Goal: Task Accomplishment & Management: Complete application form

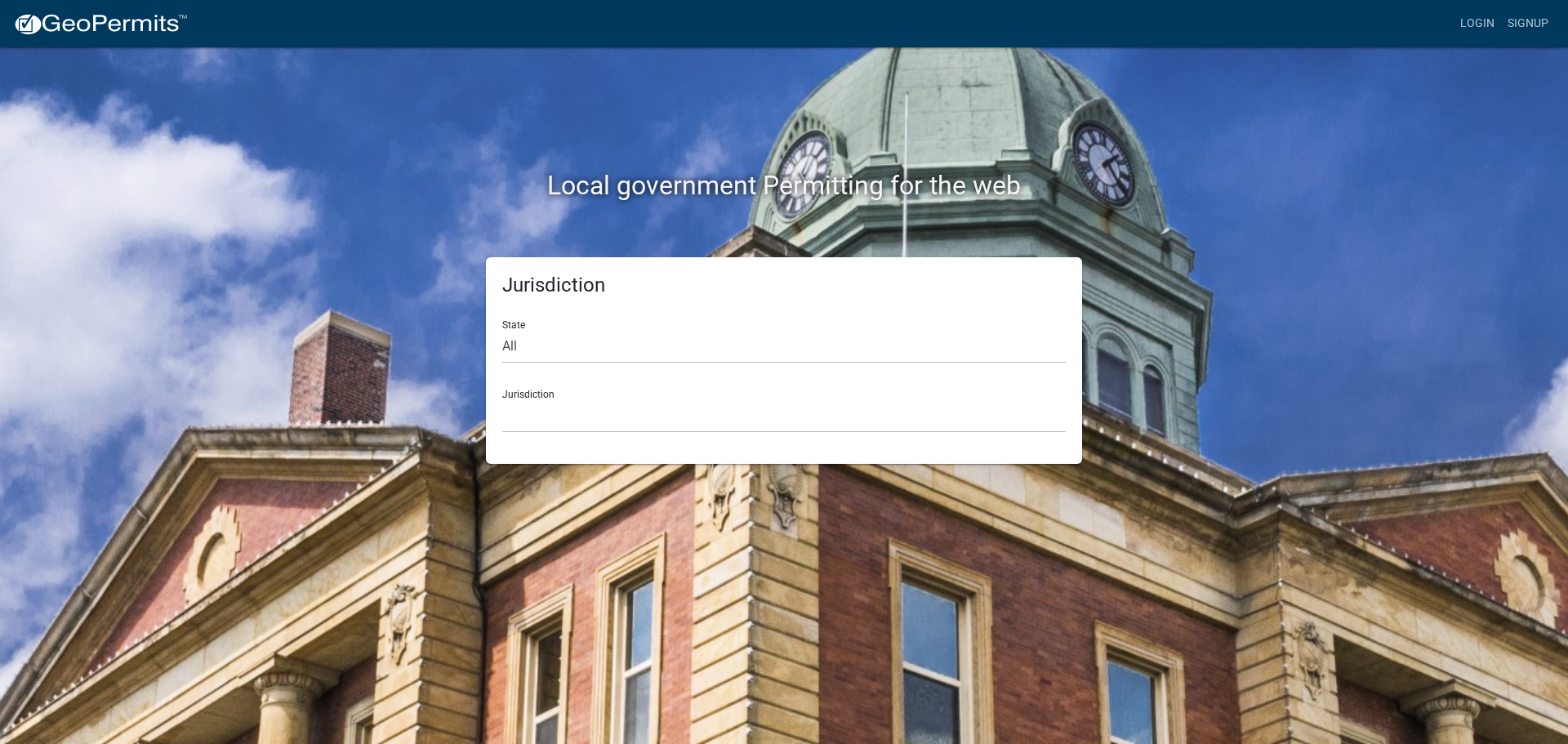
click at [540, 394] on div "Jurisdiction [GEOGRAPHIC_DATA], [US_STATE] [GEOGRAPHIC_DATA], [US_STATE][PERSON…" at bounding box center [784, 405] width 564 height 57
click at [506, 339] on select "All [US_STATE] [US_STATE] [US_STATE] [US_STATE] [US_STATE] [US_STATE] [US_STATE…" at bounding box center [784, 347] width 564 height 33
select select "[US_STATE]"
click at [502, 330] on select "All [US_STATE] [US_STATE] [US_STATE] [US_STATE] [US_STATE] [US_STATE] [US_STATE…" at bounding box center [784, 347] width 564 height 33
click at [546, 394] on div "Jurisdiction [GEOGRAPHIC_DATA], [US_STATE][PERSON_NAME][GEOGRAPHIC_DATA], [US_S…" at bounding box center [784, 405] width 564 height 57
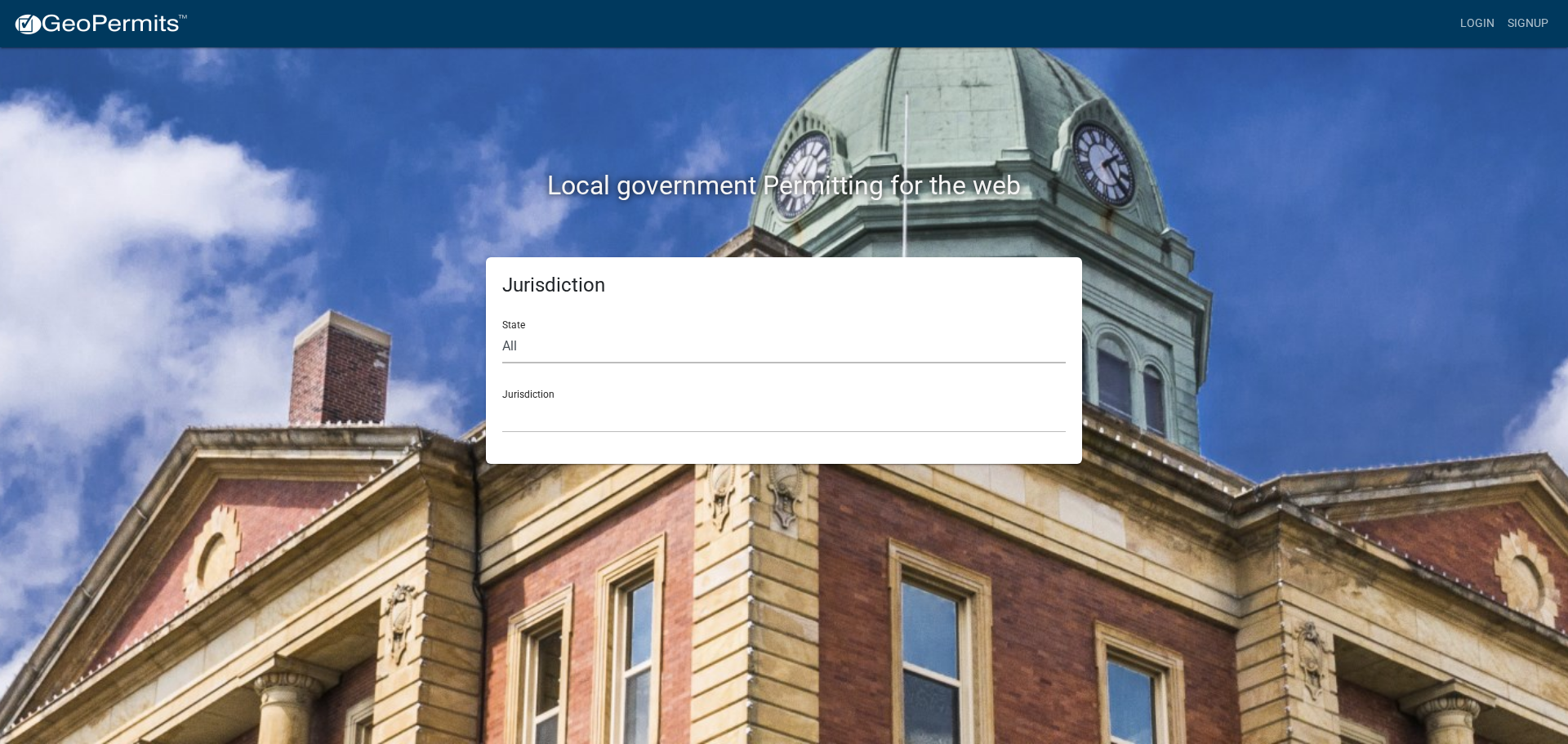
click at [553, 343] on select "All [US_STATE] [US_STATE] [US_STATE] [US_STATE] [US_STATE] [US_STATE] [US_STATE…" at bounding box center [784, 347] width 564 height 33
click at [502, 330] on select "All [US_STATE] [US_STATE] [US_STATE] [US_STATE] [US_STATE] [US_STATE] [US_STATE…" at bounding box center [784, 347] width 564 height 33
click at [699, 410] on select "[GEOGRAPHIC_DATA], [US_STATE][PERSON_NAME][GEOGRAPHIC_DATA], [US_STATE][PERSON_…" at bounding box center [784, 416] width 564 height 33
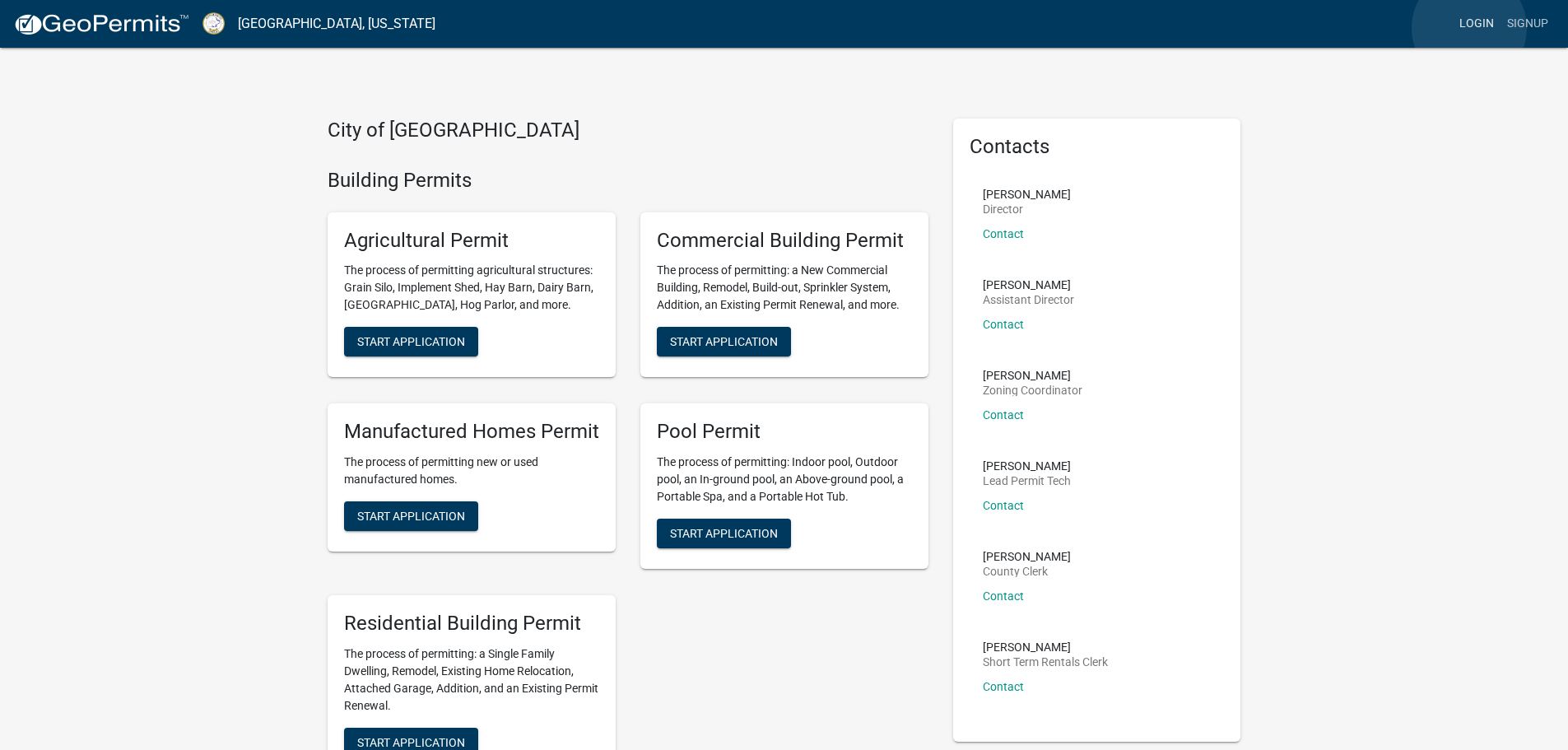
click at [1470, 28] on link "Login" at bounding box center [1476, 24] width 48 height 31
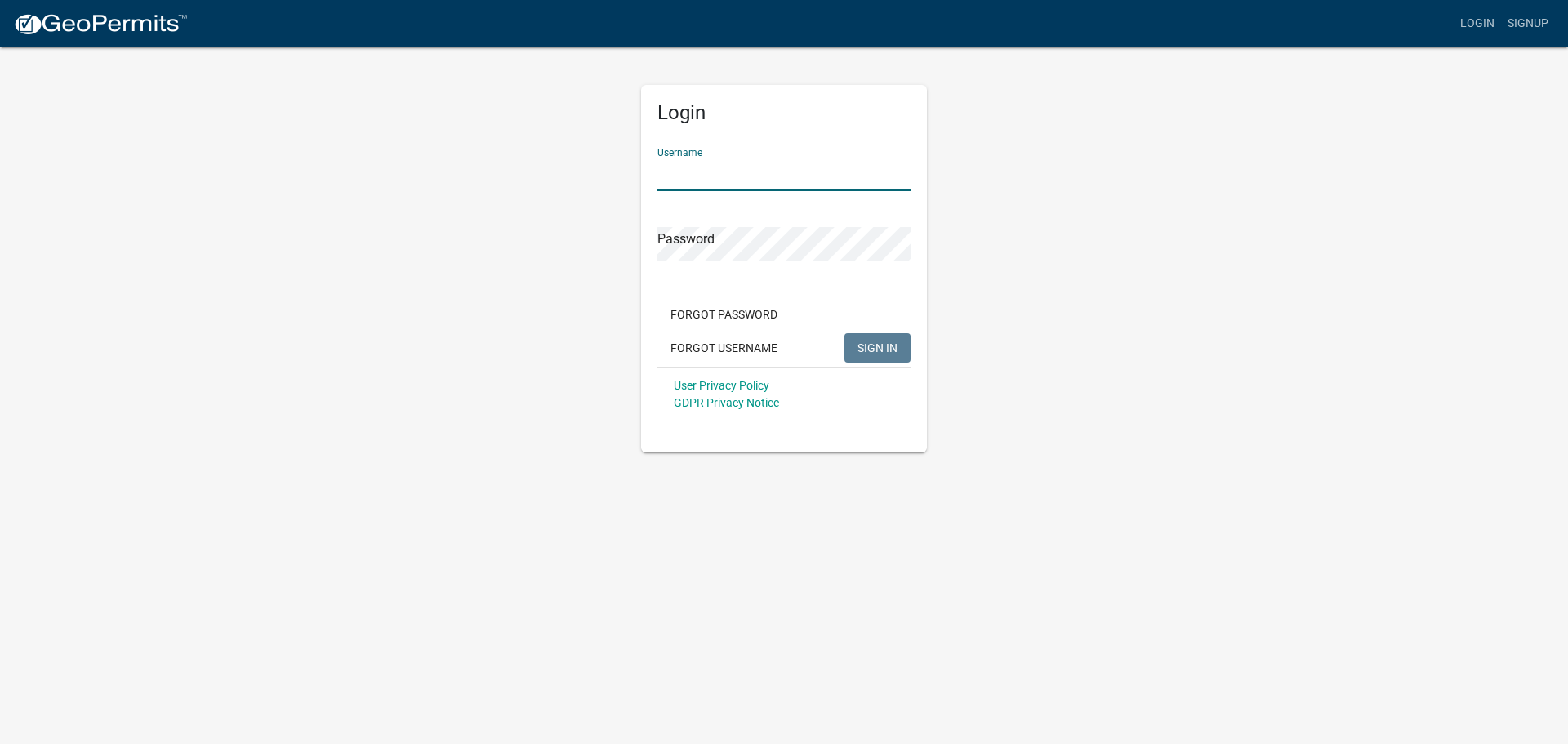
click at [699, 178] on input "Username" at bounding box center [784, 174] width 253 height 33
type input "kmarshall1"
click at [881, 344] on span "SIGN IN" at bounding box center [878, 348] width 40 height 13
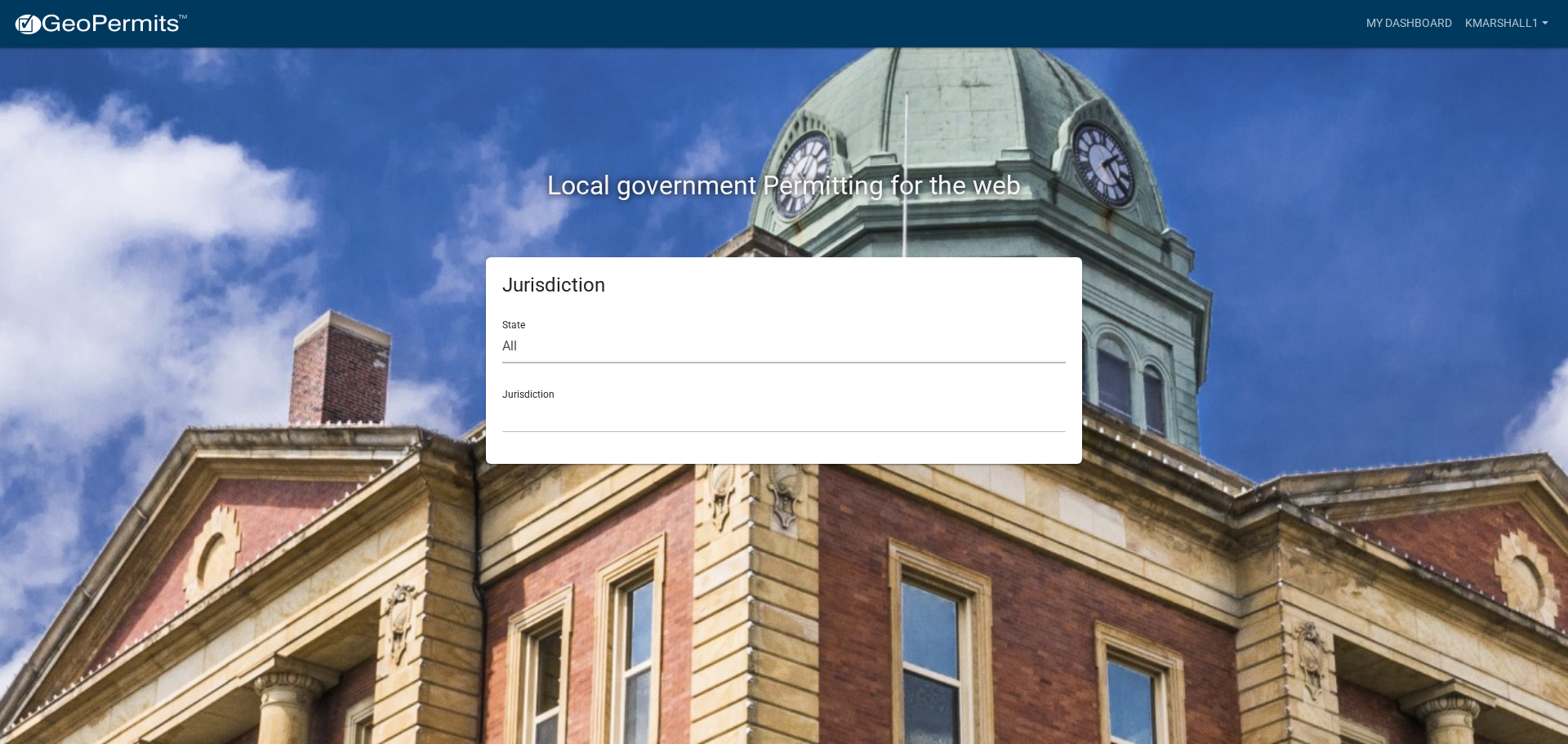
click at [511, 345] on select "All [US_STATE] [US_STATE] [US_STATE] [US_STATE] [US_STATE] [US_STATE] [US_STATE…" at bounding box center [784, 347] width 564 height 33
select select "[US_STATE]"
click at [502, 330] on select "All [US_STATE] [US_STATE] [US_STATE] [US_STATE] [US_STATE] [US_STATE] [US_STATE…" at bounding box center [784, 347] width 564 height 33
click at [534, 393] on div "Jurisdiction [GEOGRAPHIC_DATA], [US_STATE][PERSON_NAME][GEOGRAPHIC_DATA], [US_S…" at bounding box center [784, 405] width 564 height 57
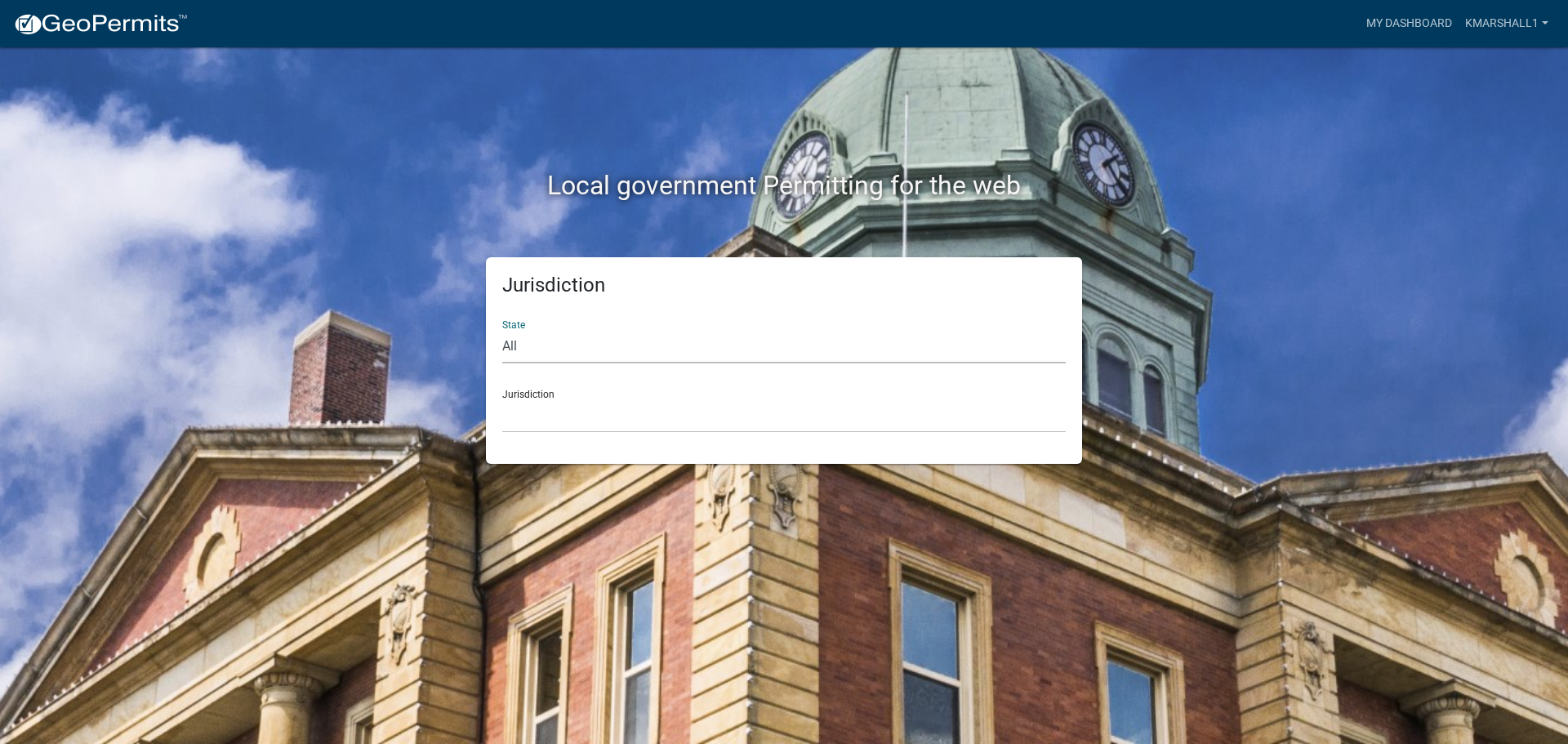
click at [573, 341] on select "All [US_STATE] [US_STATE] [US_STATE] [US_STATE] [US_STATE] [US_STATE] [US_STATE…" at bounding box center [784, 347] width 564 height 33
click at [502, 330] on select "All [US_STATE] [US_STATE] [US_STATE] [US_STATE] [US_STATE] [US_STATE] [US_STATE…" at bounding box center [784, 347] width 564 height 33
click at [529, 392] on div "Jurisdiction [GEOGRAPHIC_DATA], [US_STATE][PERSON_NAME][GEOGRAPHIC_DATA], [US_S…" at bounding box center [784, 405] width 564 height 57
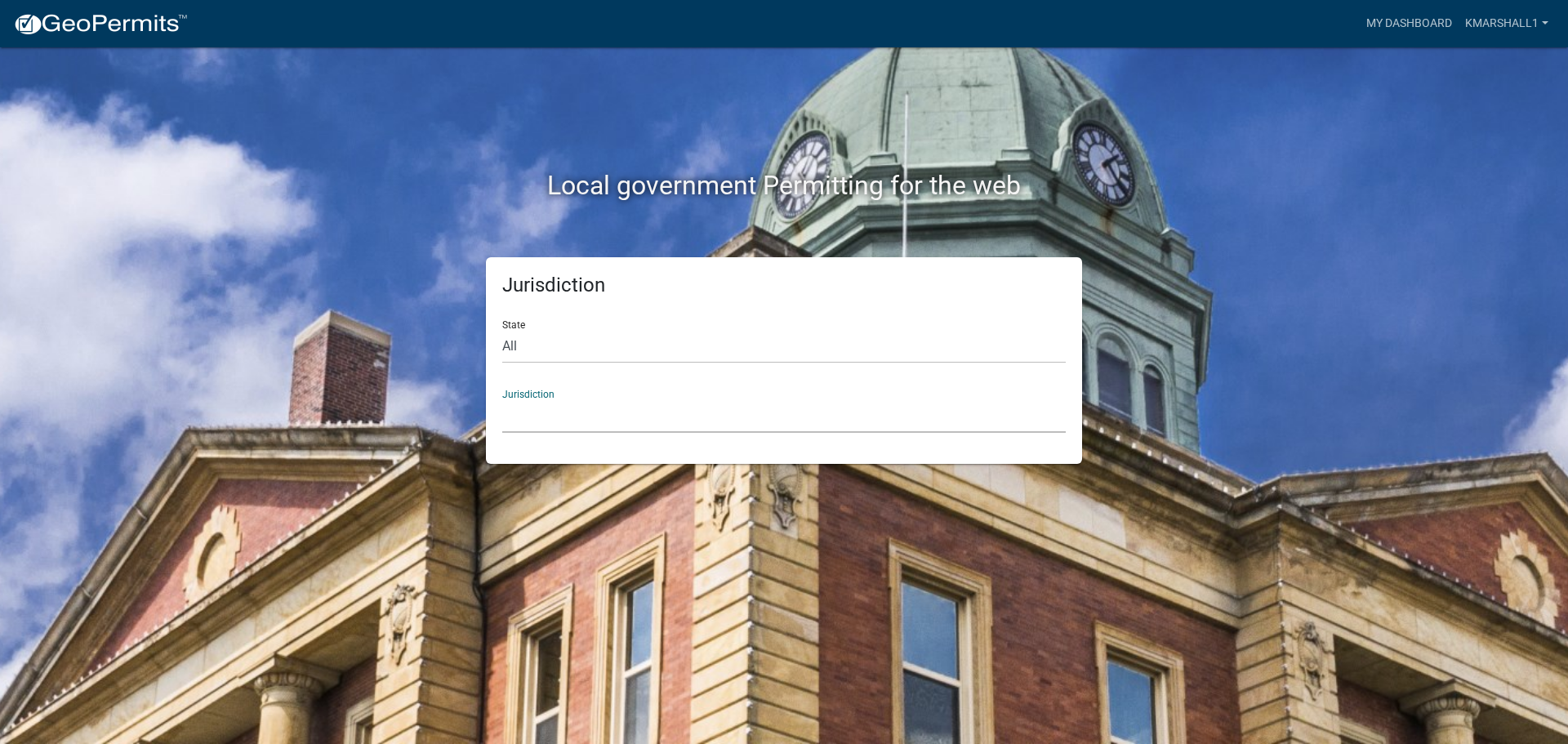
click at [555, 423] on select "[GEOGRAPHIC_DATA], [US_STATE][PERSON_NAME][GEOGRAPHIC_DATA], [US_STATE][PERSON_…" at bounding box center [784, 416] width 564 height 33
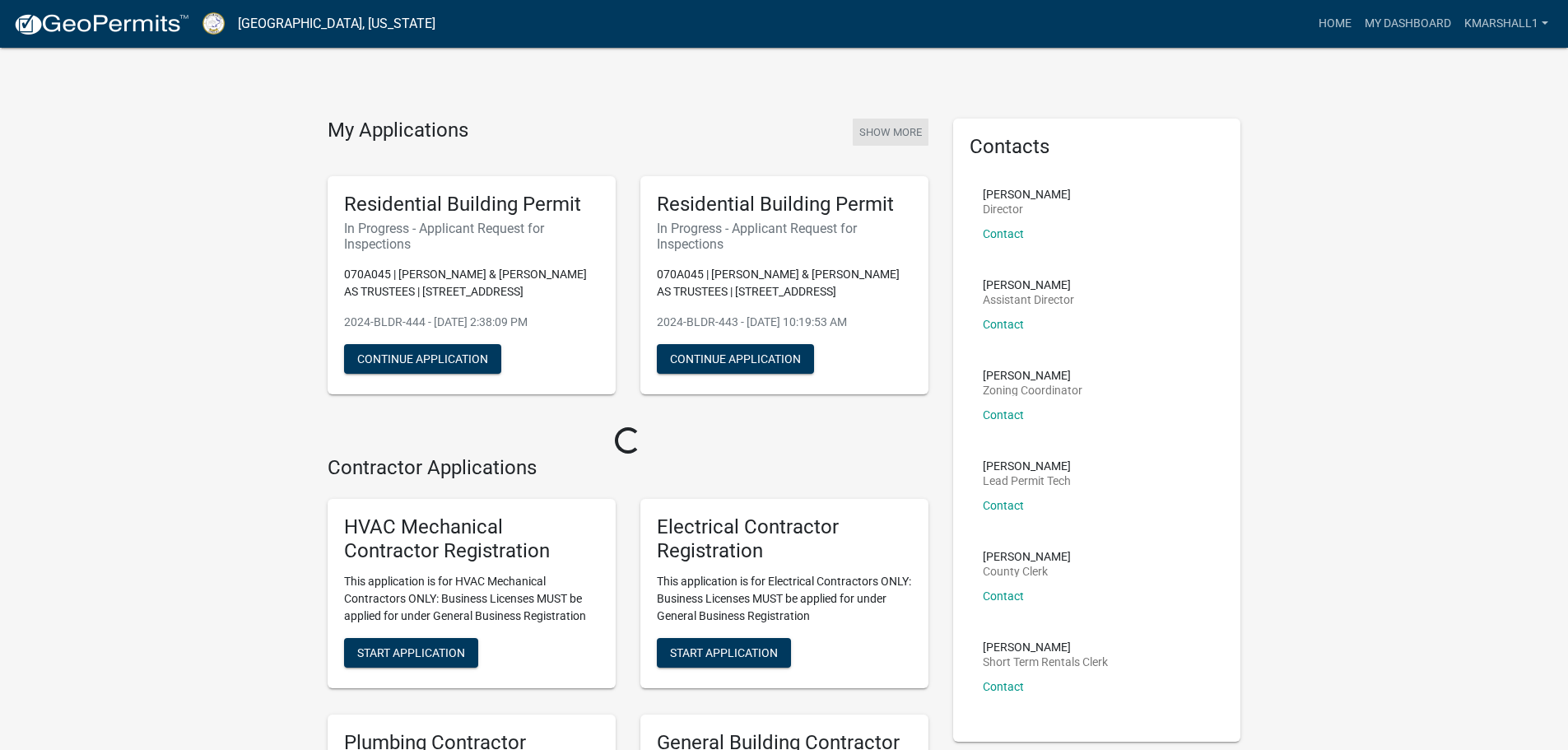
click at [897, 130] on button "Show More" at bounding box center [891, 132] width 76 height 27
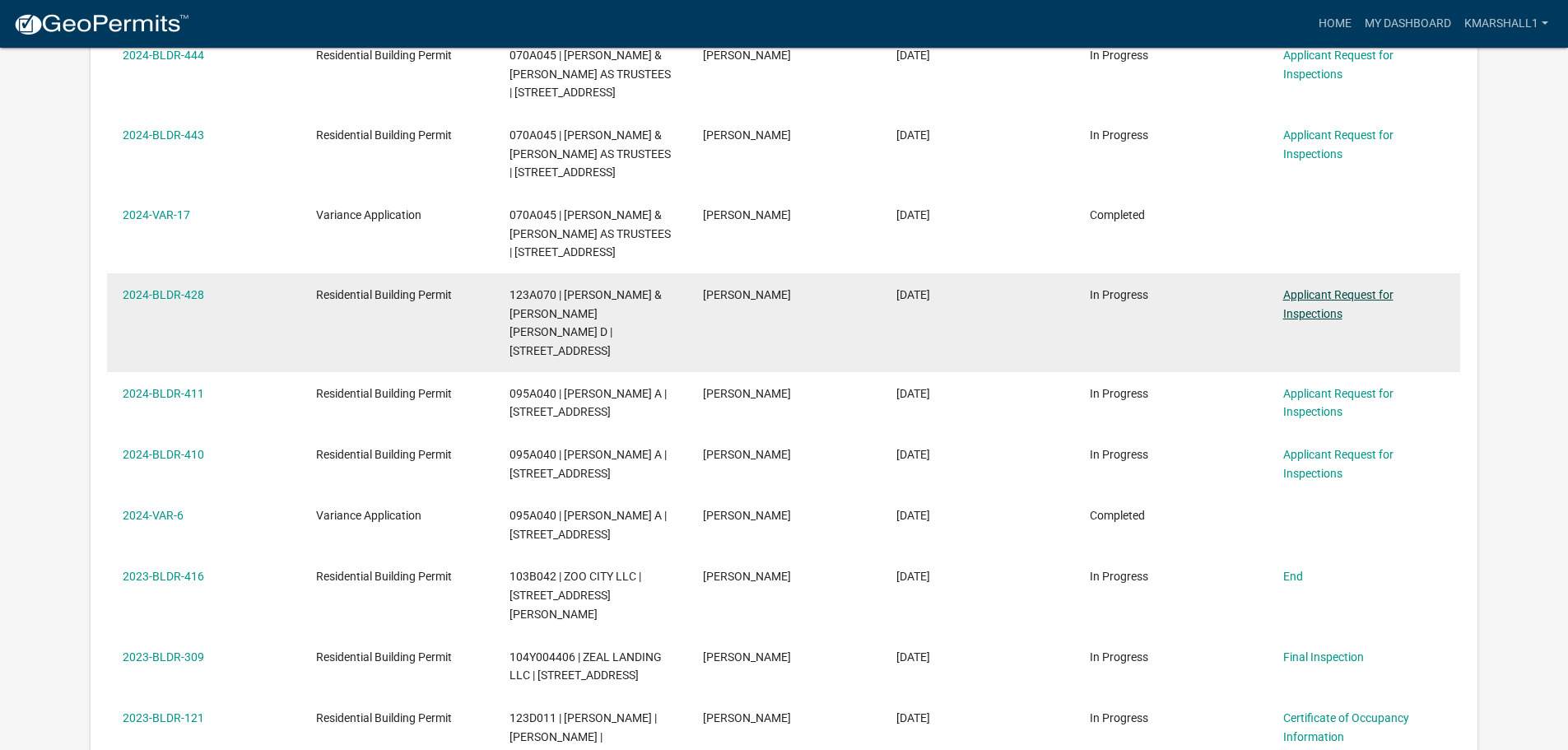
scroll to position [346, 0]
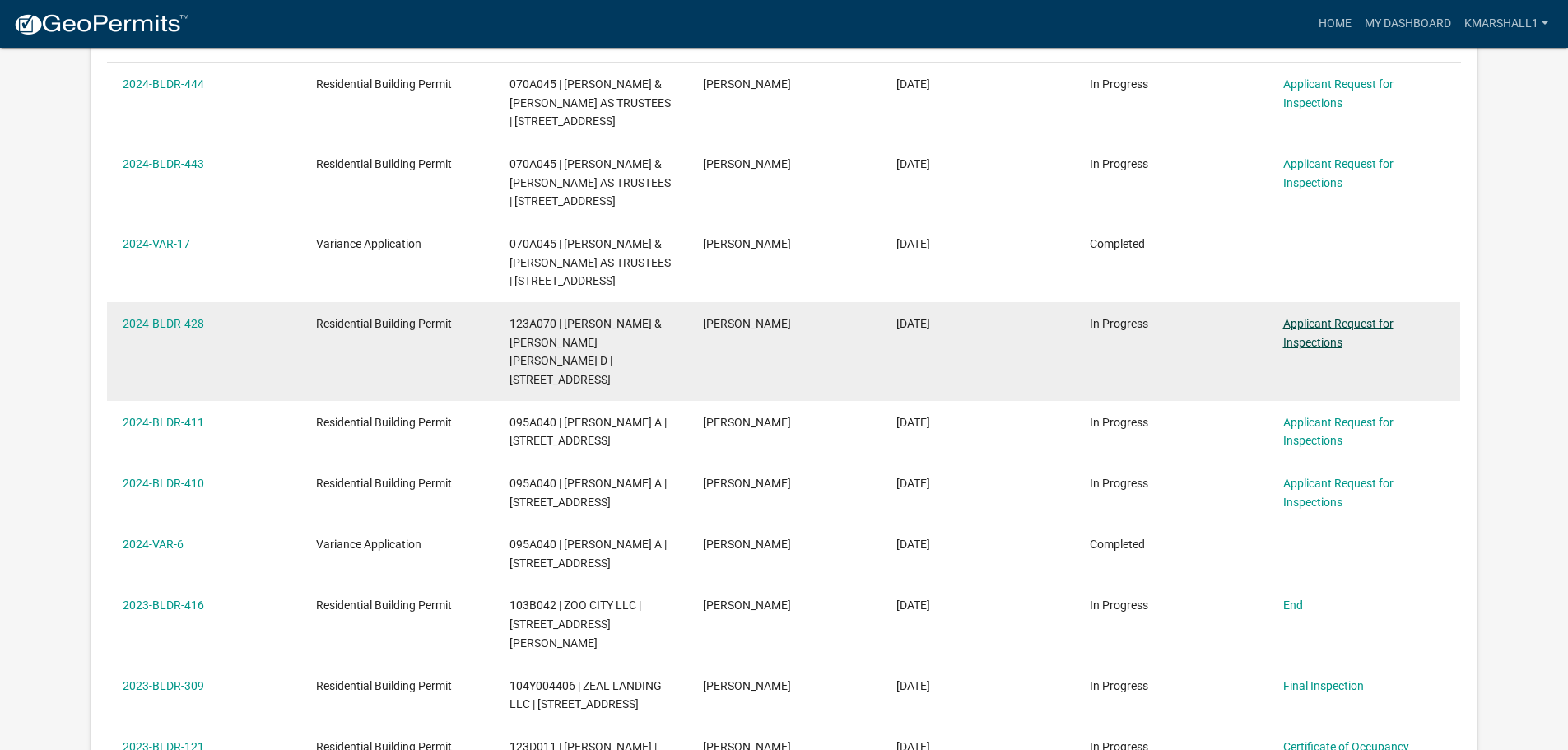
click at [1341, 349] on link "Applicant Request for Inspections" at bounding box center [1338, 333] width 110 height 32
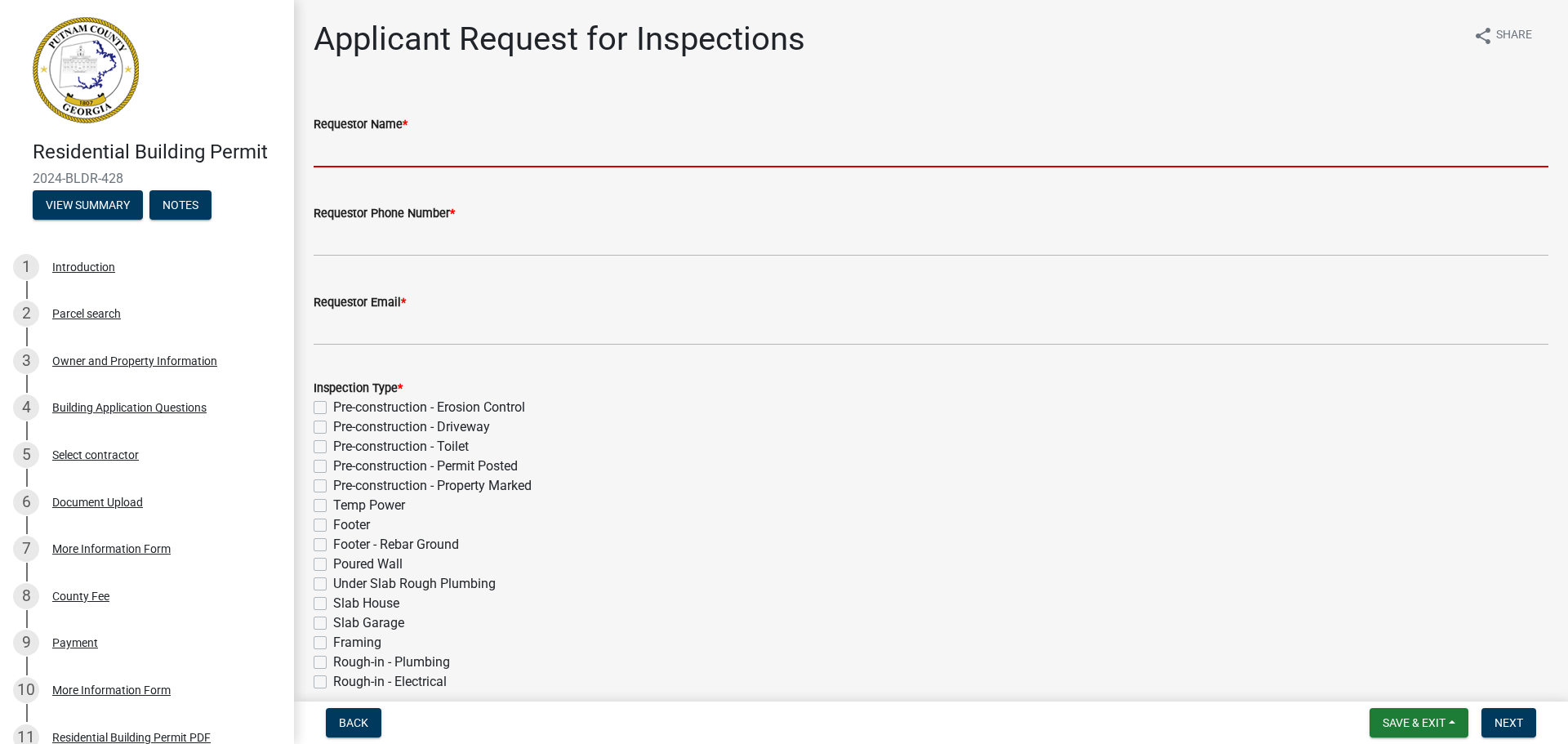
click at [377, 156] on input "Requestor Name *" at bounding box center [930, 151] width 1235 height 33
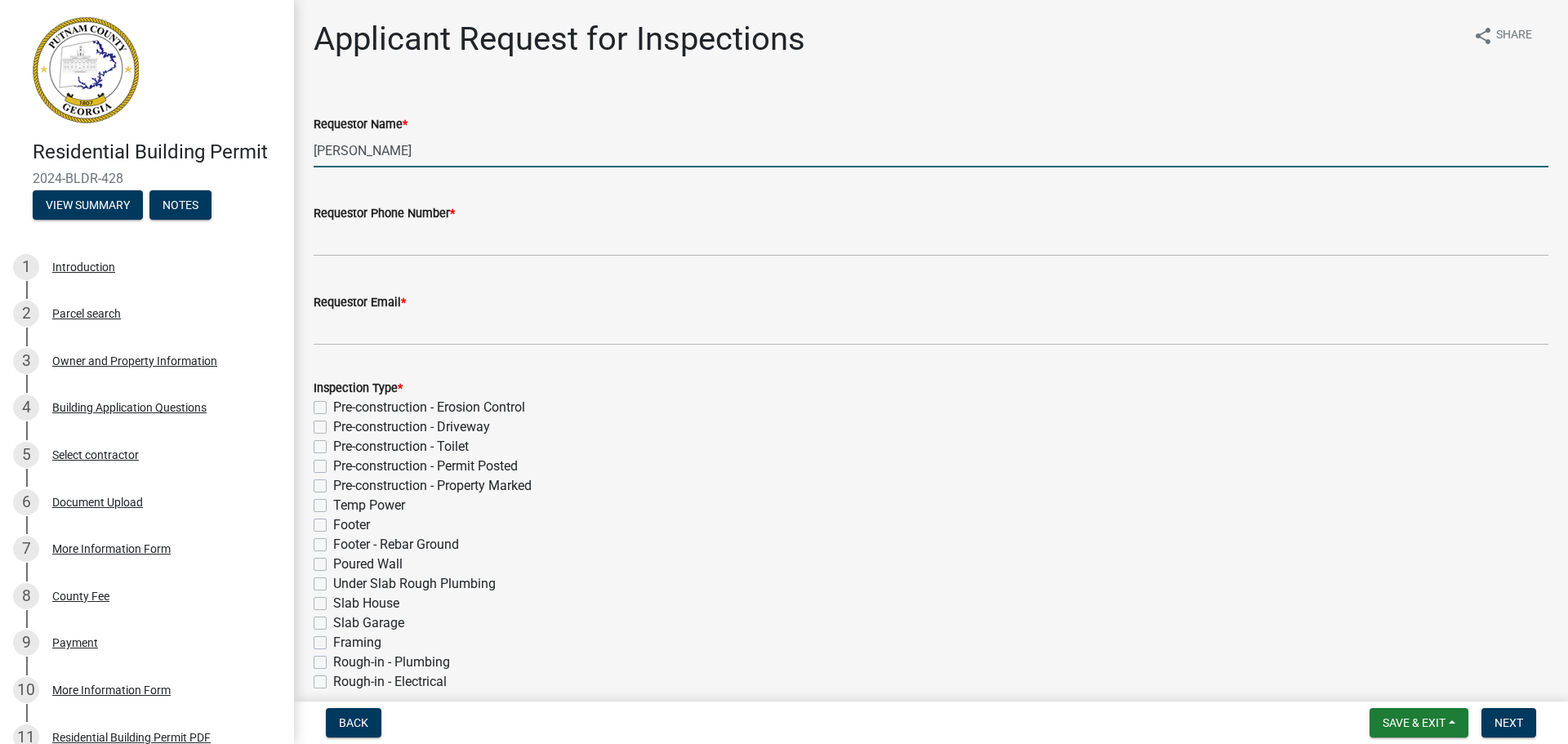
type input "[PERSON_NAME]"
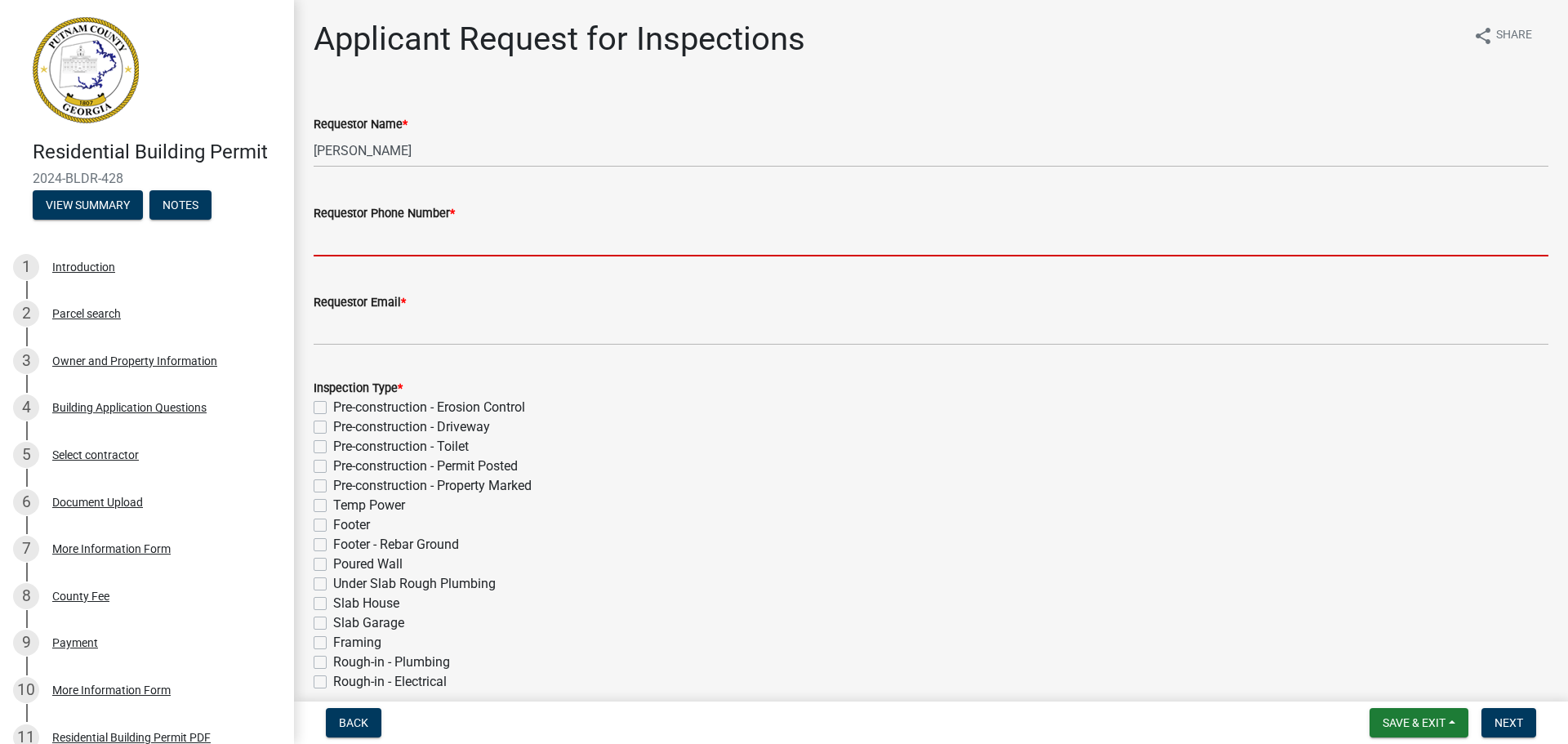
click at [404, 235] on input "Requestor Phone Number *" at bounding box center [930, 239] width 1235 height 33
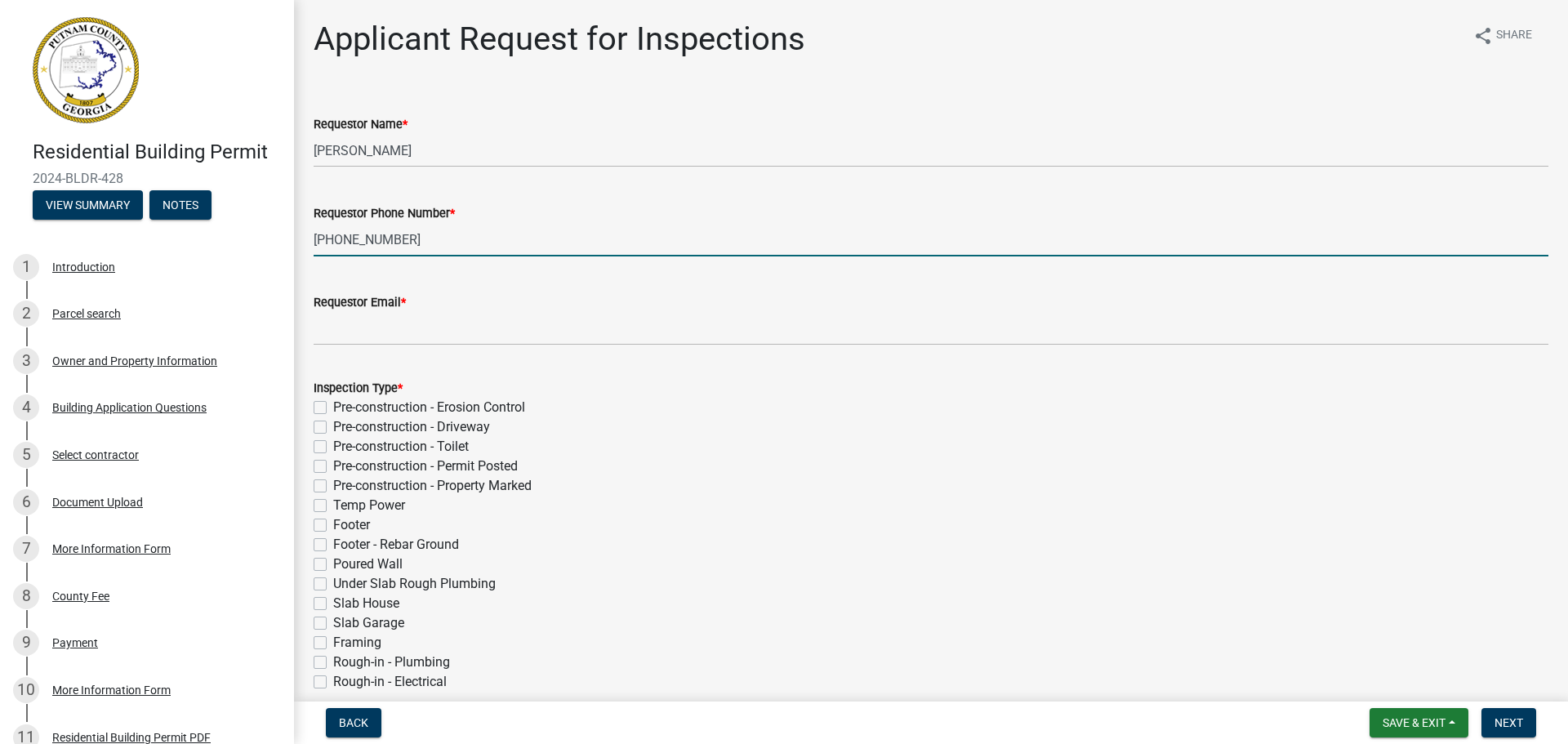
type input "[PHONE_NUMBER]"
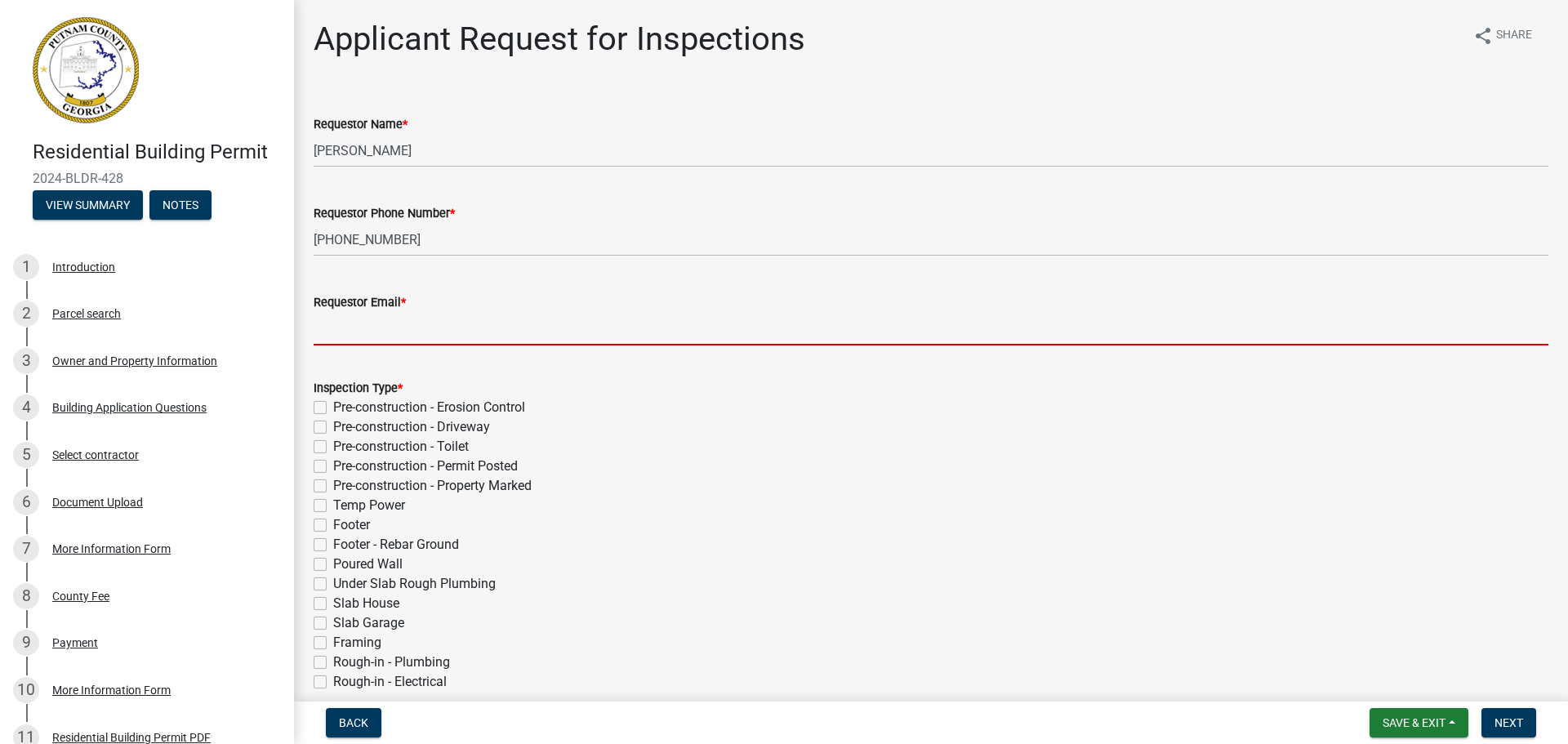
click at [383, 328] on input "Requestor Email *" at bounding box center [930, 329] width 1235 height 33
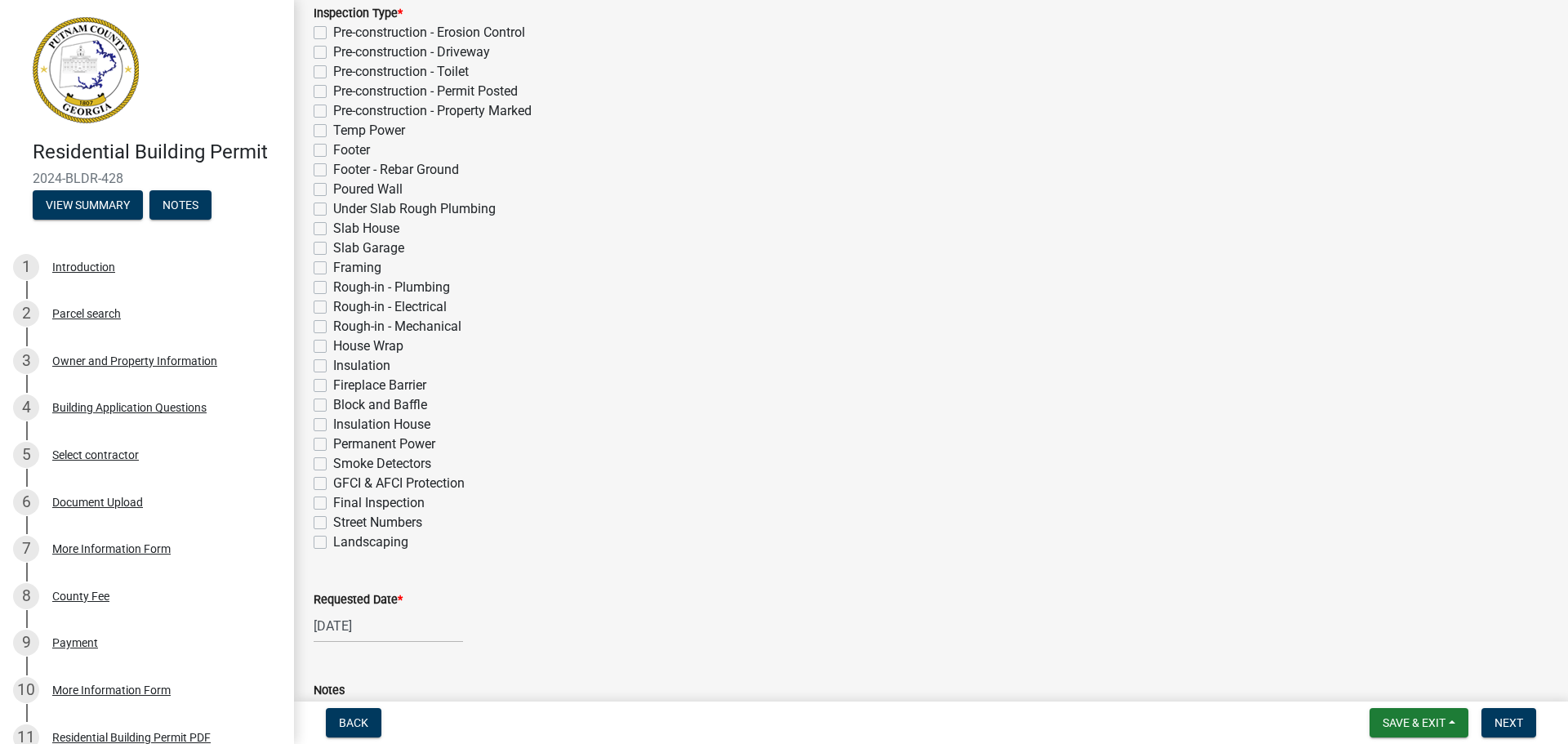
scroll to position [377, 0]
type input "[PERSON_NAME][EMAIL_ADDRESS][DOMAIN_NAME]"
click at [333, 499] on label "Final Inspection" at bounding box center [379, 502] width 92 height 20
click at [333, 499] on input "Final Inspection" at bounding box center [338, 497] width 11 height 11
checkbox input "true"
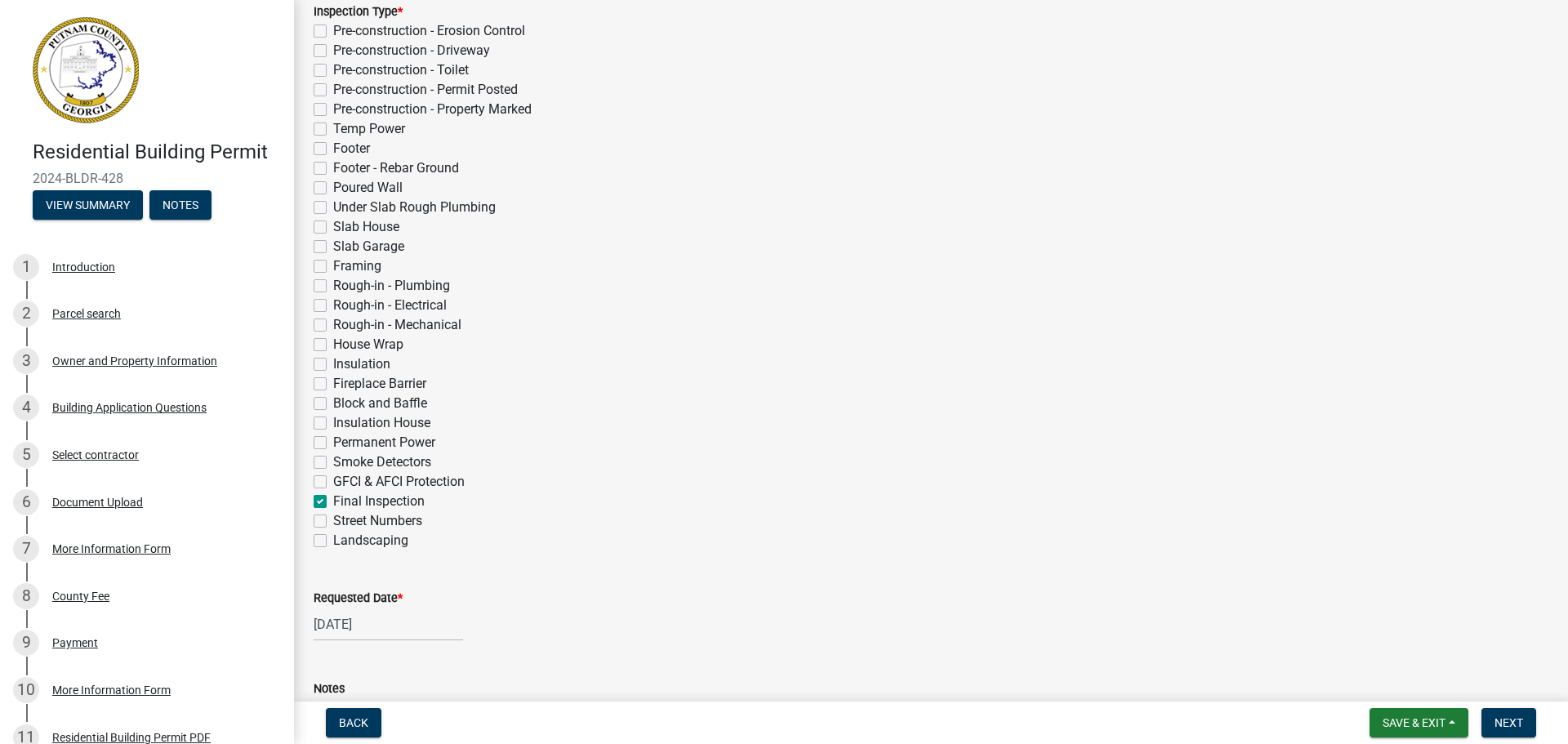
checkbox input "false"
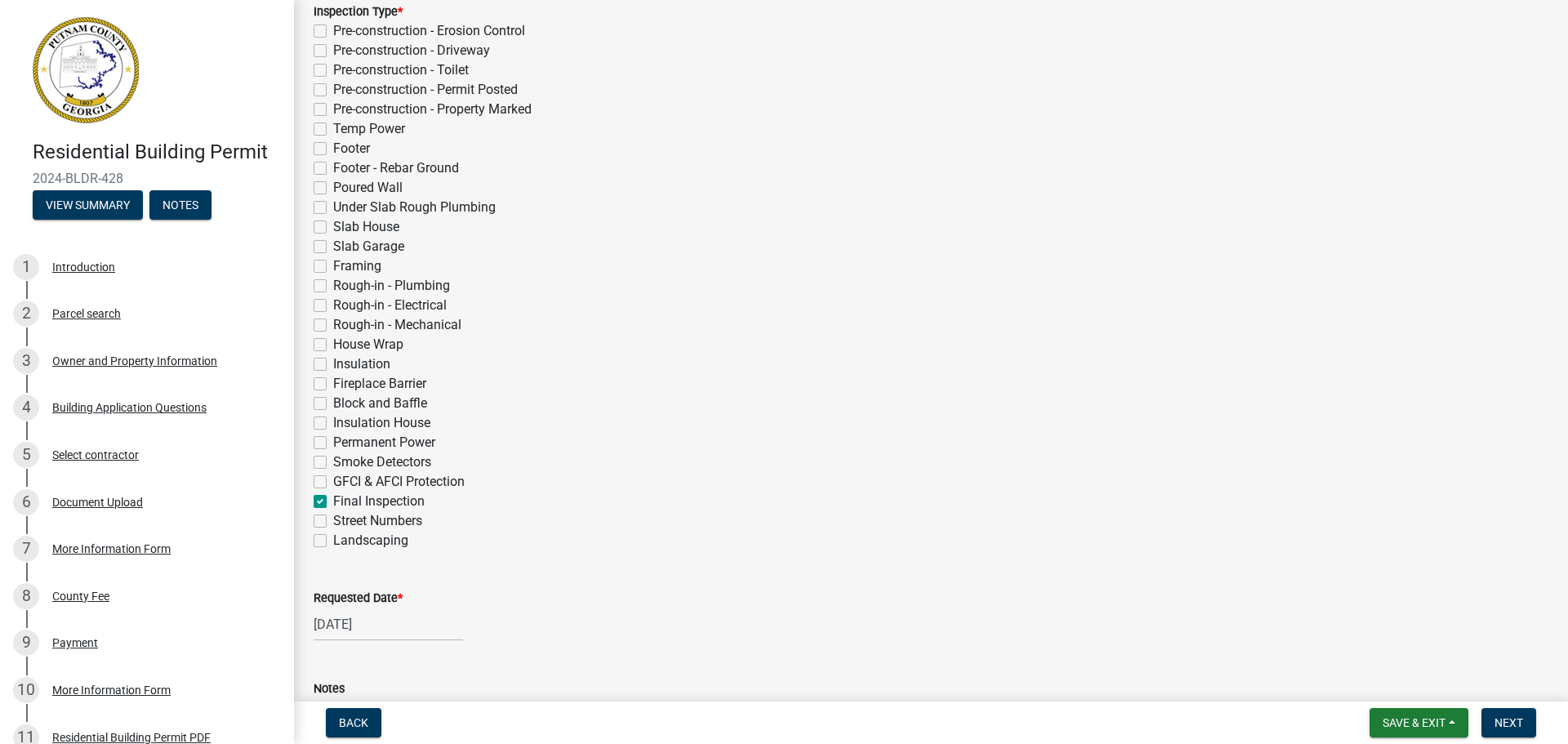
checkbox input "false"
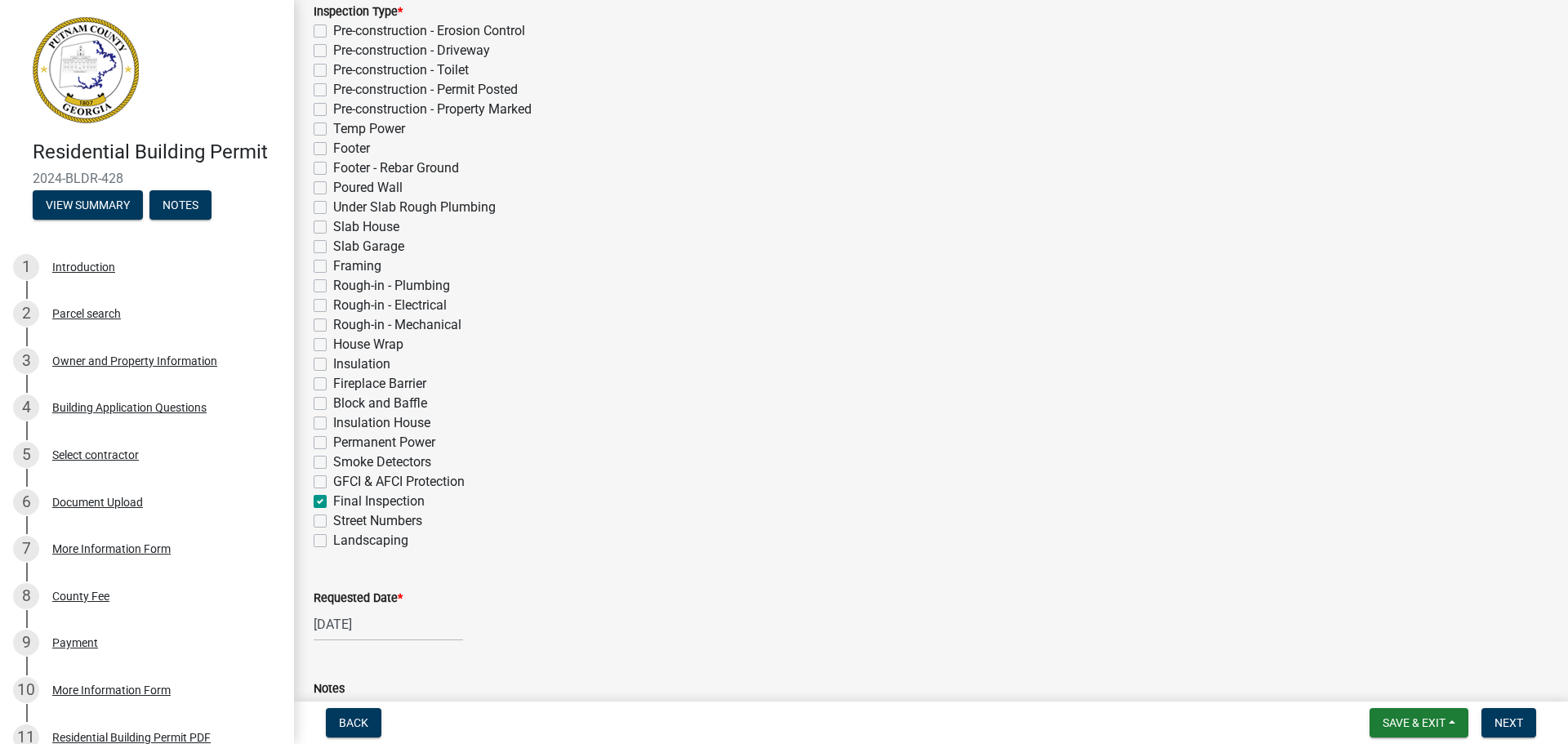
checkbox input "false"
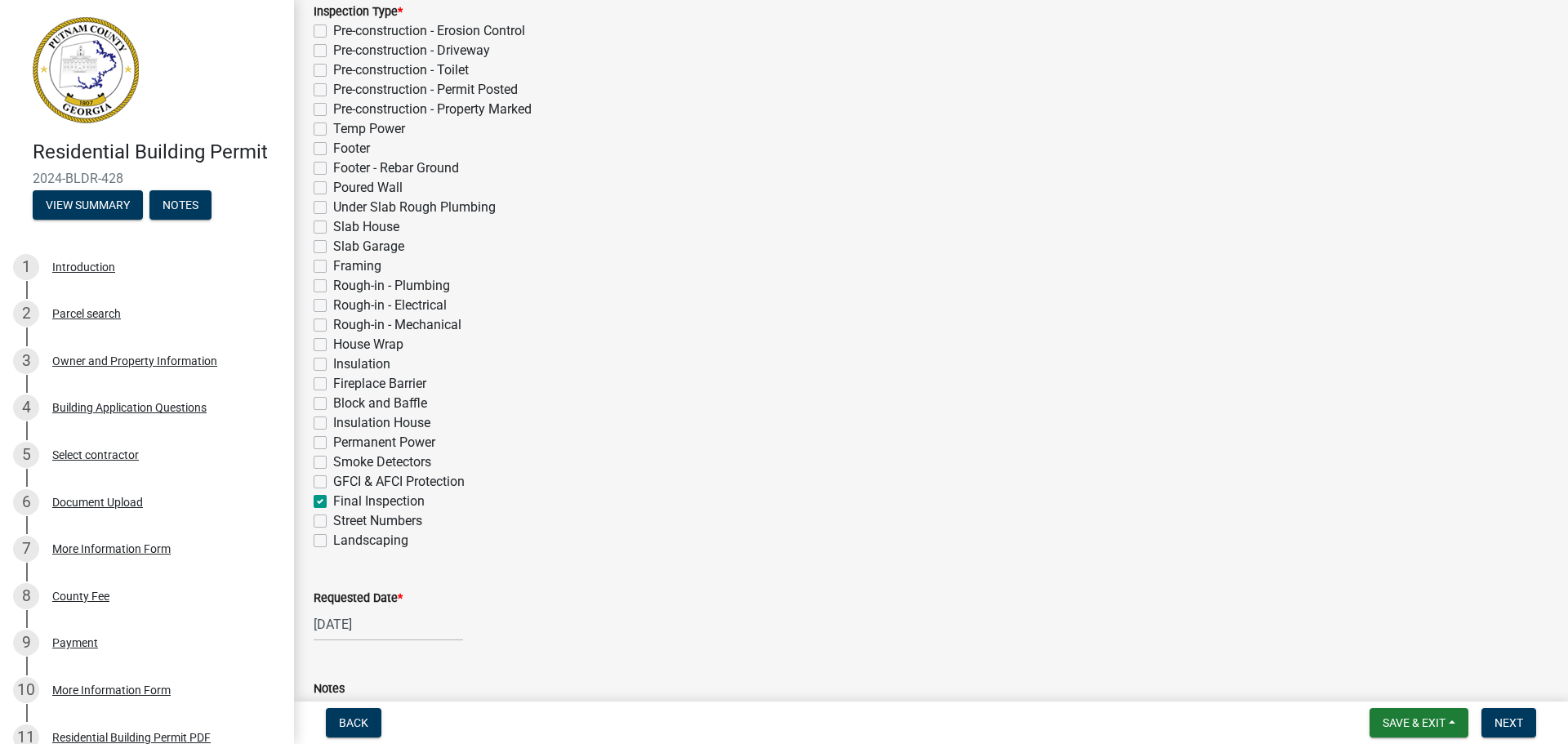
checkbox input "false"
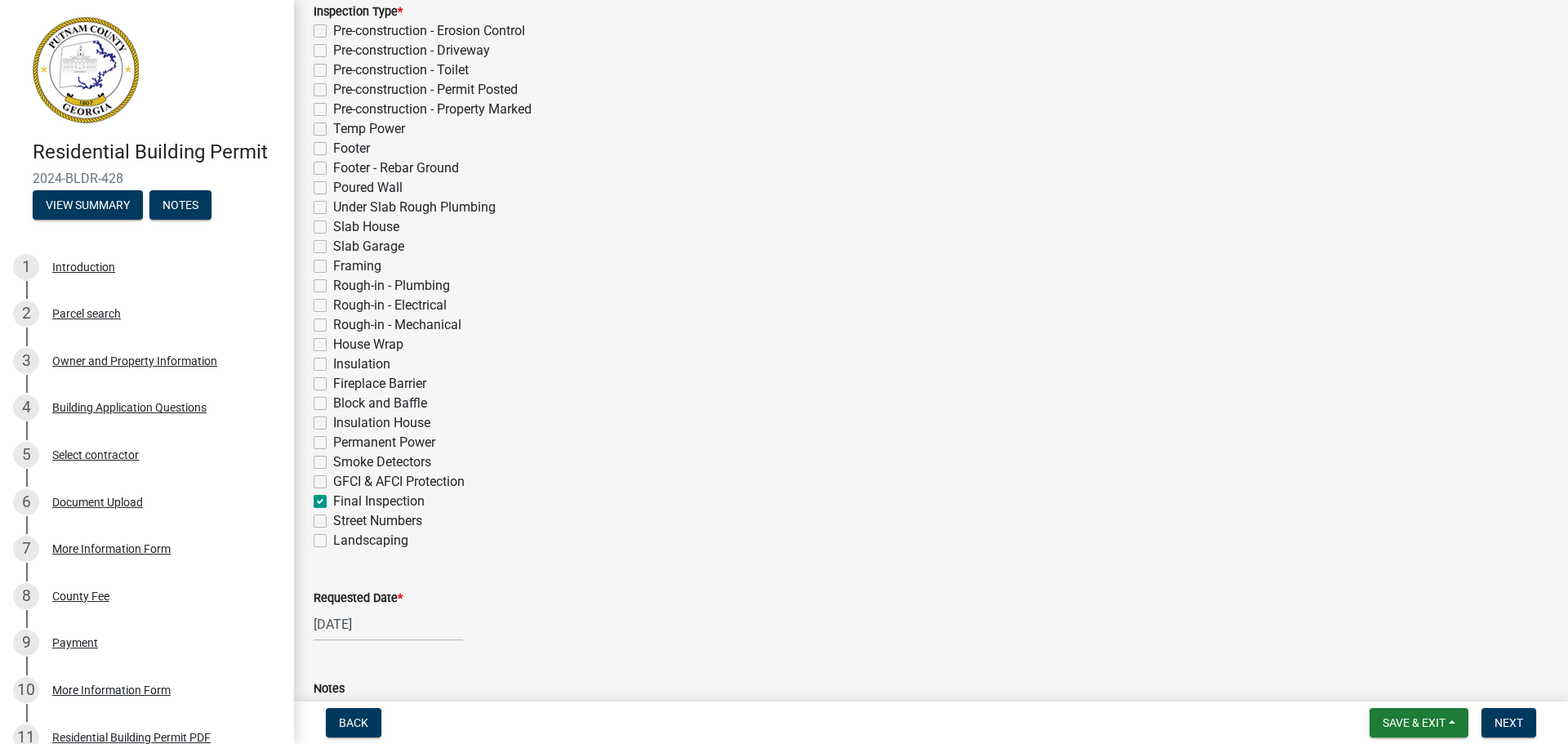
checkbox input "false"
checkbox input "true"
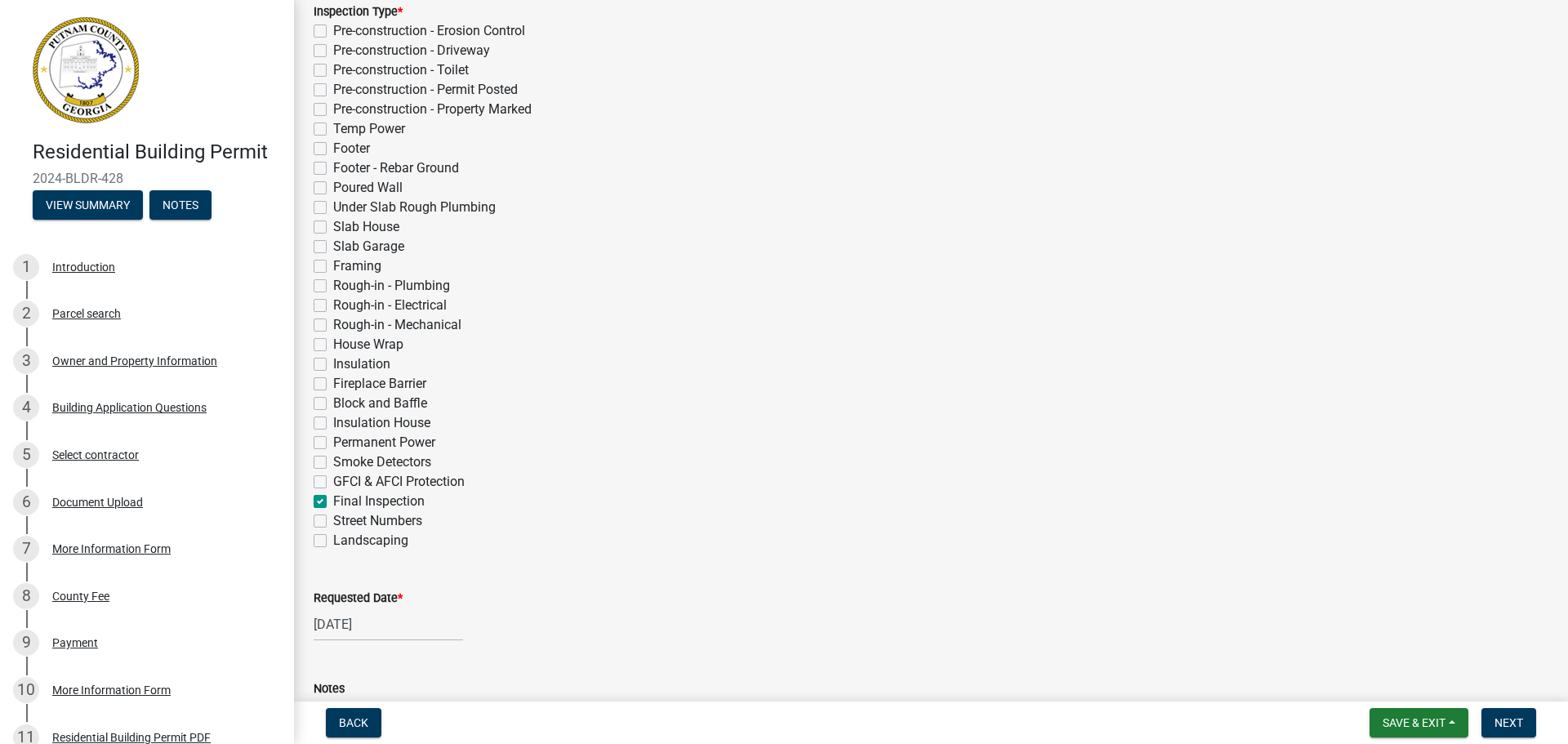
checkbox input "false"
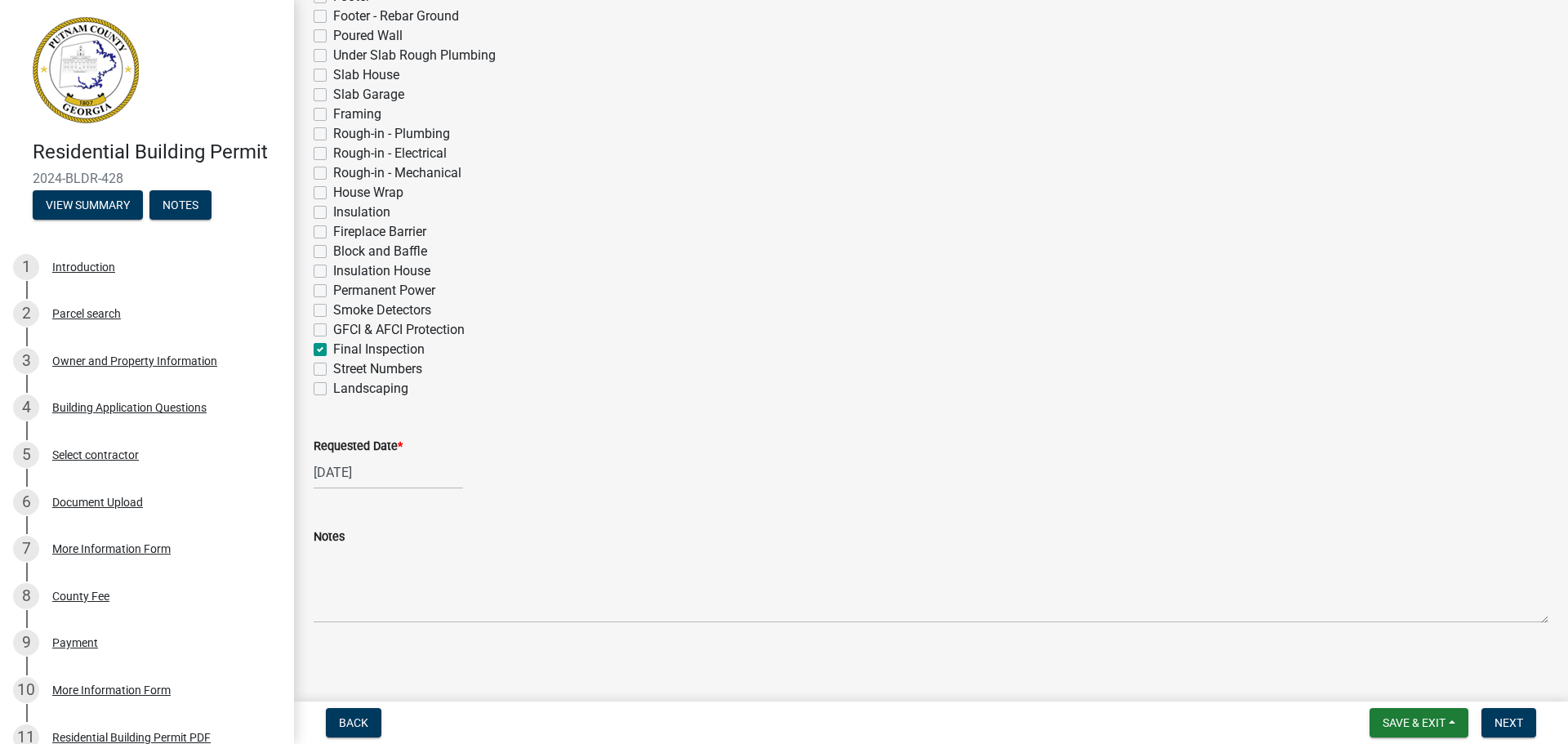
scroll to position [534, 0]
click at [1493, 721] on button "Next" at bounding box center [1509, 722] width 55 height 29
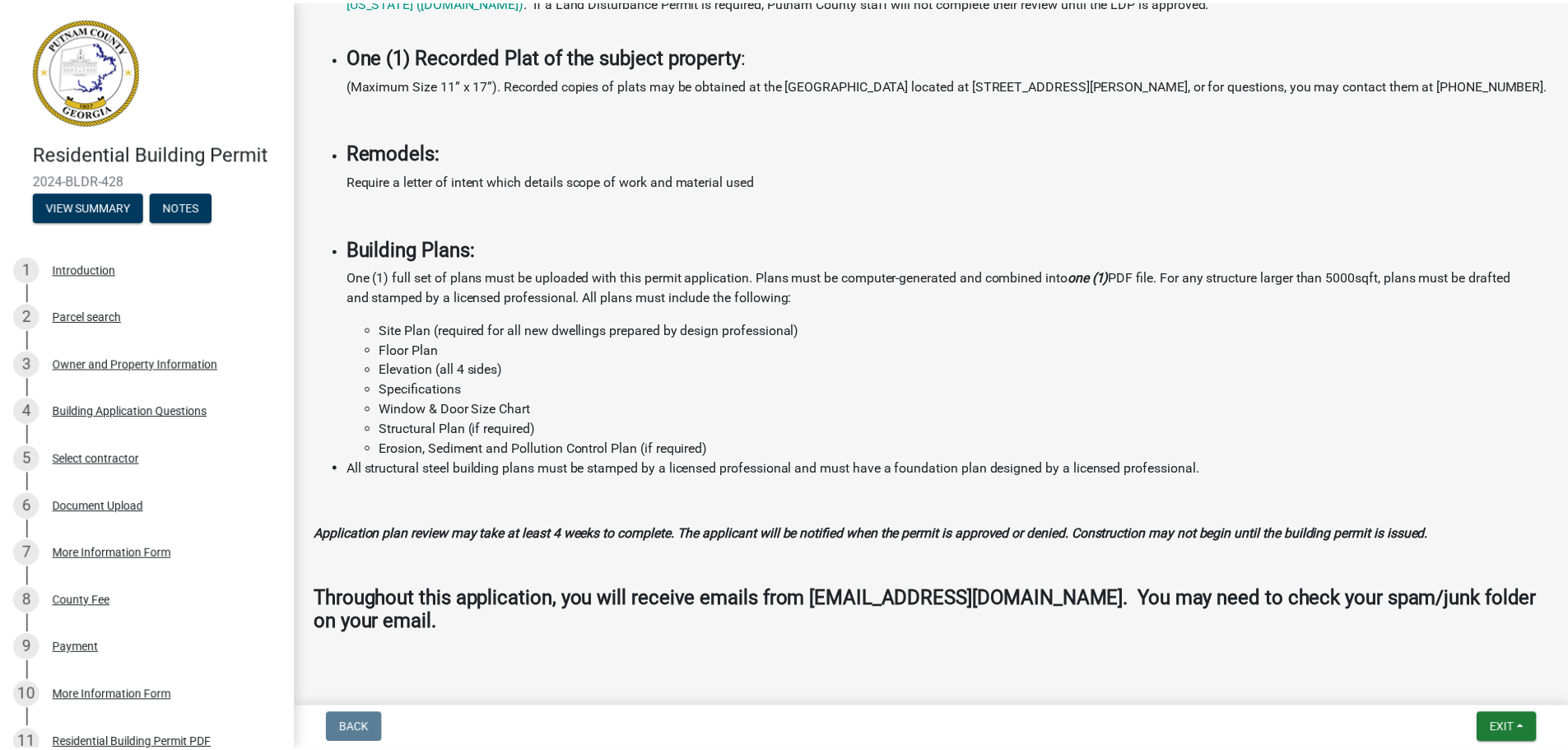
scroll to position [0, 0]
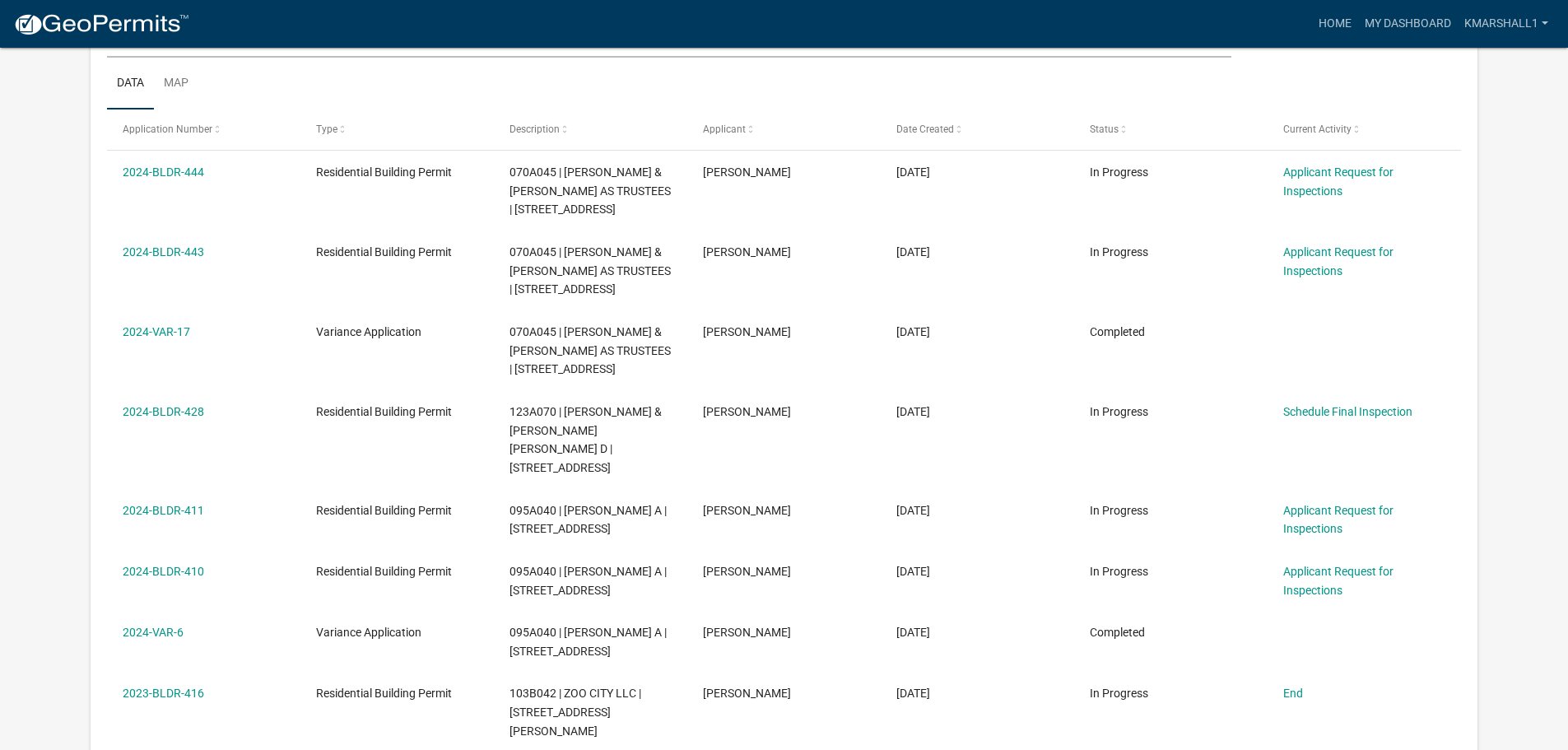
scroll to position [312, 0]
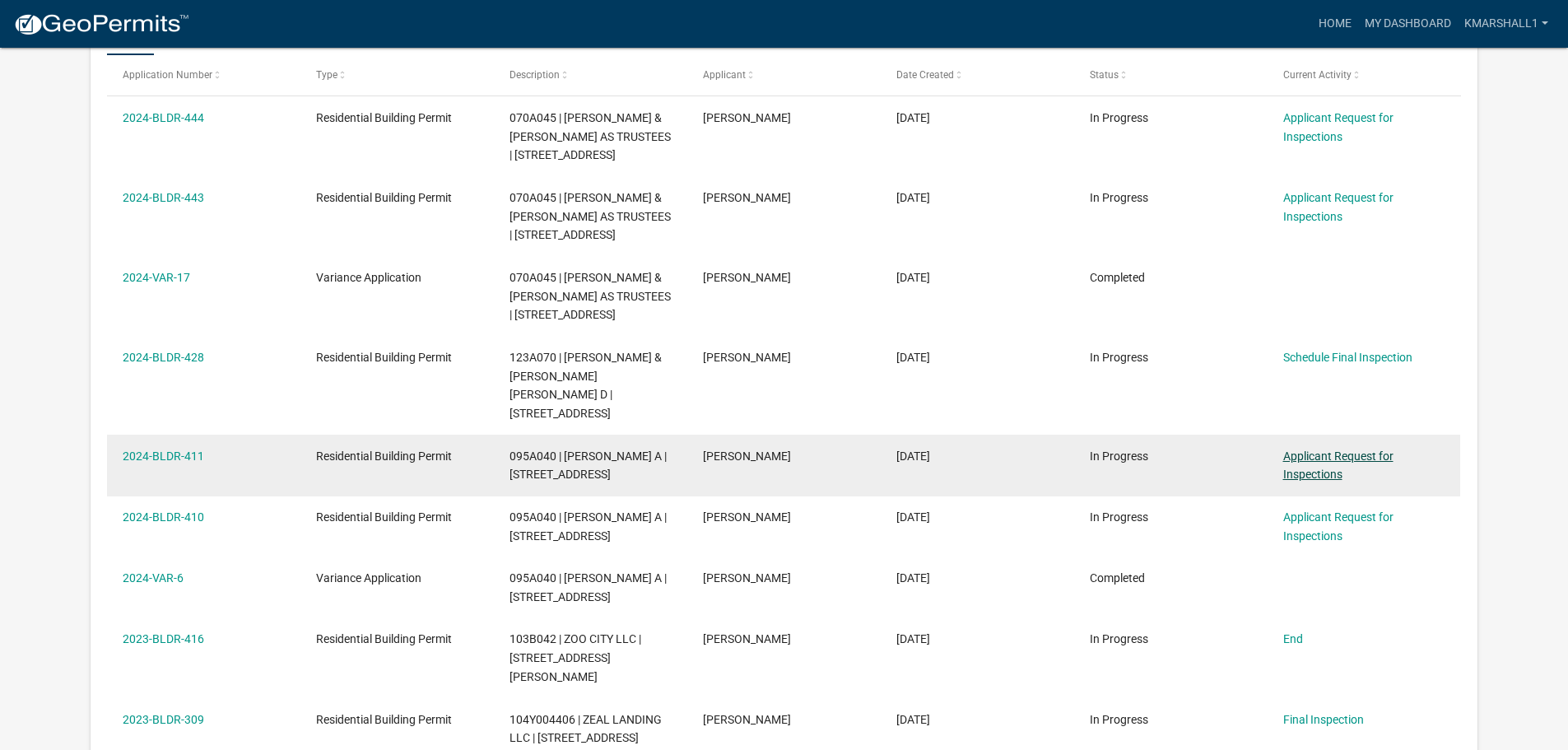
click at [1307, 482] on link "Applicant Request for Inspections" at bounding box center [1338, 466] width 110 height 32
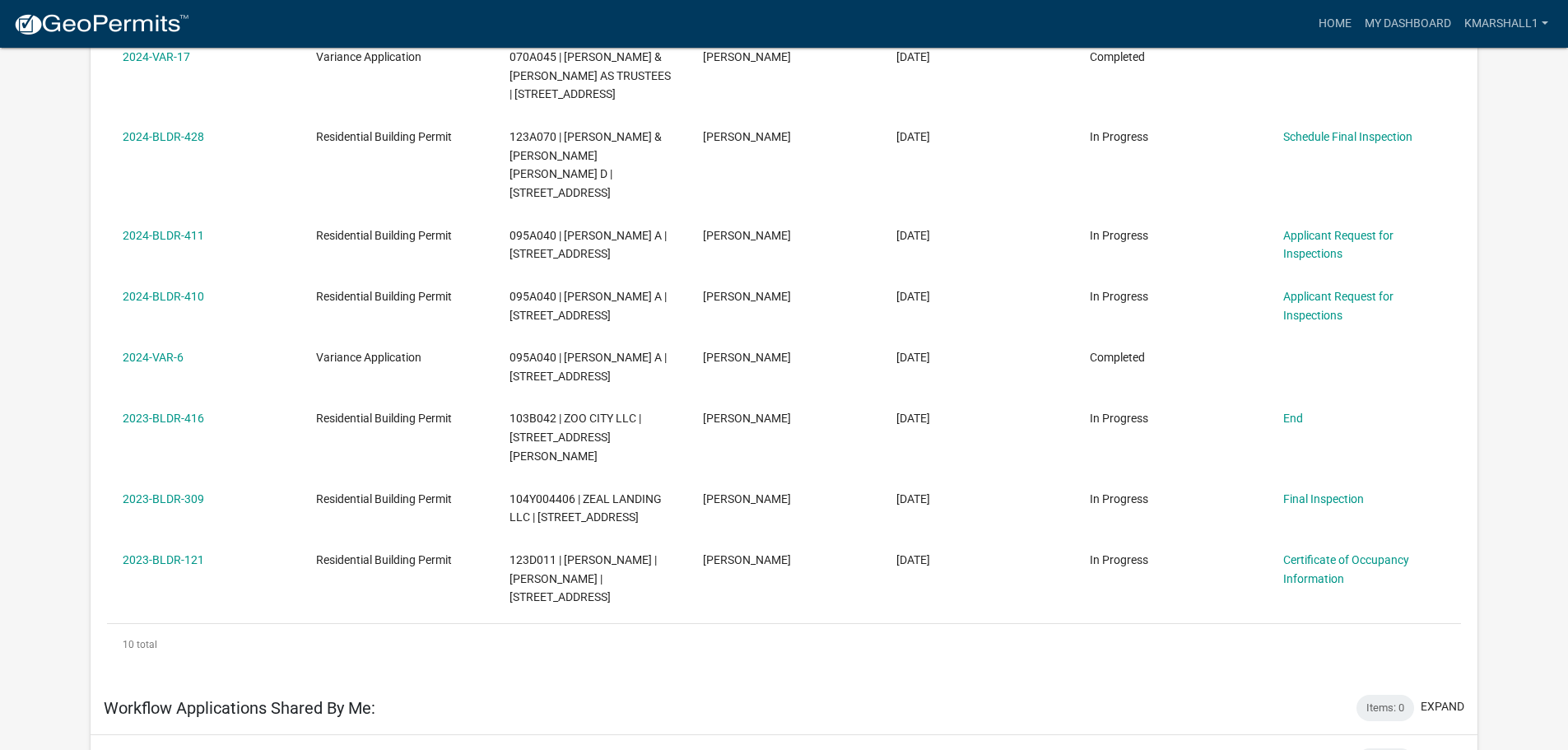
scroll to position [546, 0]
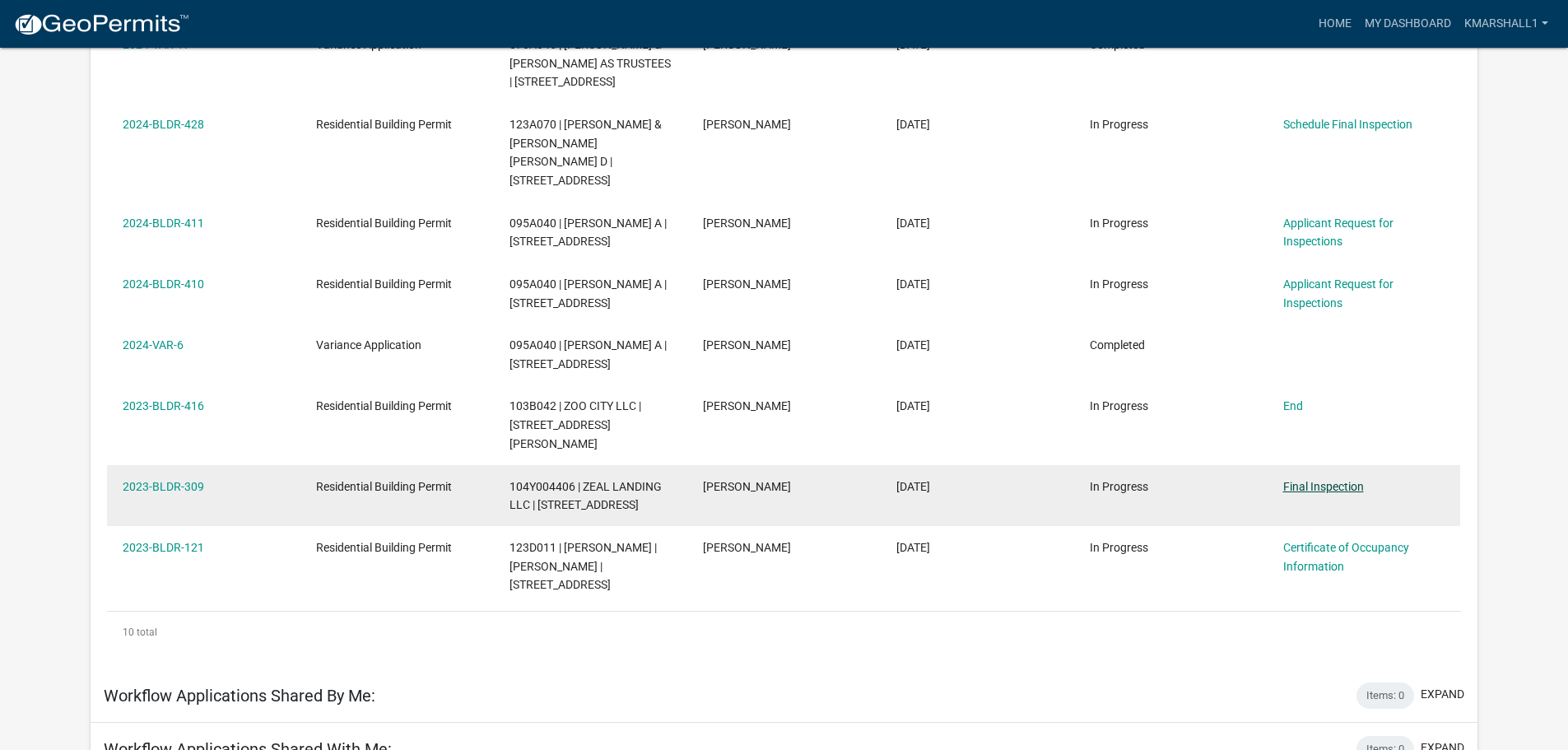
click at [1326, 494] on link "Final Inspection" at bounding box center [1323, 487] width 81 height 13
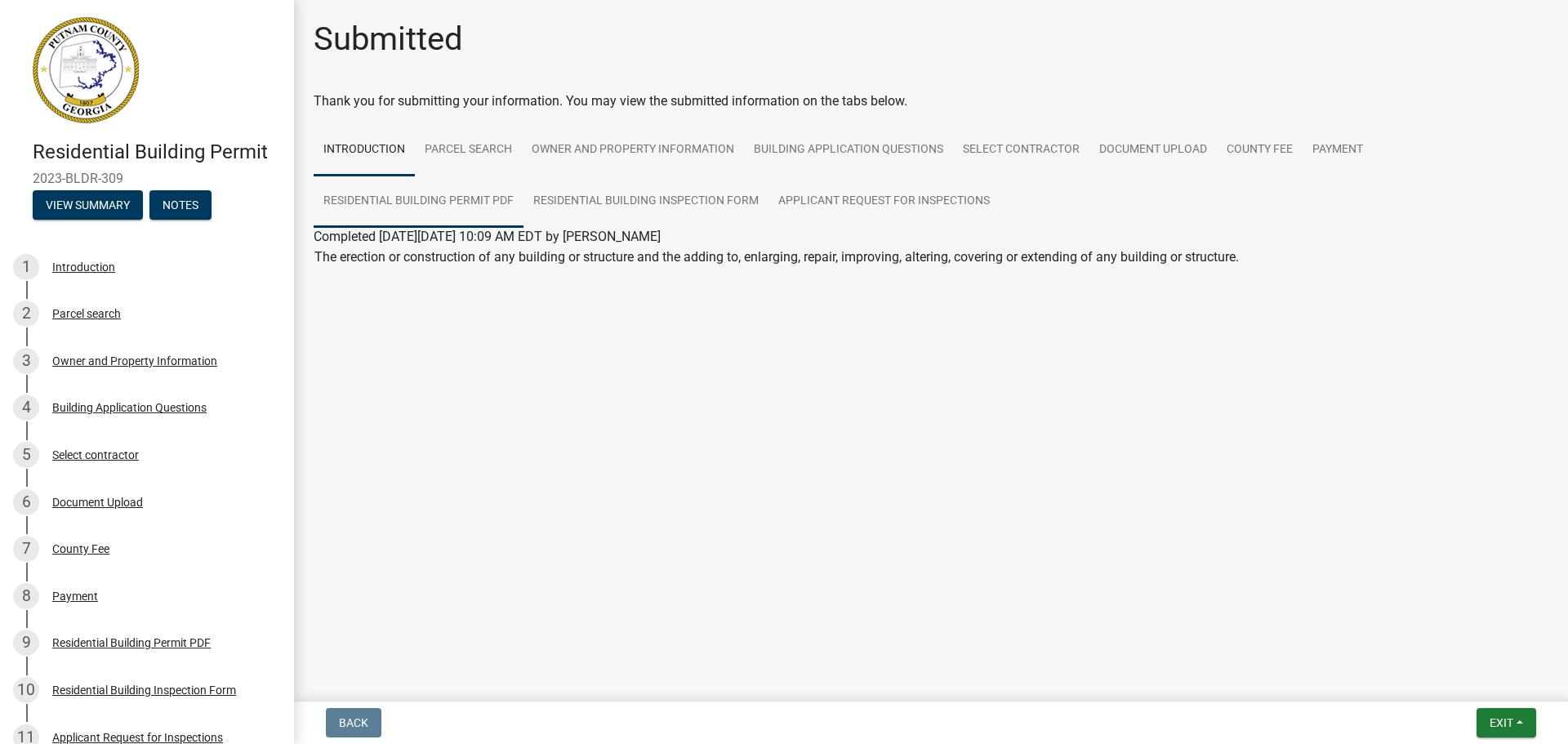
click at [418, 201] on link "Residential Building Permit PDF" at bounding box center [418, 202] width 210 height 53
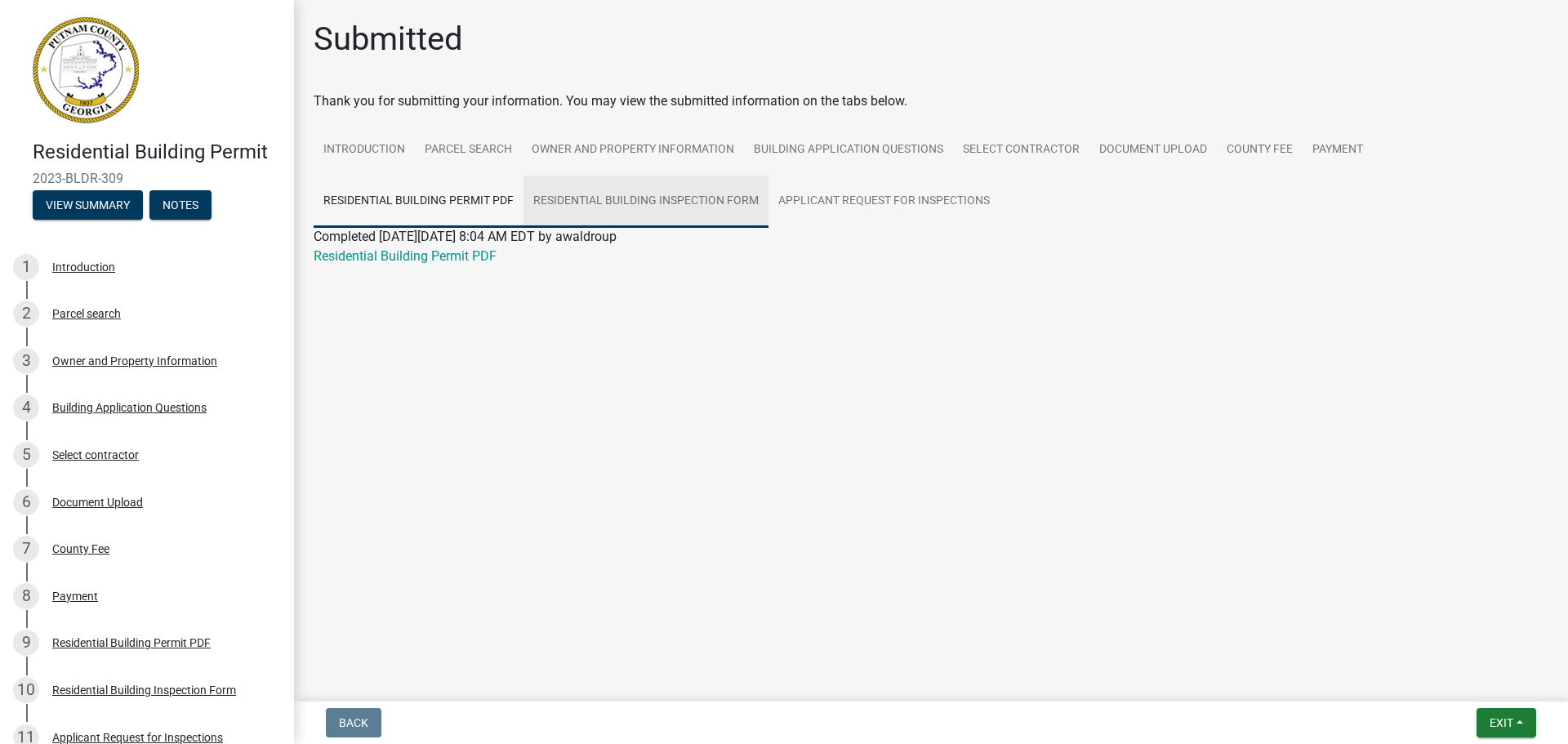
click at [620, 201] on link "Residential Building Inspection Form" at bounding box center [646, 202] width 245 height 53
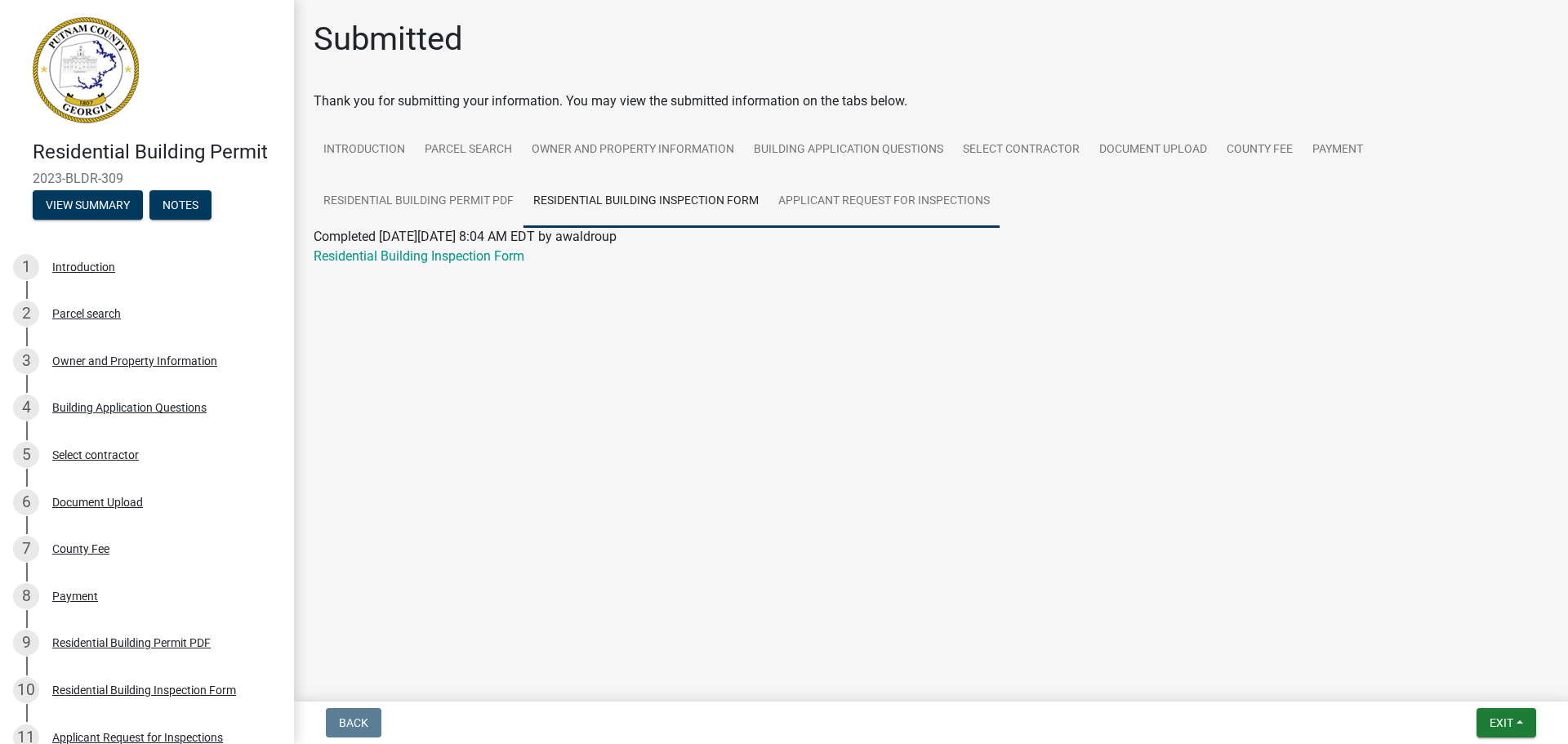
click at [803, 199] on link "Applicant Request for Inspections" at bounding box center [884, 202] width 231 height 53
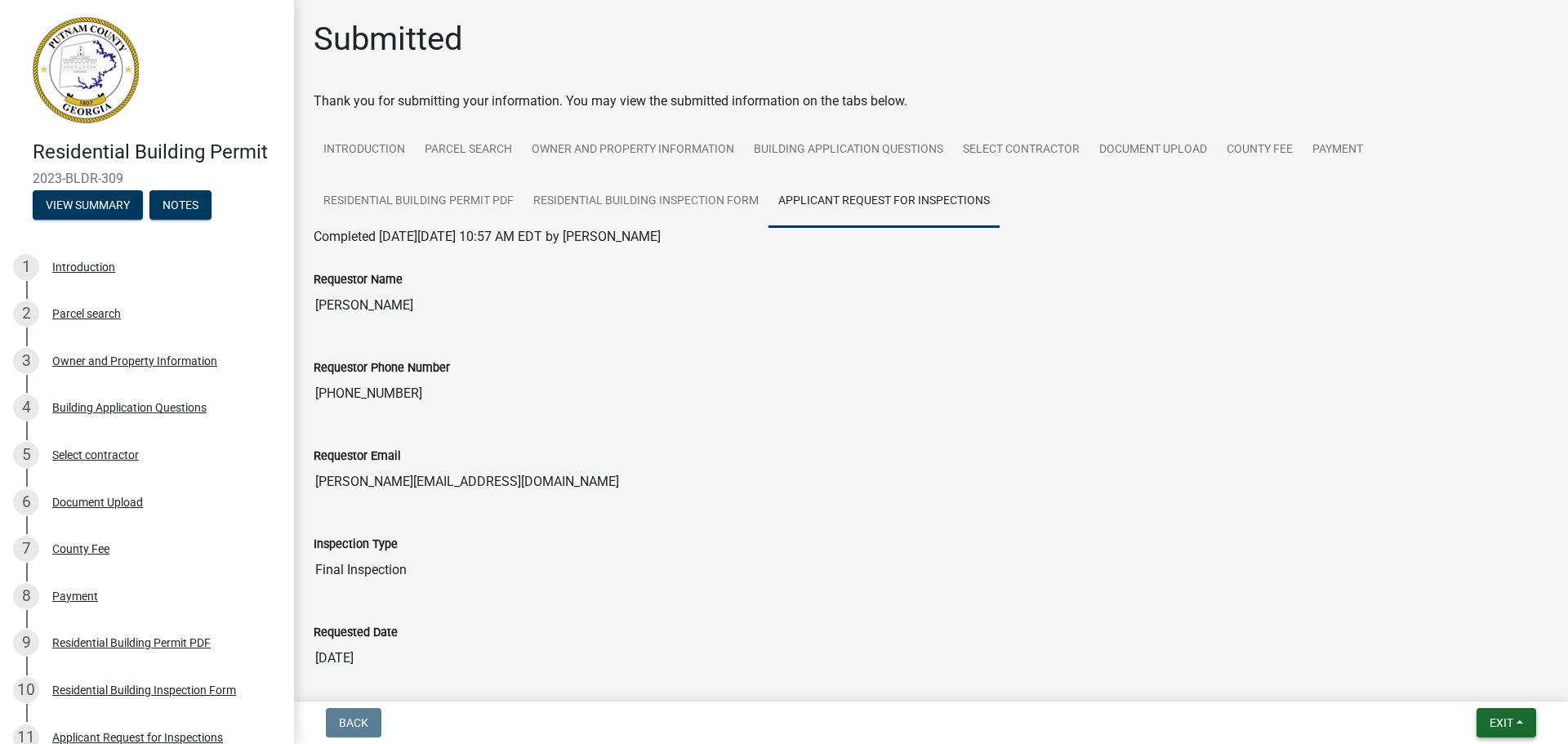
click at [1499, 721] on span "Exit" at bounding box center [1501, 723] width 23 height 13
click at [995, 581] on input "Final Inspection" at bounding box center [930, 570] width 1235 height 33
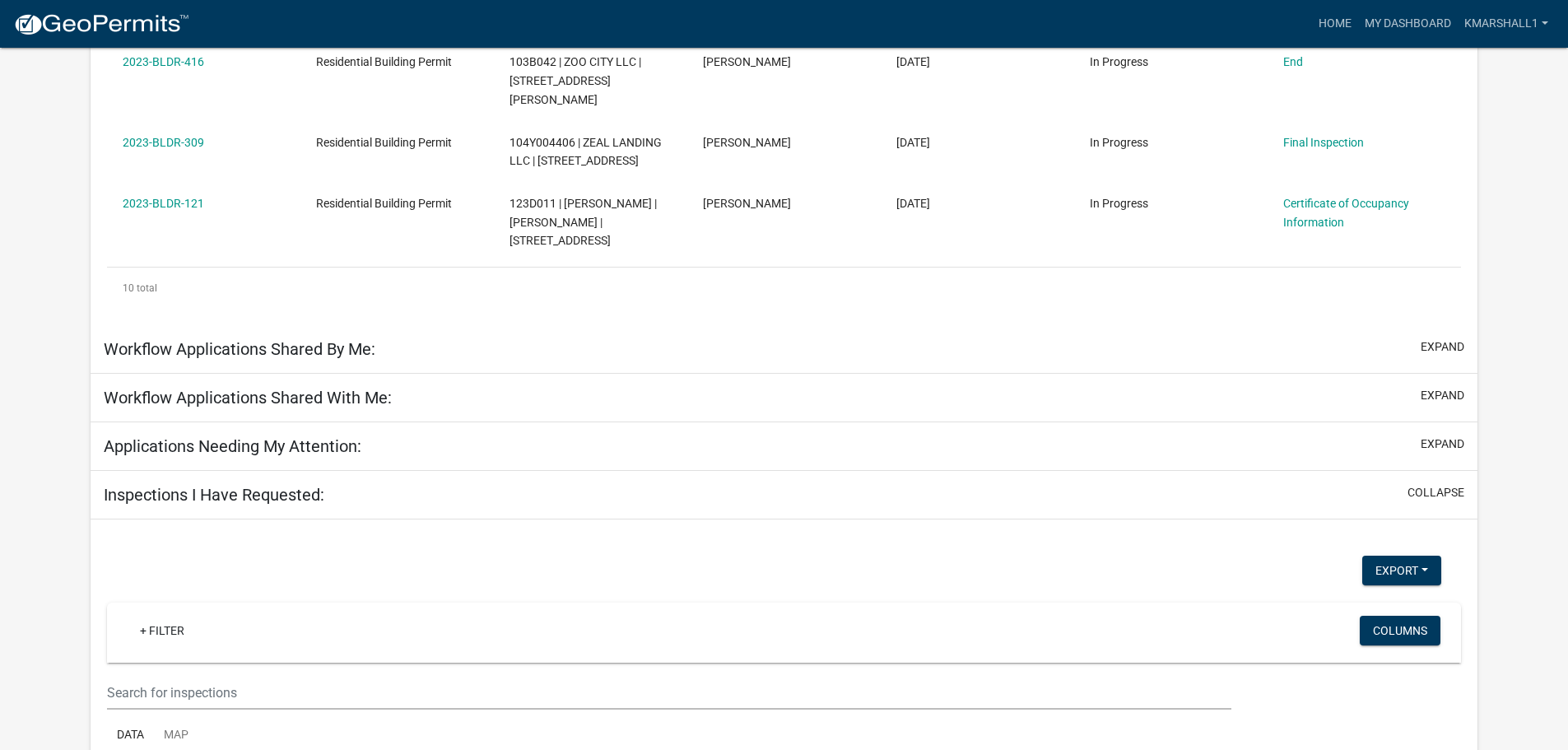
scroll to position [890, 0]
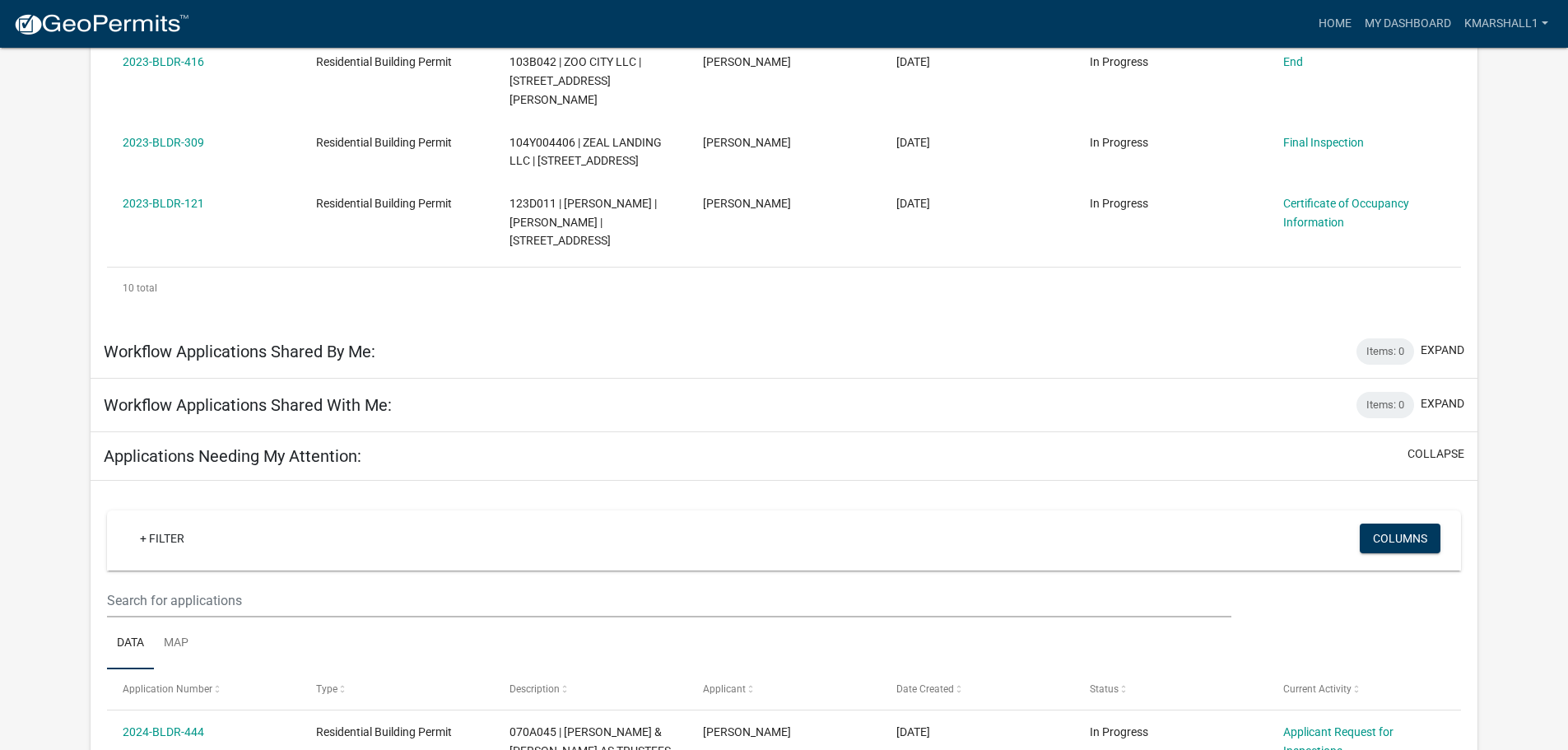
click at [284, 466] on h5 "Applications Needing My Attention:" at bounding box center [232, 457] width 258 height 20
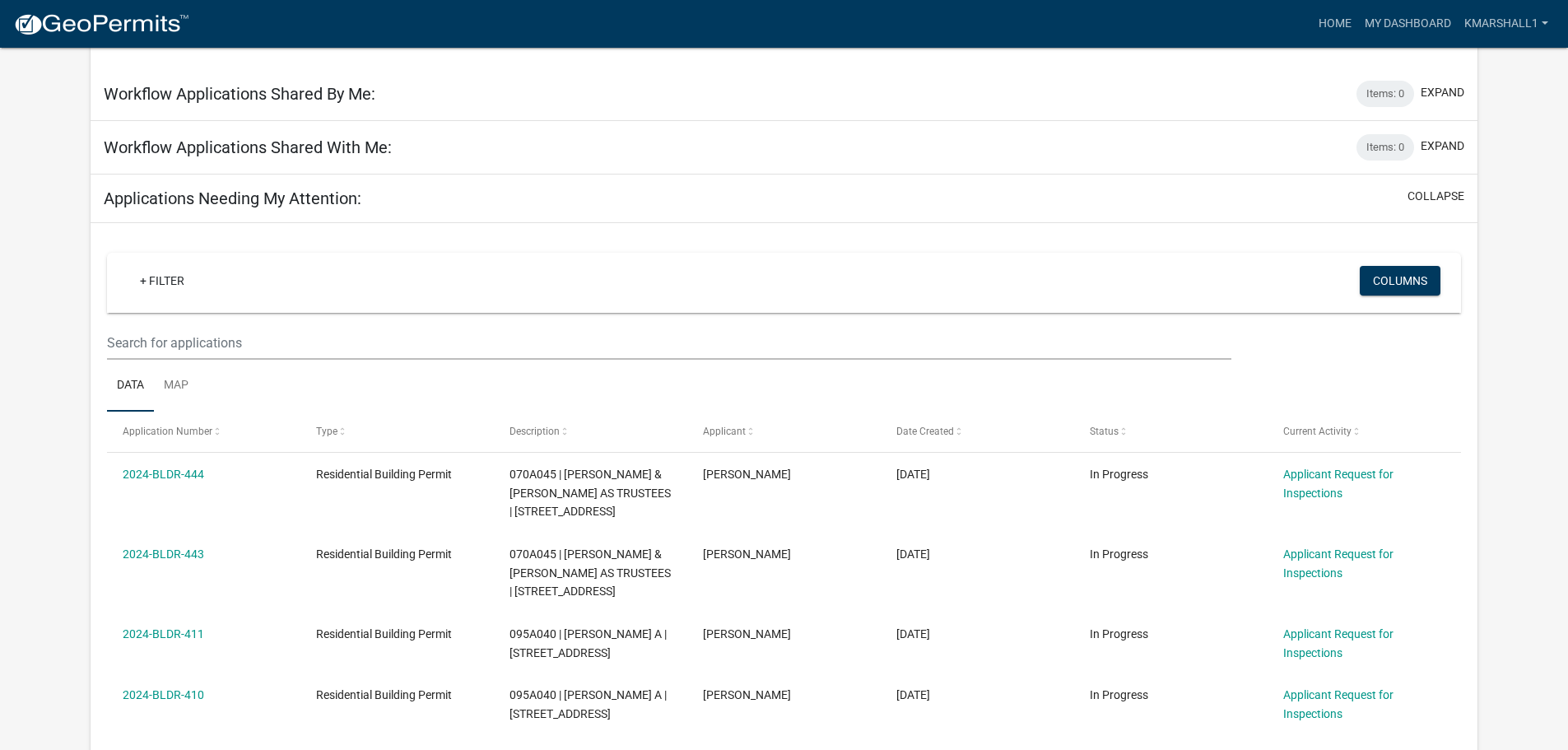
scroll to position [1141, 0]
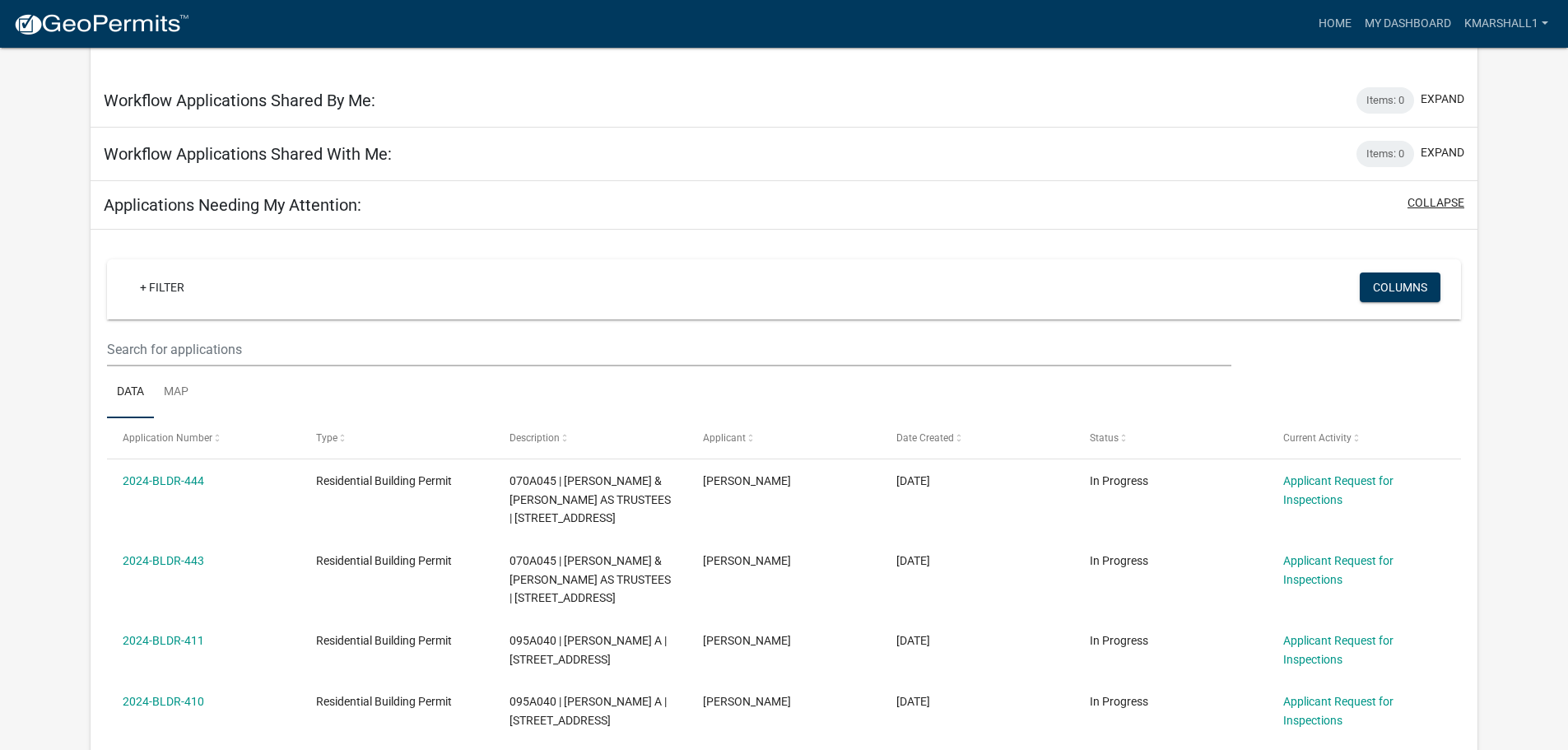
click at [1437, 212] on button "collapse" at bounding box center [1436, 203] width 57 height 18
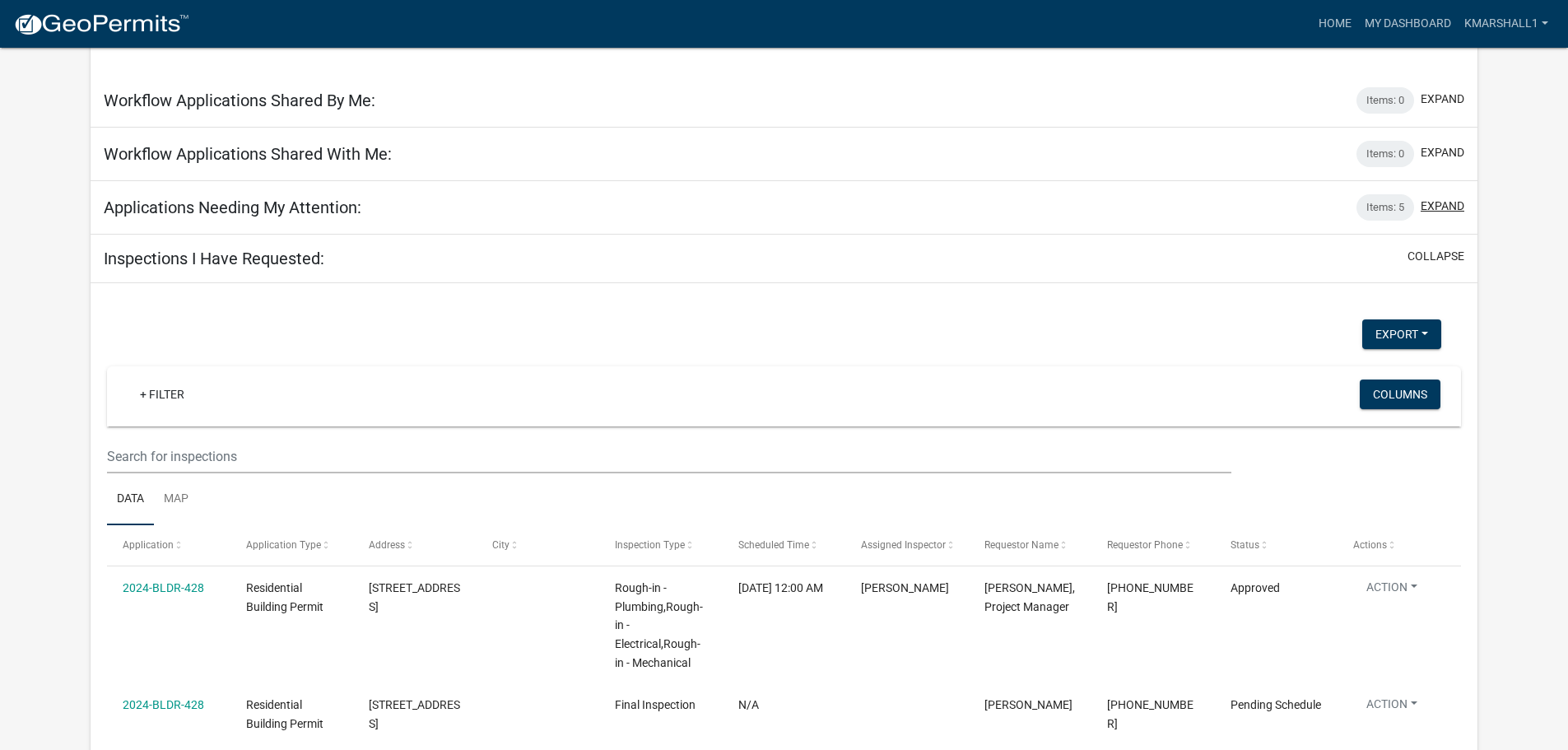
click at [1437, 215] on button "expand" at bounding box center [1443, 206] width 44 height 18
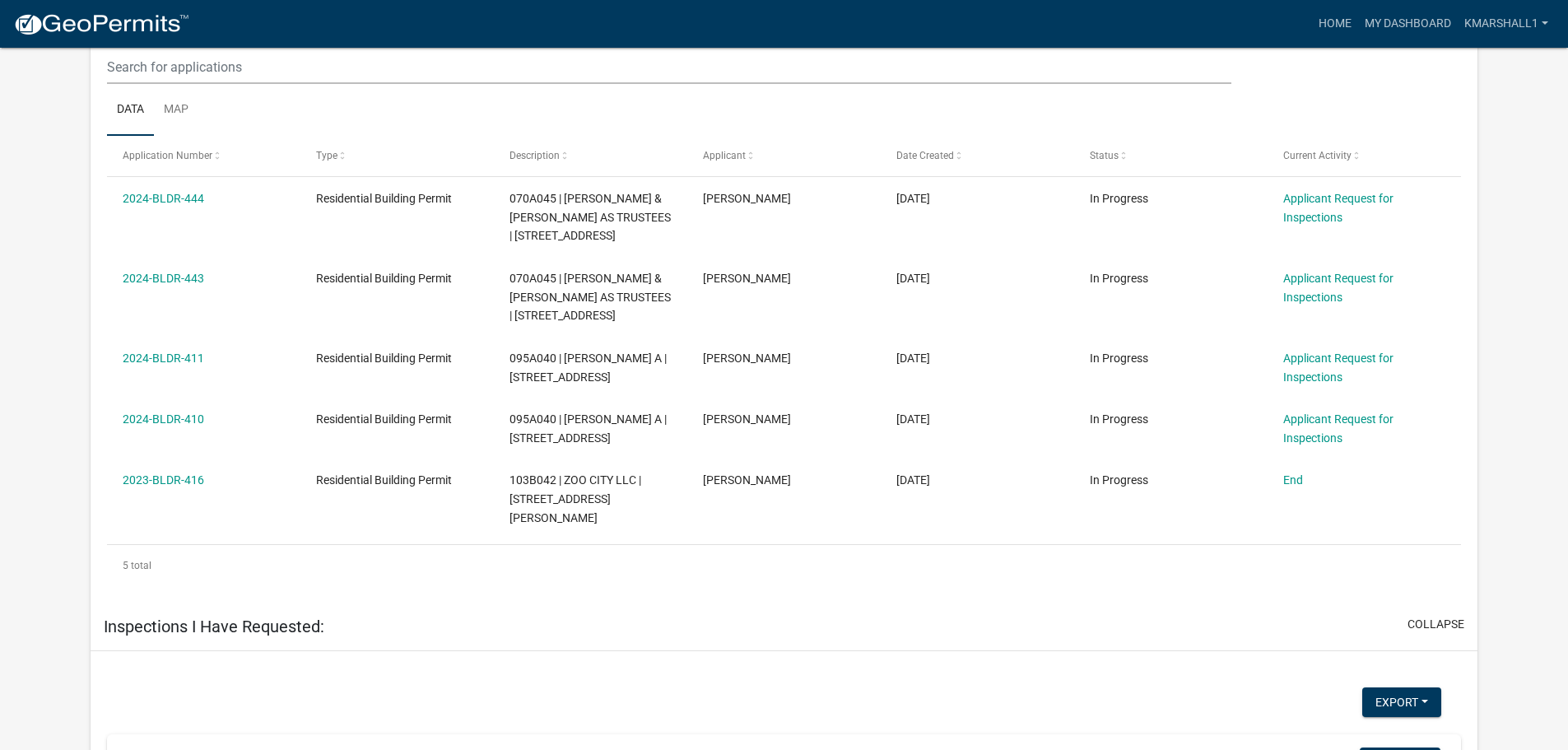
scroll to position [1477, 0]
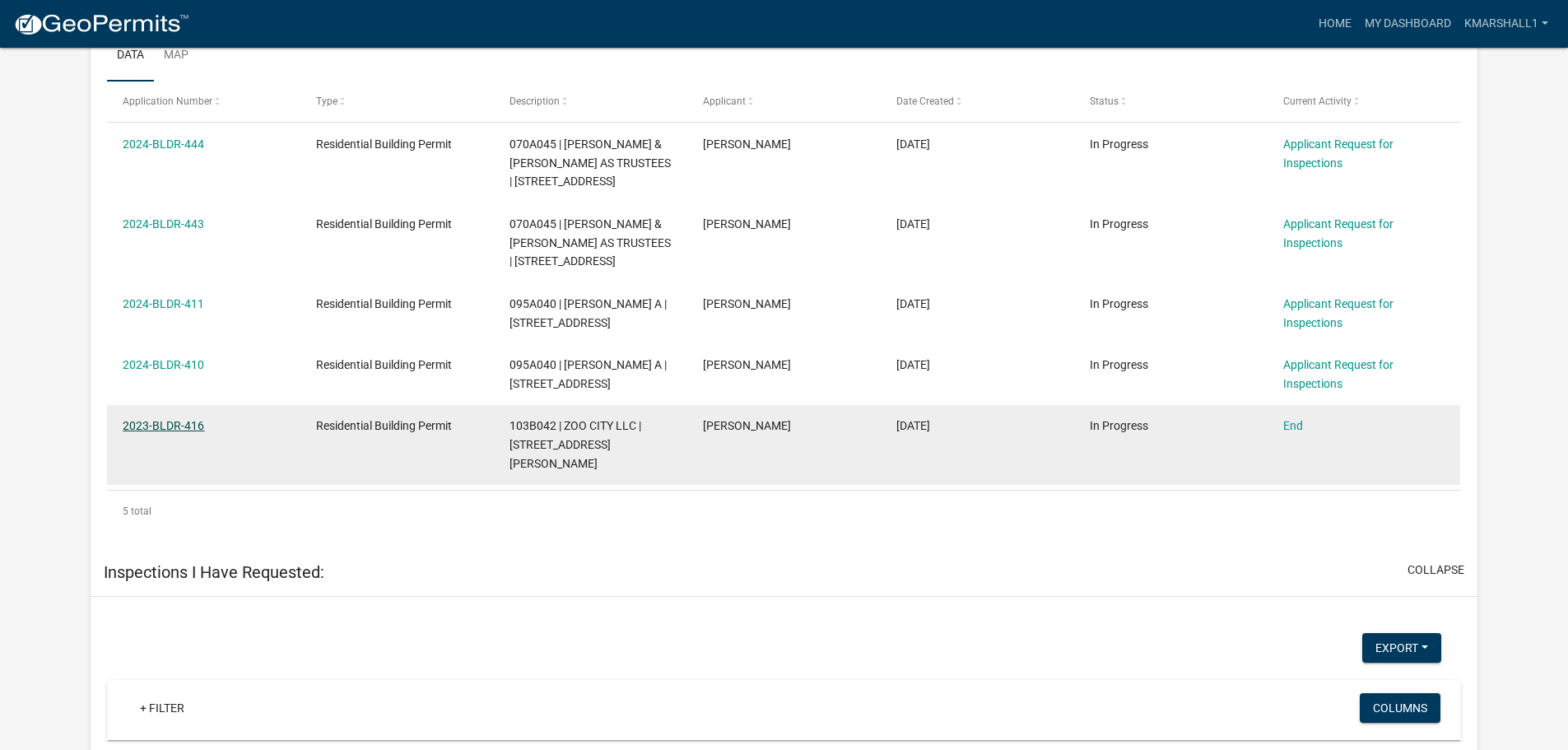
click at [174, 432] on link "2023-BLDR-416" at bounding box center [163, 426] width 82 height 13
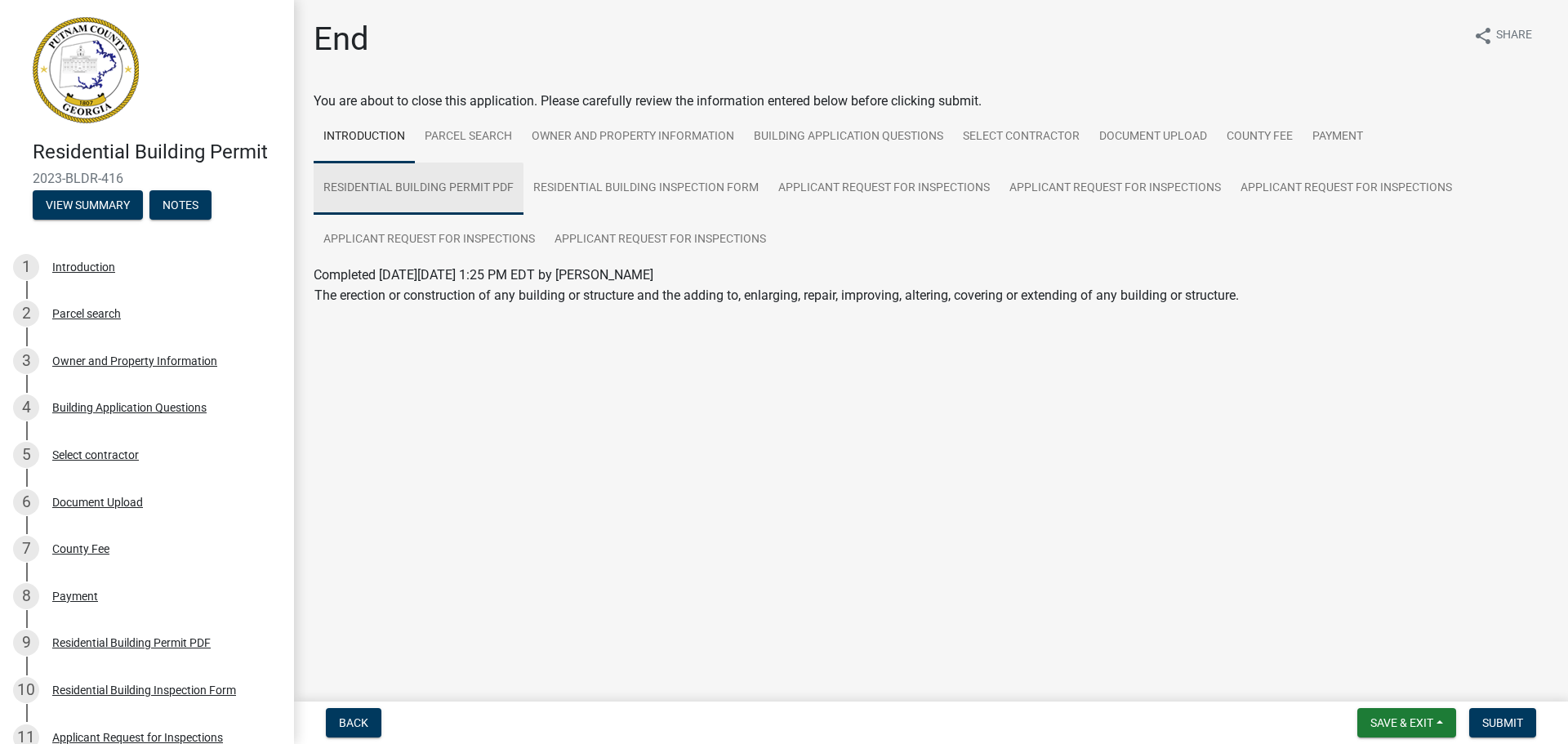
click at [400, 189] on link "Residential Building Permit PDF" at bounding box center [418, 189] width 210 height 53
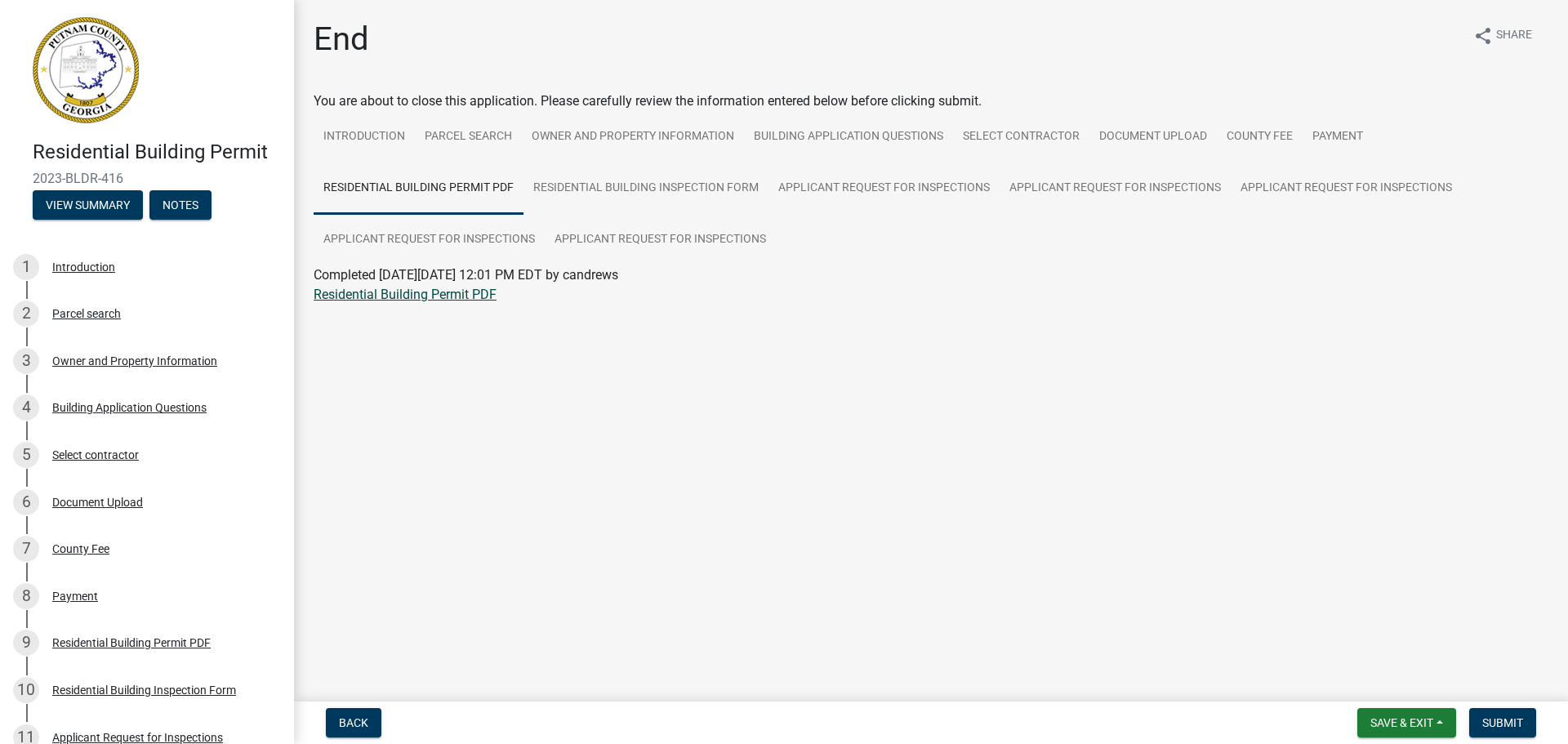
click at [431, 293] on link "Residential Building Permit PDF" at bounding box center [404, 294] width 183 height 16
click at [675, 238] on link "Applicant Request for Inspections" at bounding box center [659, 240] width 231 height 53
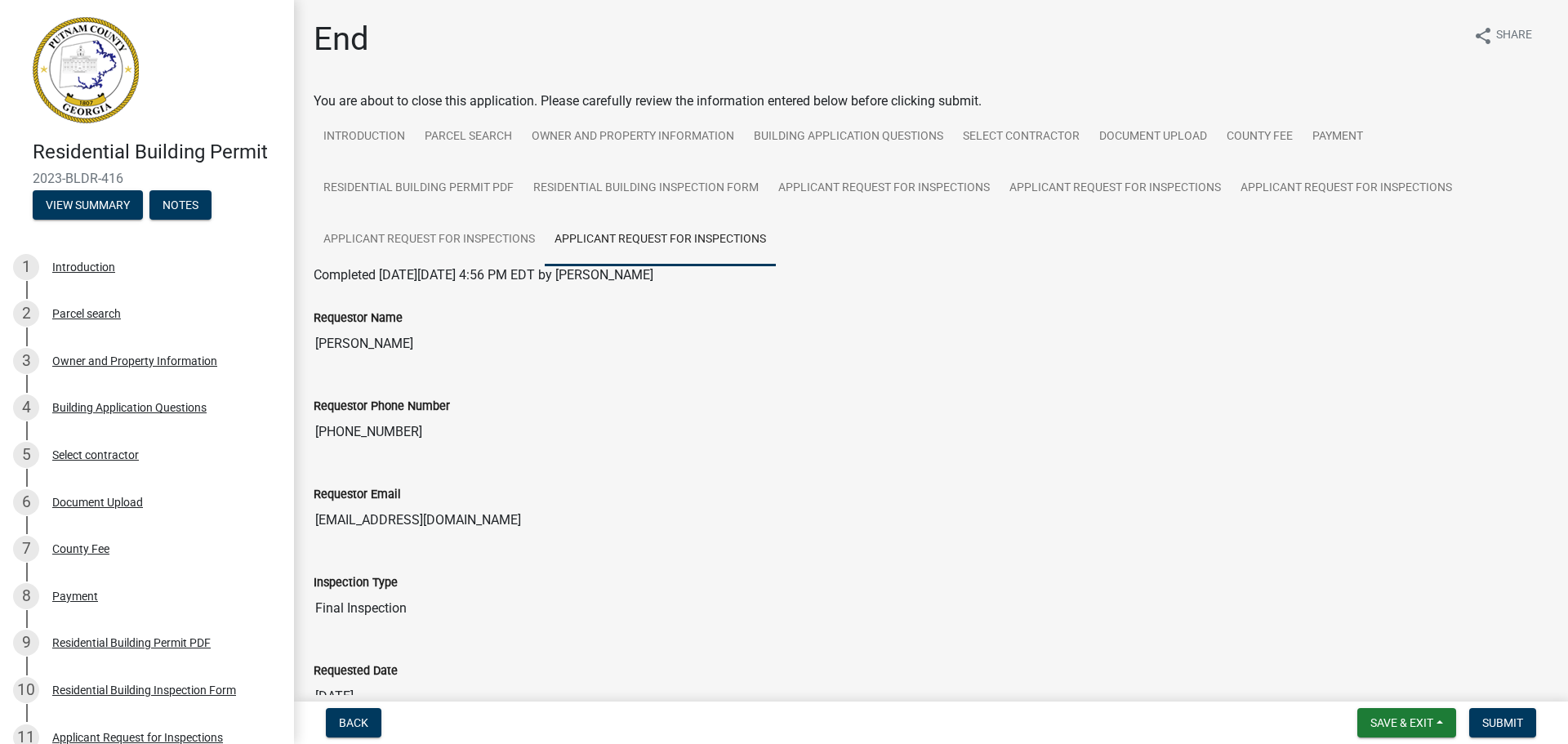
drag, startPoint x: 1552, startPoint y: 197, endPoint x: 1552, endPoint y: 232, distance: 35.0
click at [1552, 232] on div "End share Share You are about to close this application. Please carefully revie…" at bounding box center [931, 493] width 1274 height 947
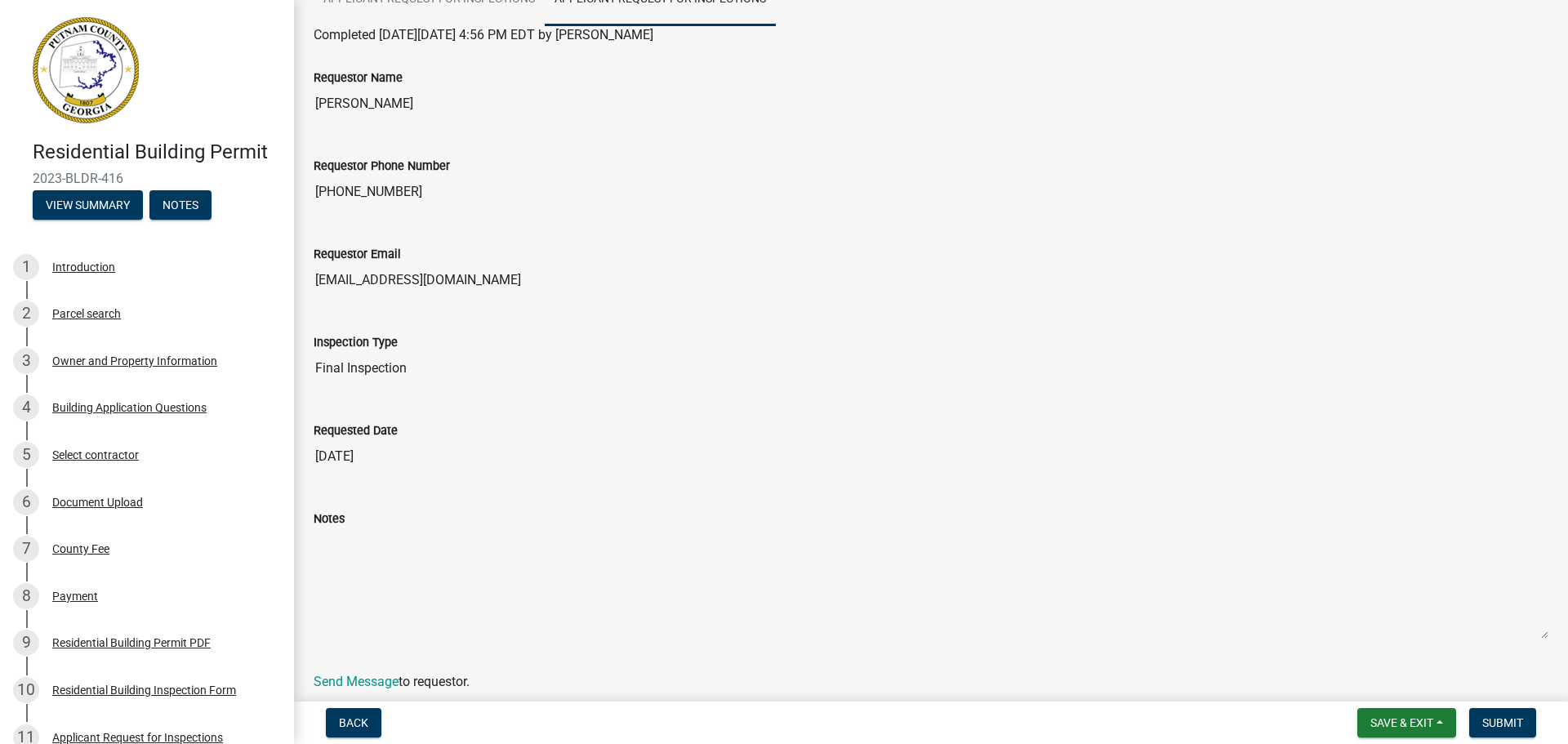
scroll to position [242, 0]
click at [353, 731] on button "Back" at bounding box center [353, 722] width 56 height 29
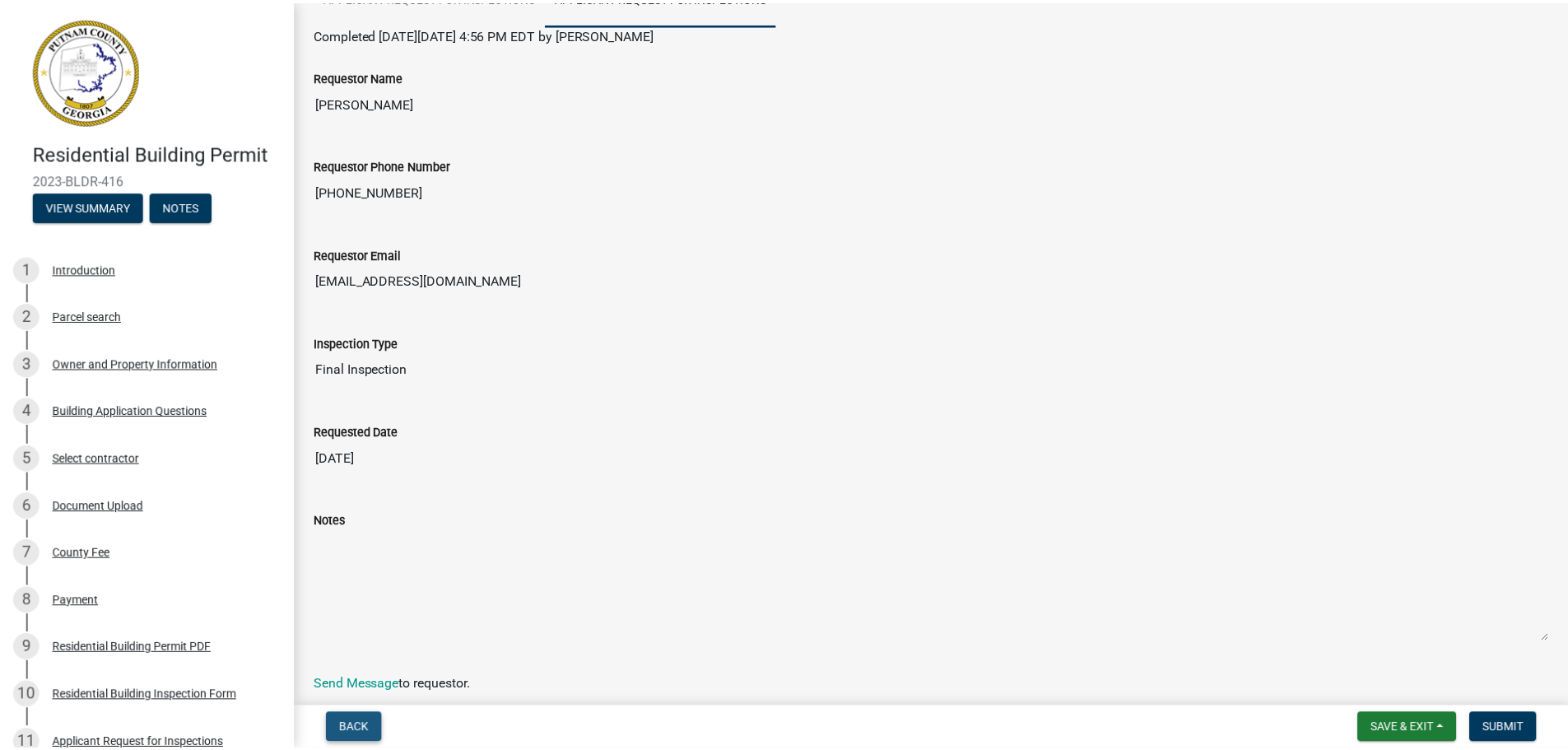
scroll to position [0, 0]
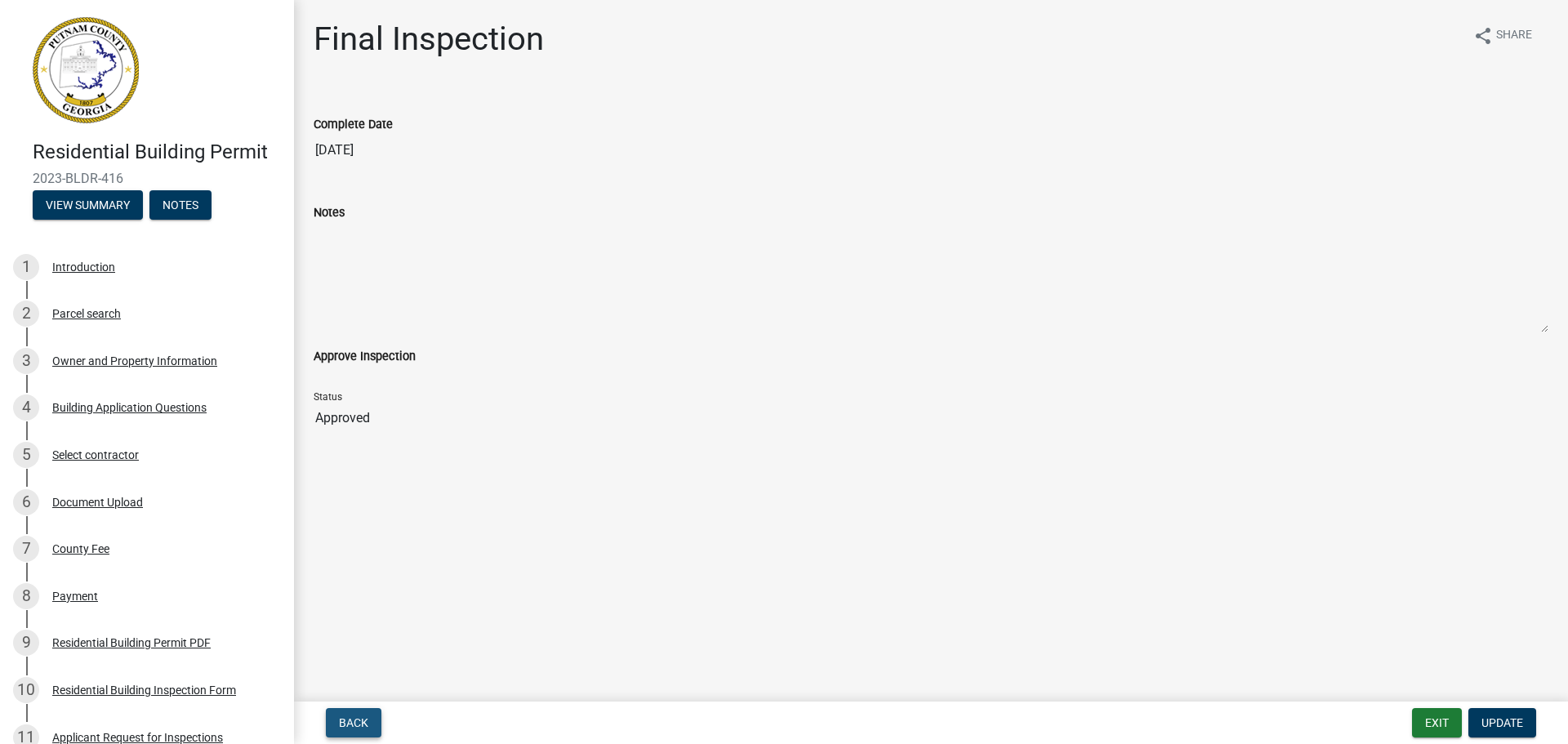
click at [363, 726] on span "Back" at bounding box center [353, 723] width 29 height 13
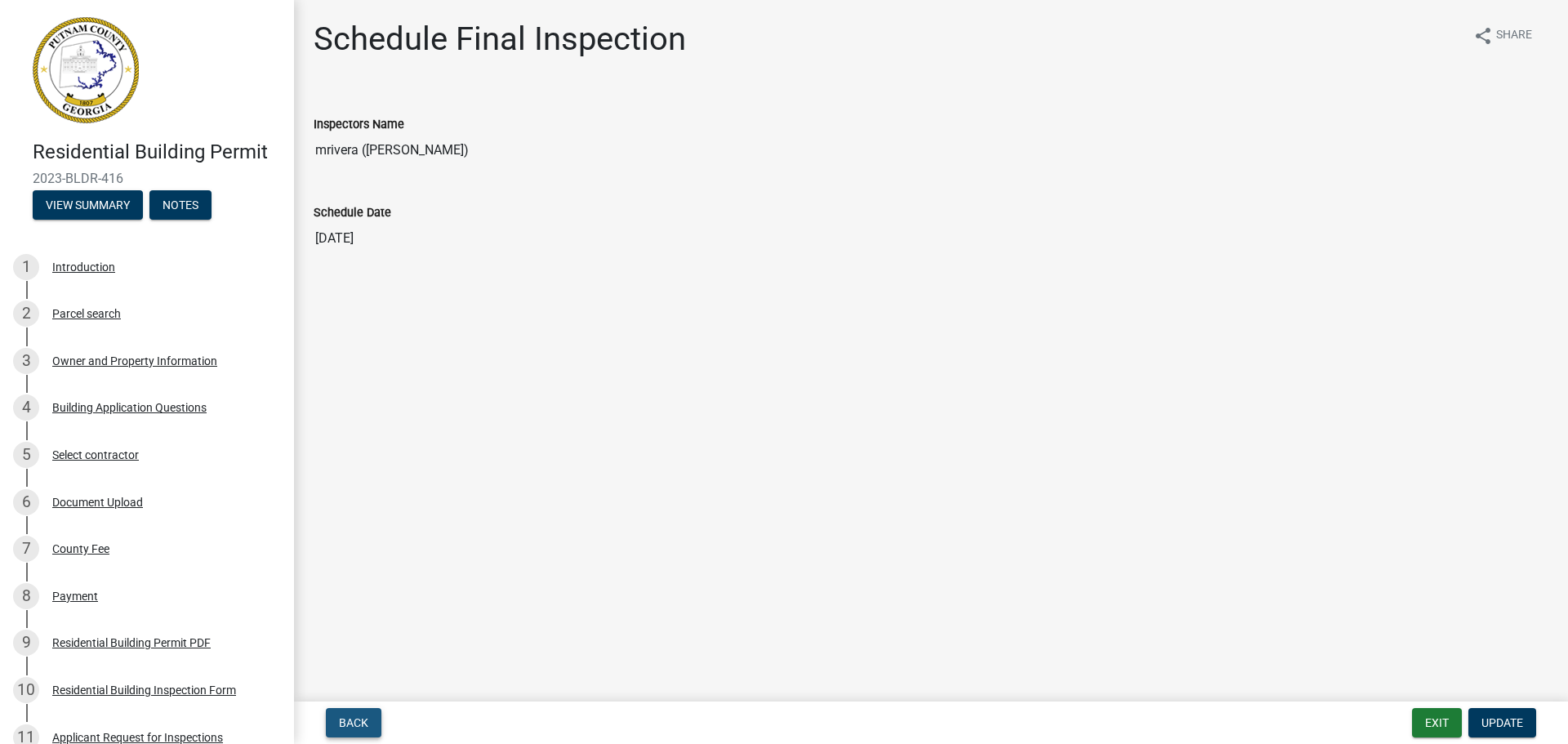
click at [363, 726] on span "Back" at bounding box center [353, 723] width 29 height 13
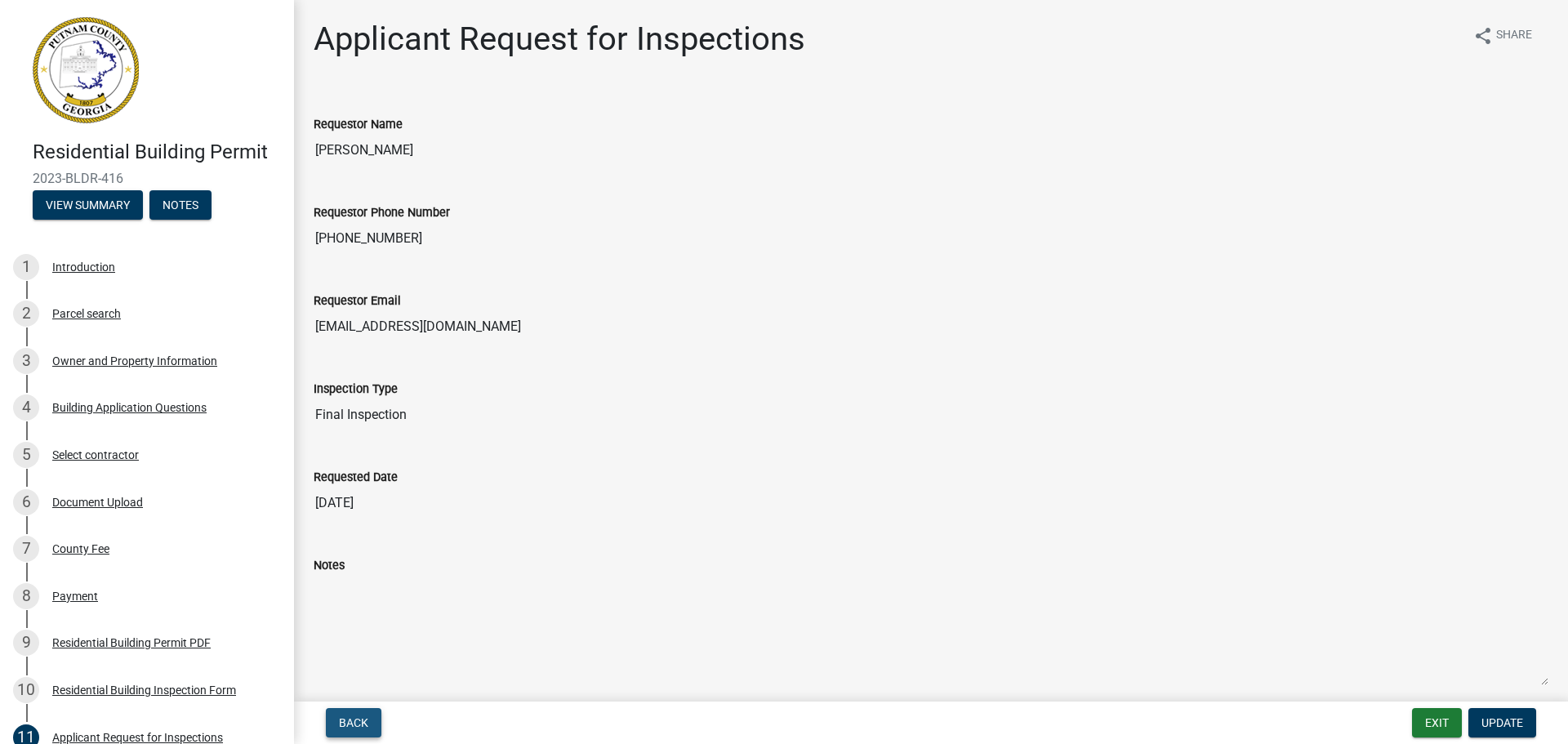
click at [363, 726] on span "Back" at bounding box center [353, 723] width 29 height 13
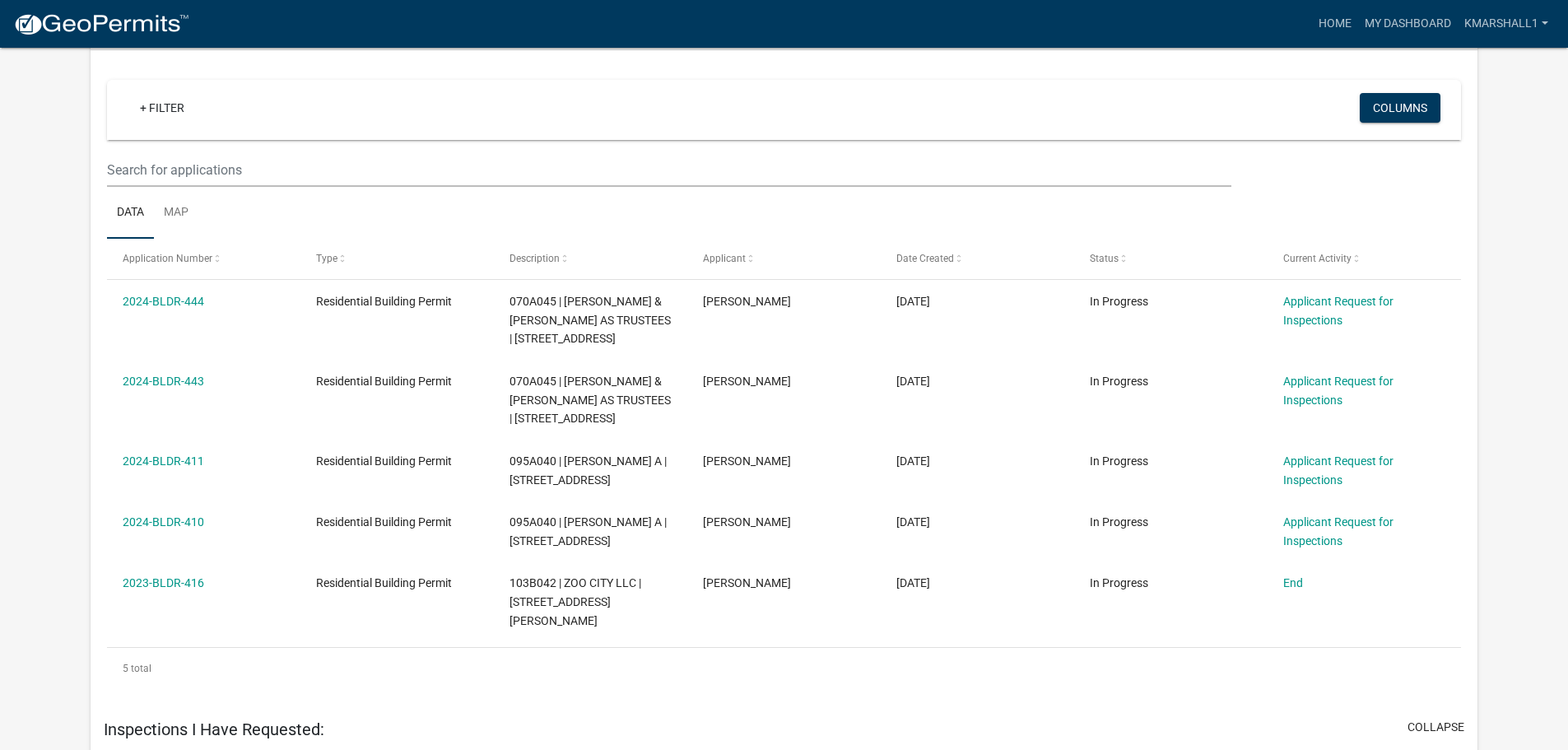
scroll to position [1327, 0]
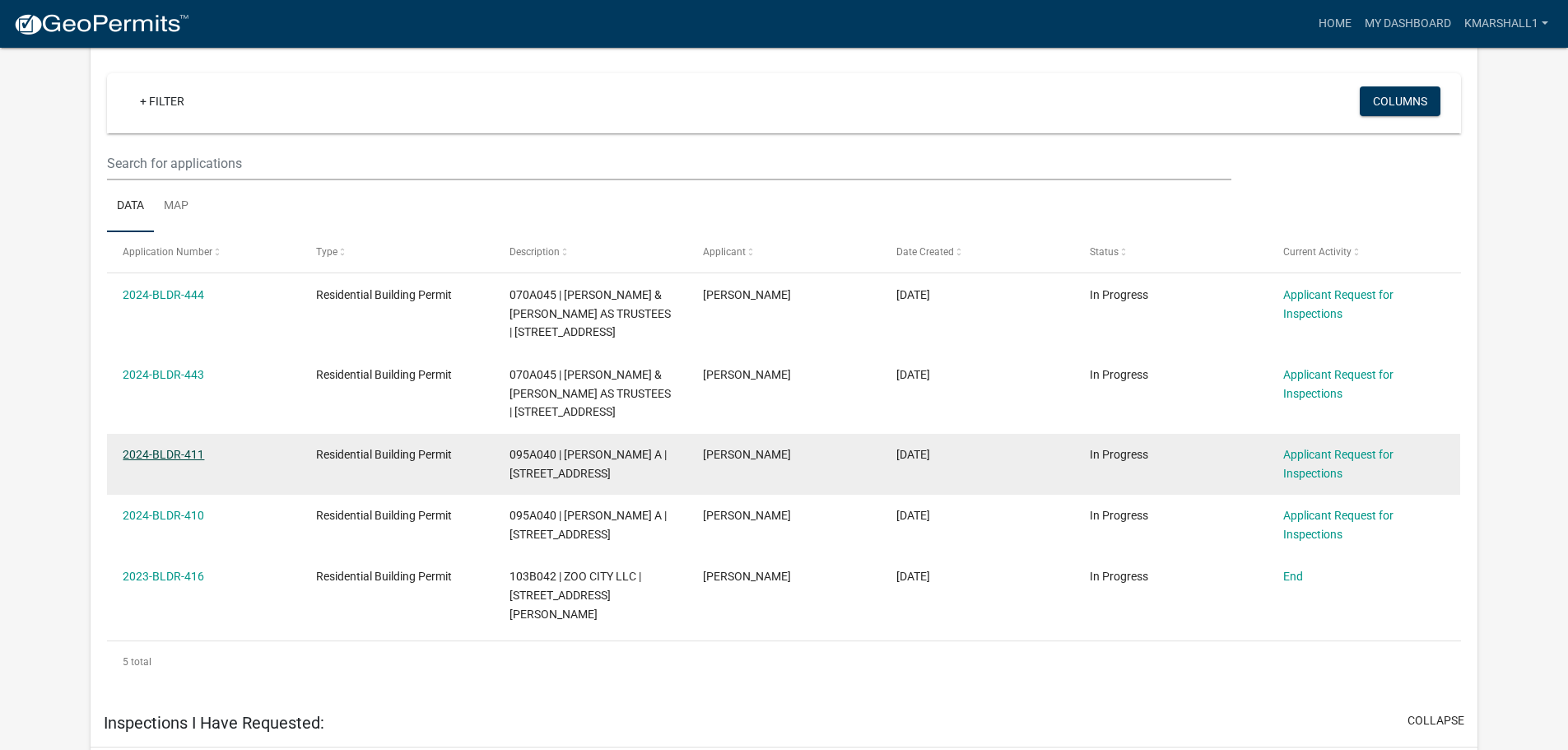
click at [149, 462] on link "2024-BLDR-411" at bounding box center [163, 455] width 82 height 13
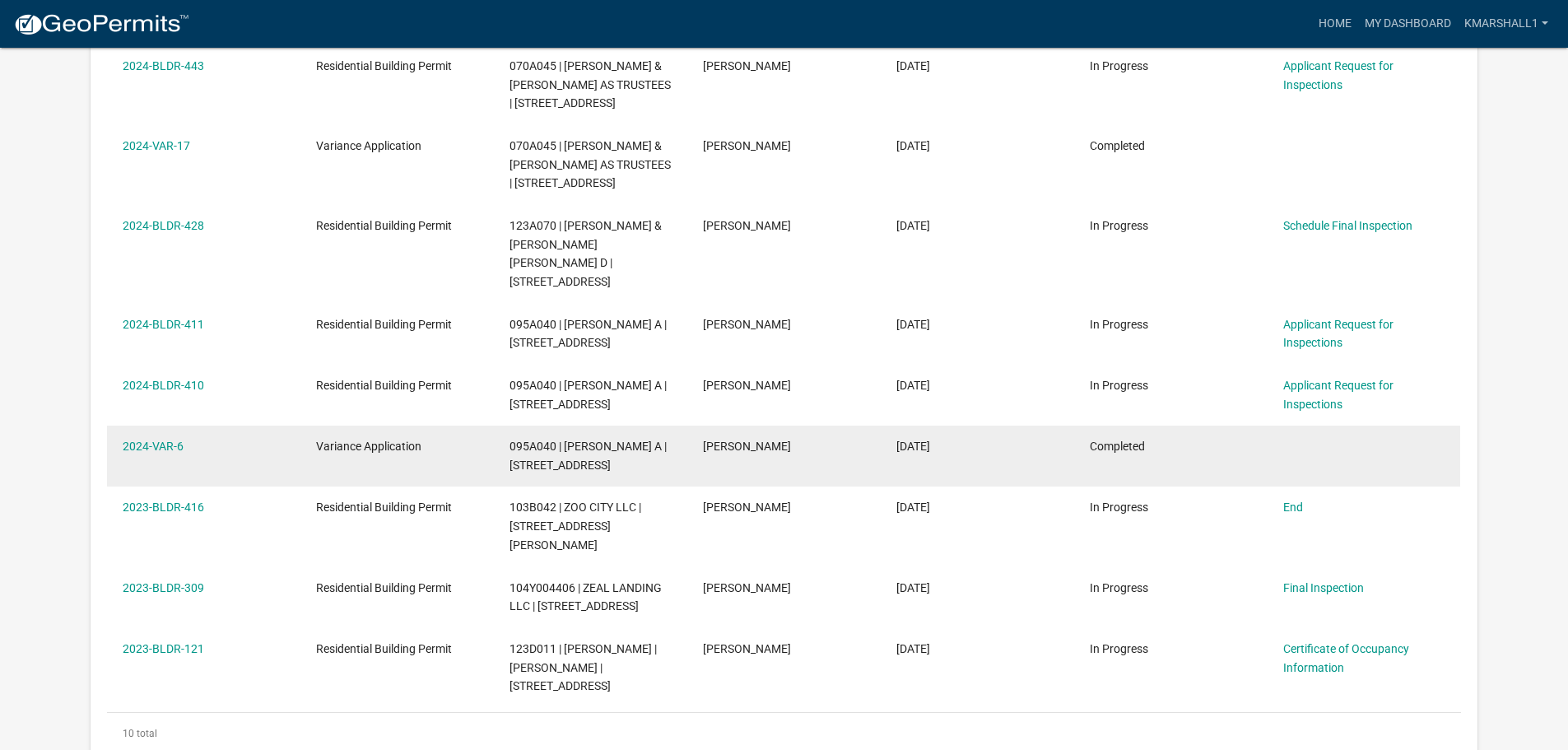
scroll to position [444, 0]
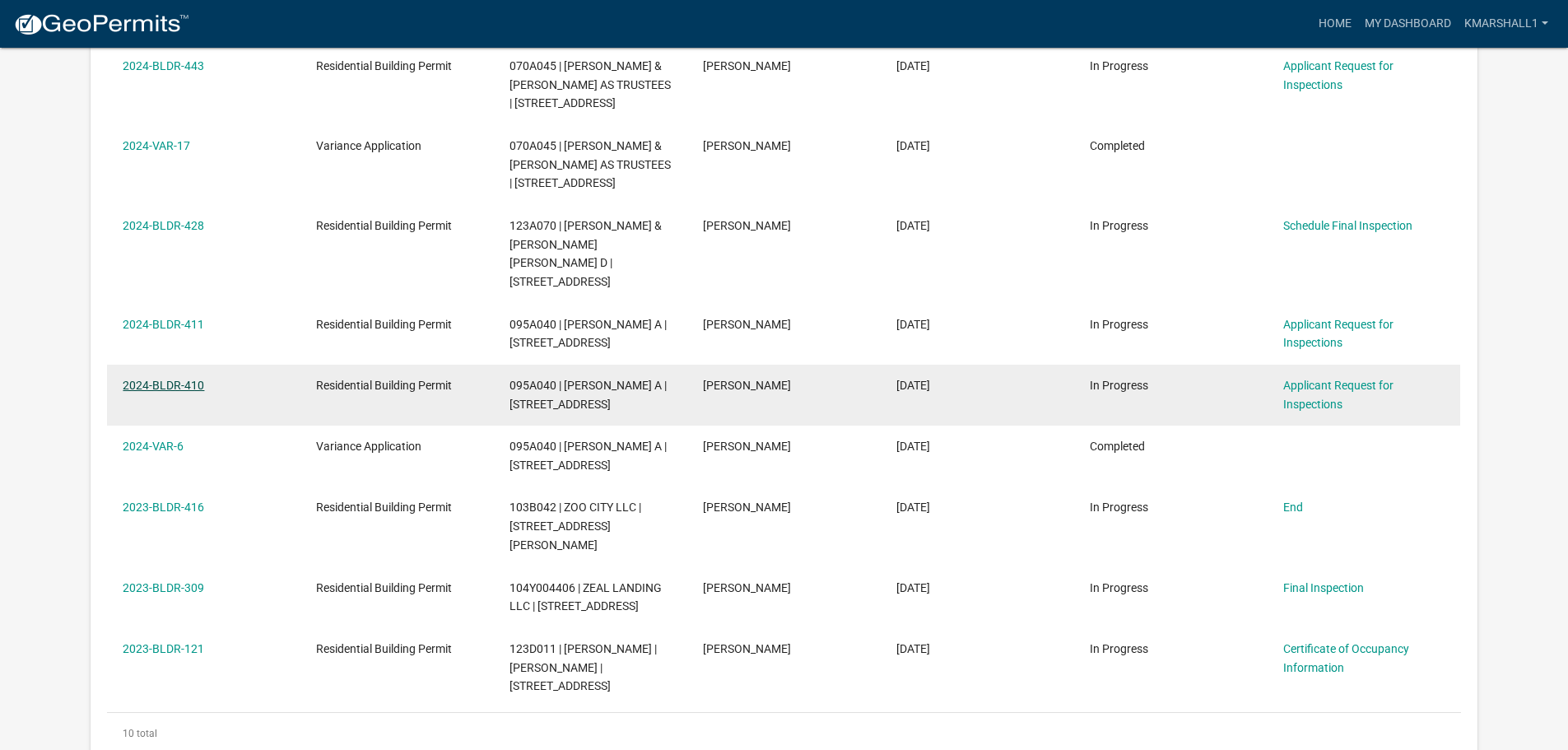
click at [155, 392] on link "2024-BLDR-410" at bounding box center [163, 386] width 82 height 13
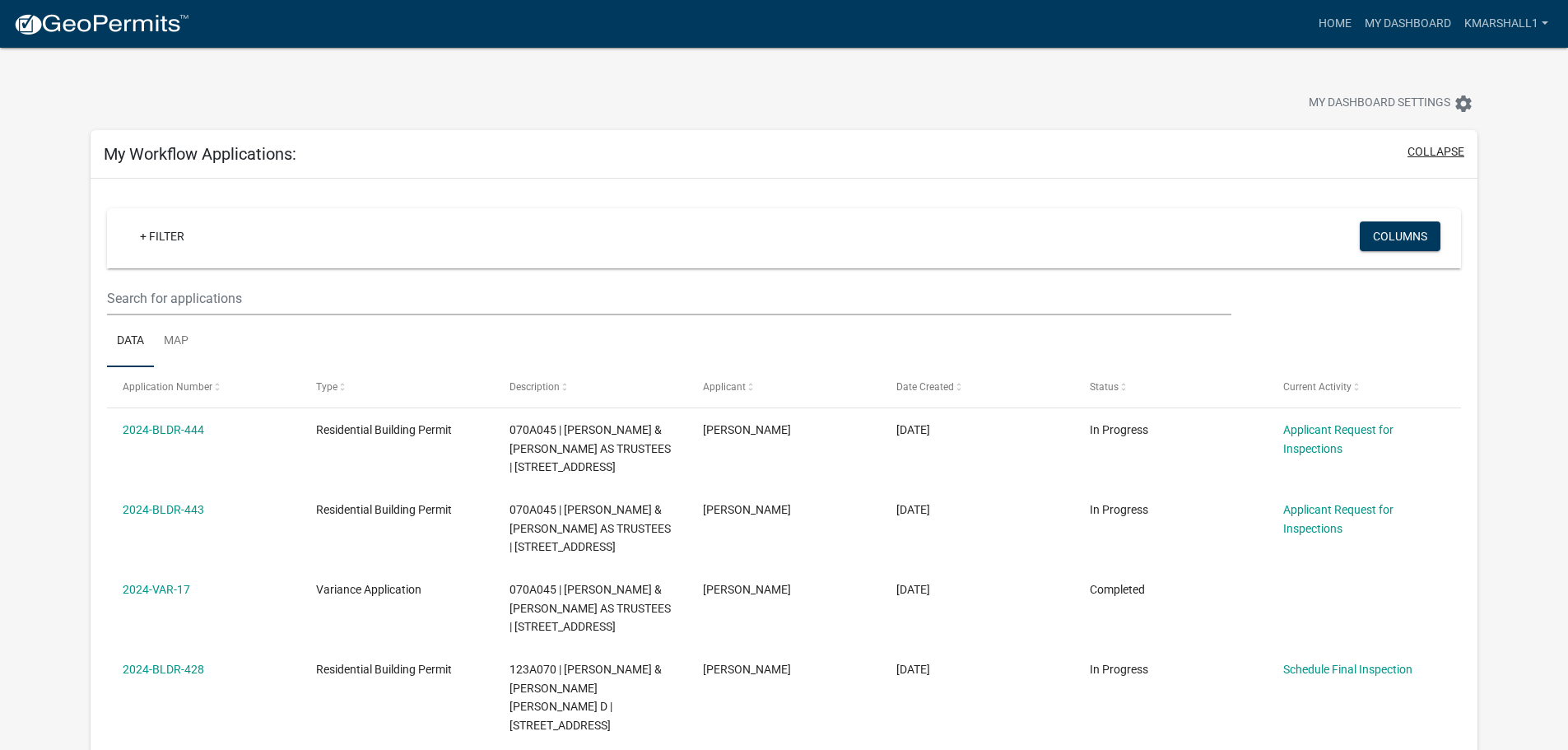
click at [1445, 151] on button "collapse" at bounding box center [1436, 151] width 57 height 18
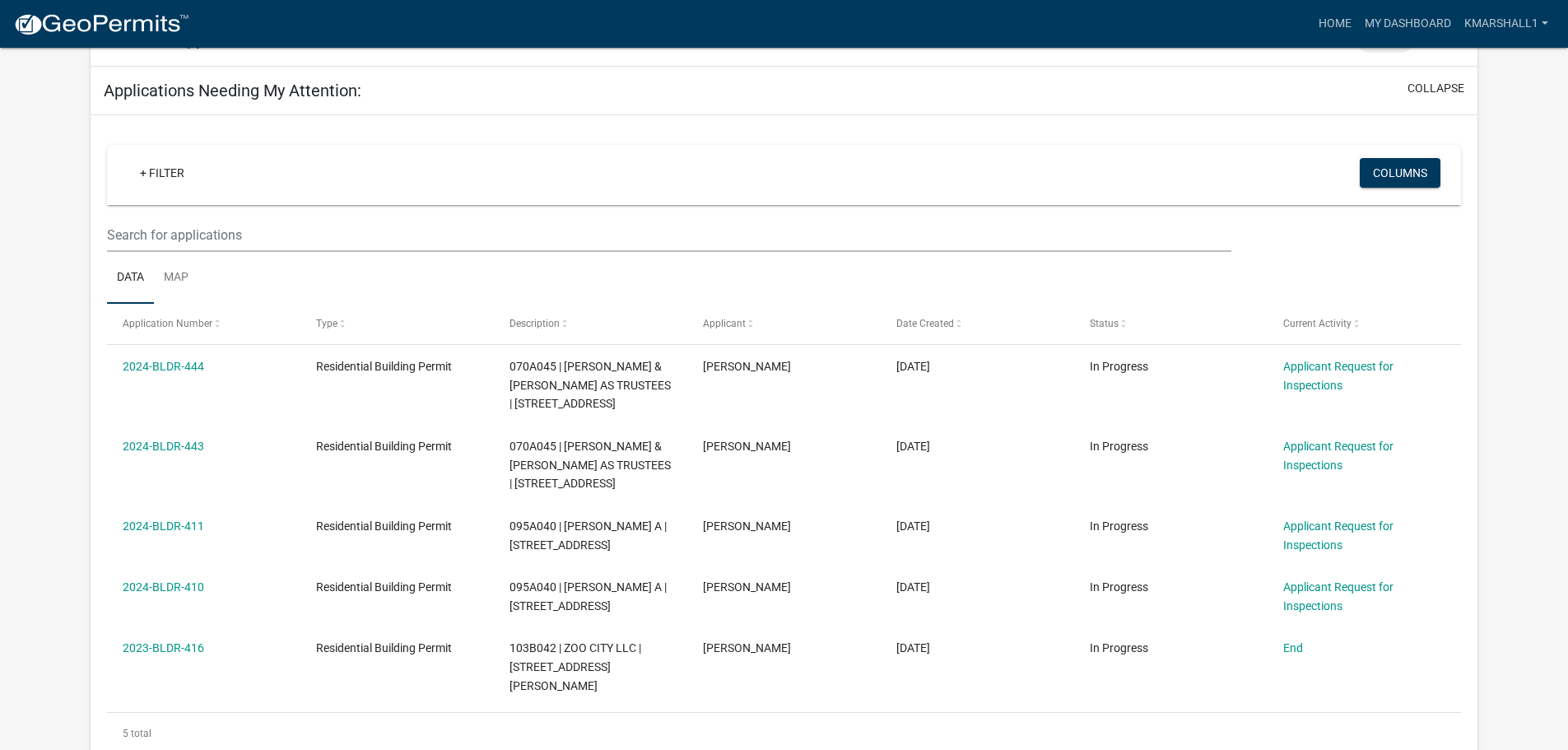
scroll to position [217, 0]
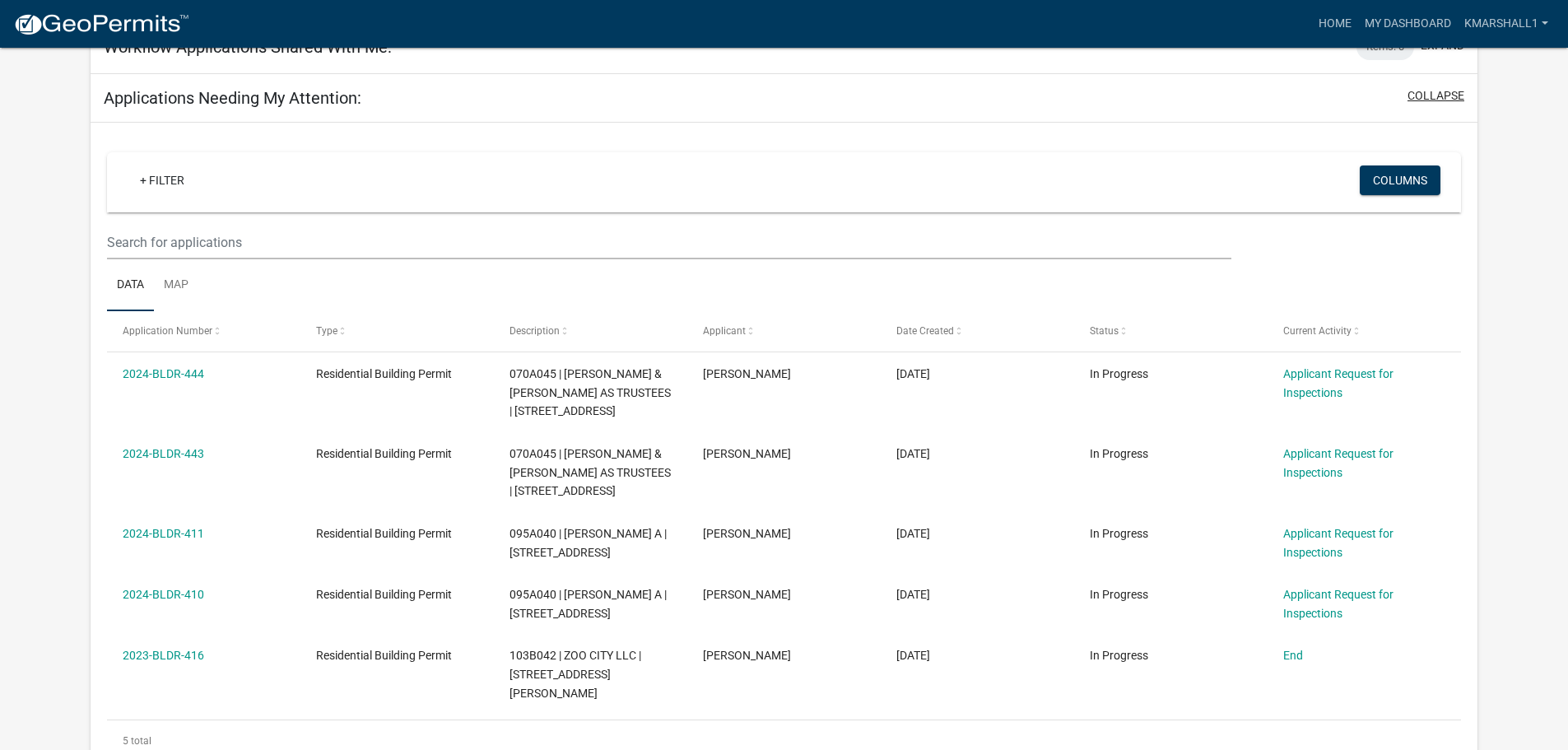
click at [1450, 93] on button "collapse" at bounding box center [1436, 96] width 57 height 18
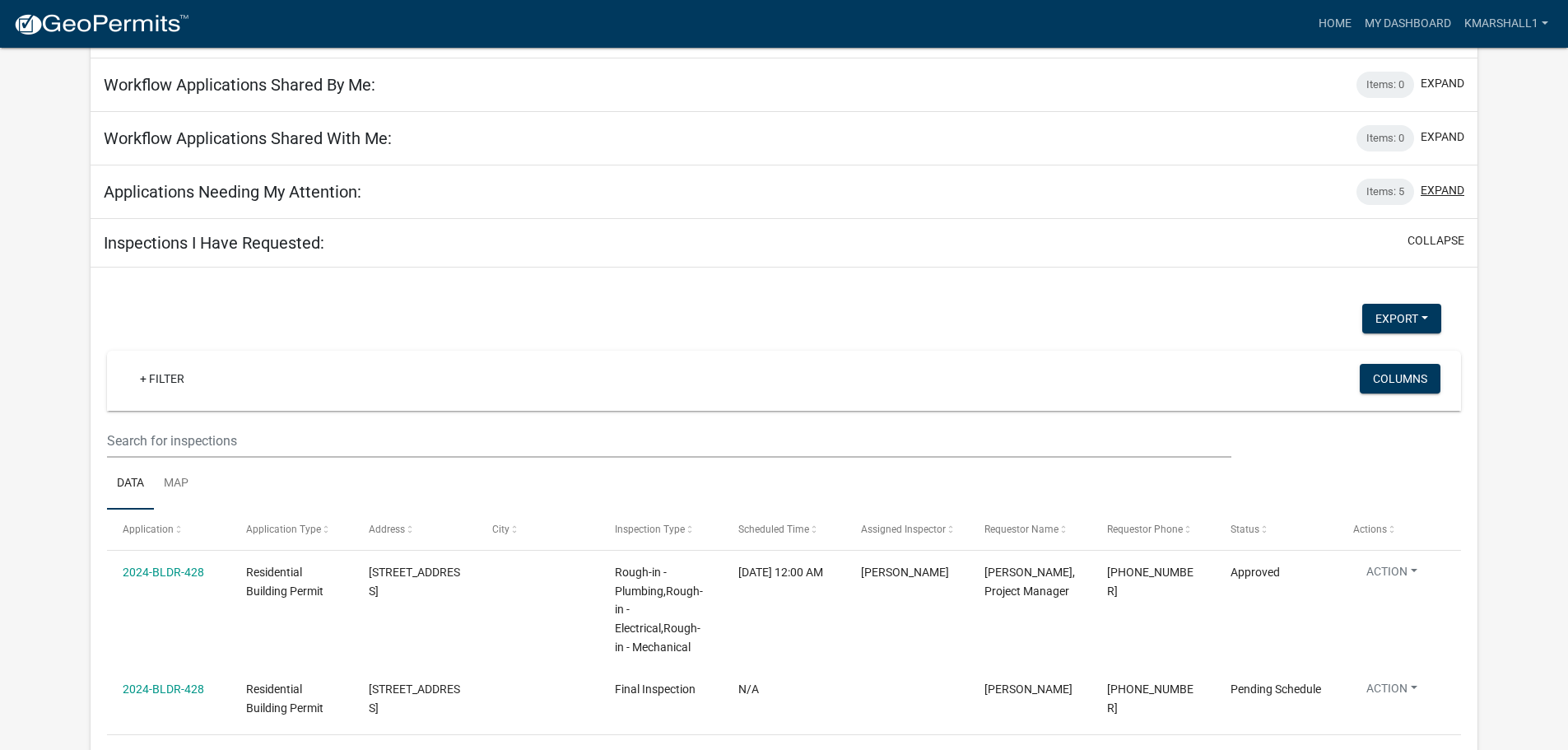
scroll to position [135, 0]
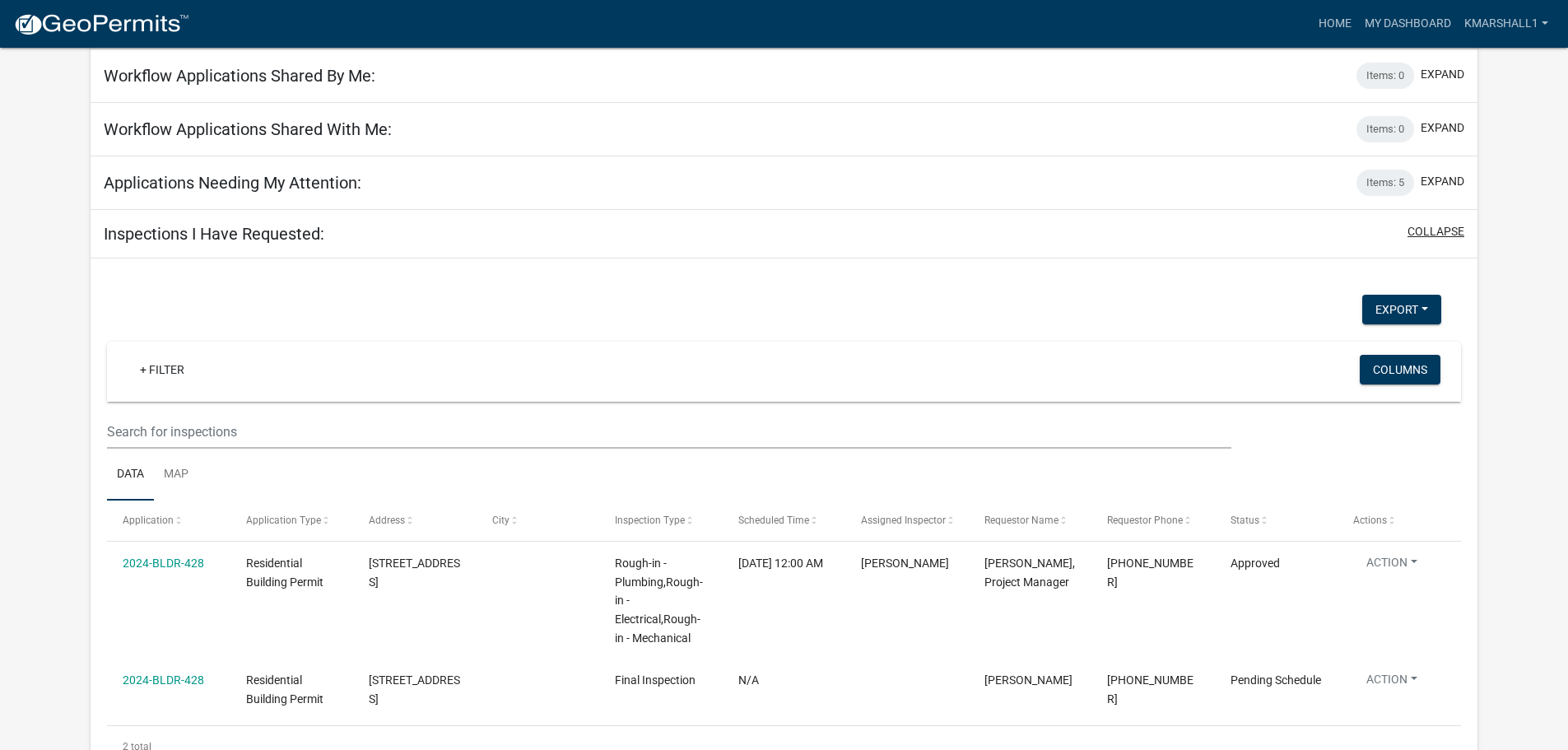
click at [1429, 229] on button "collapse" at bounding box center [1436, 231] width 57 height 18
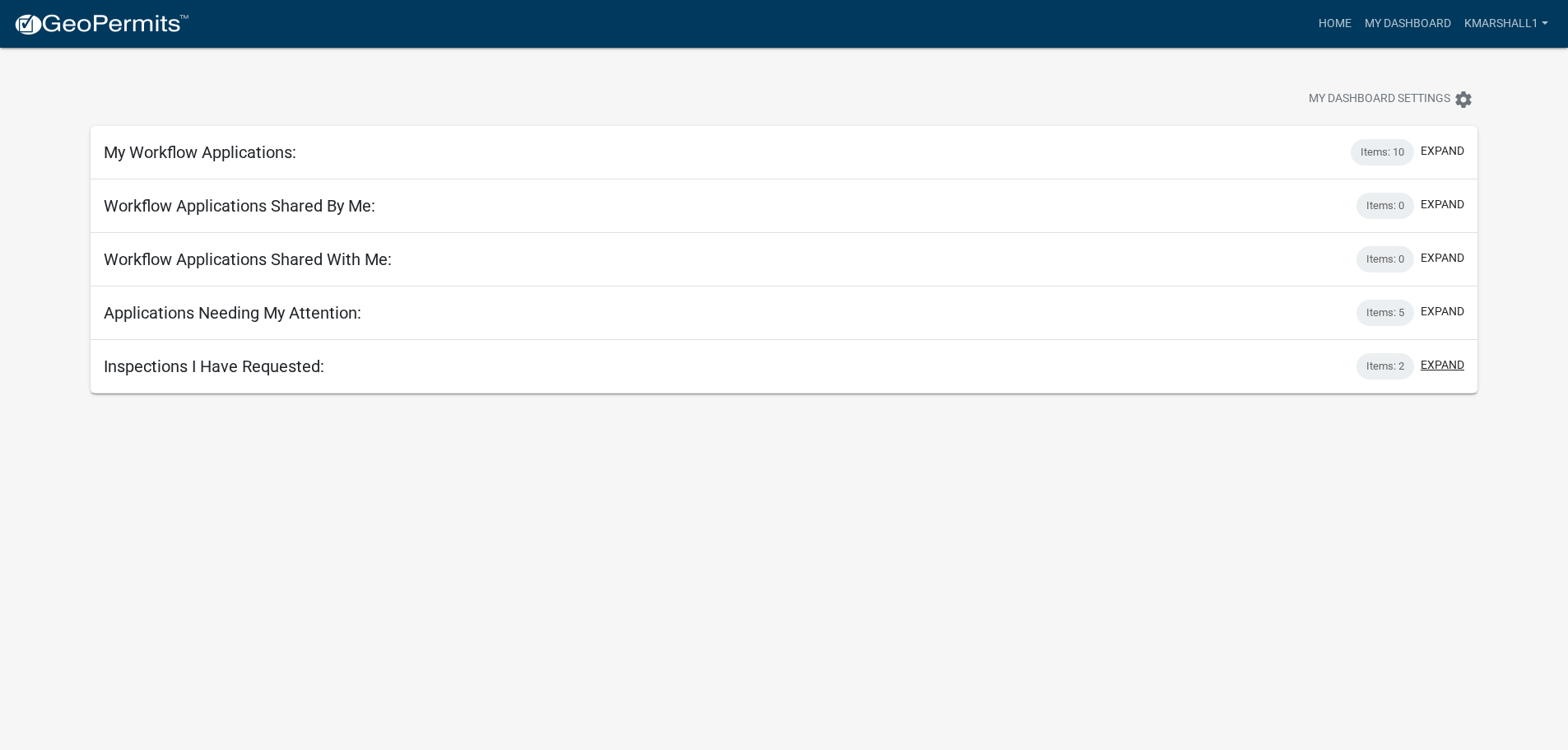
scroll to position [0, 0]
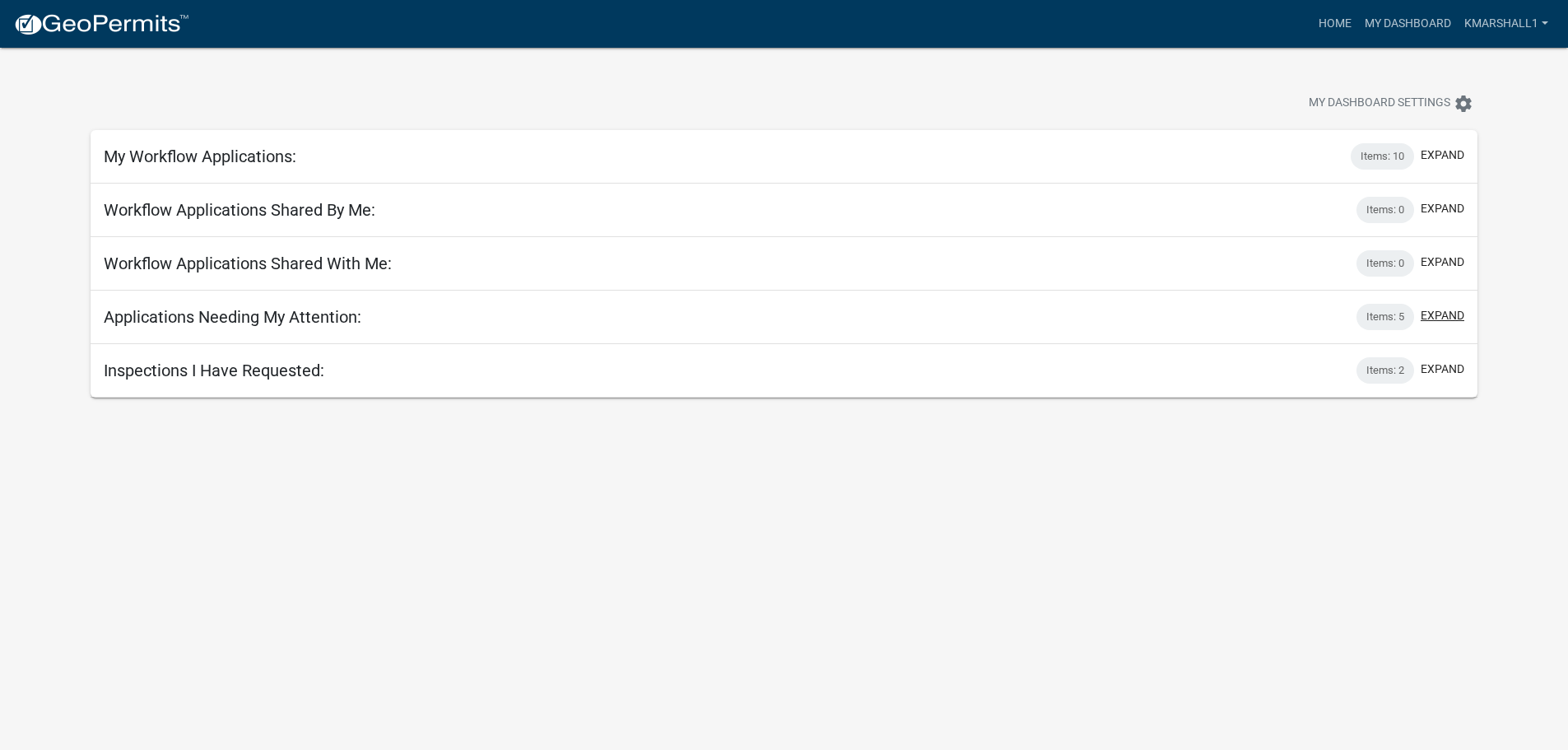
click at [1430, 316] on button "expand" at bounding box center [1443, 315] width 44 height 18
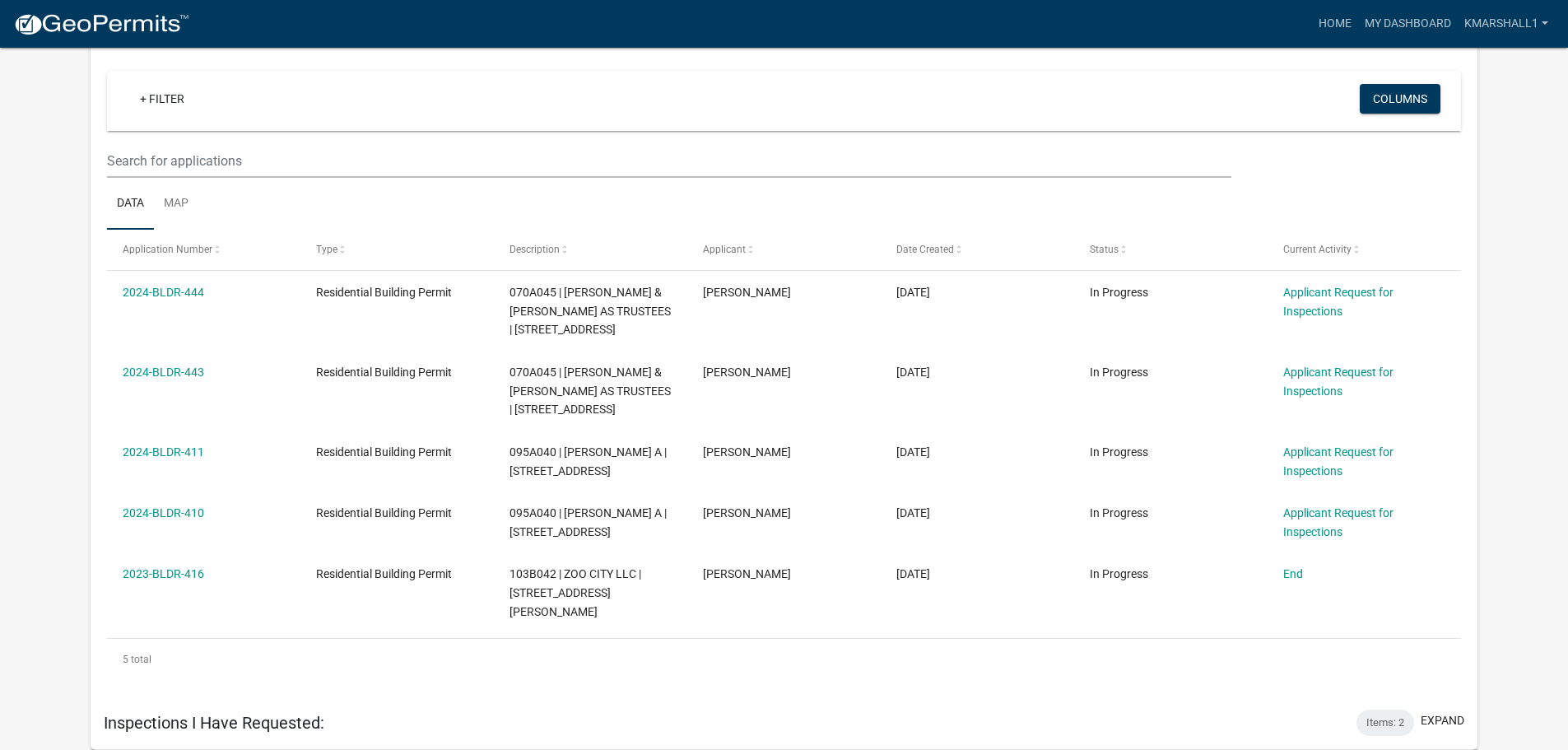
scroll to position [317, 0]
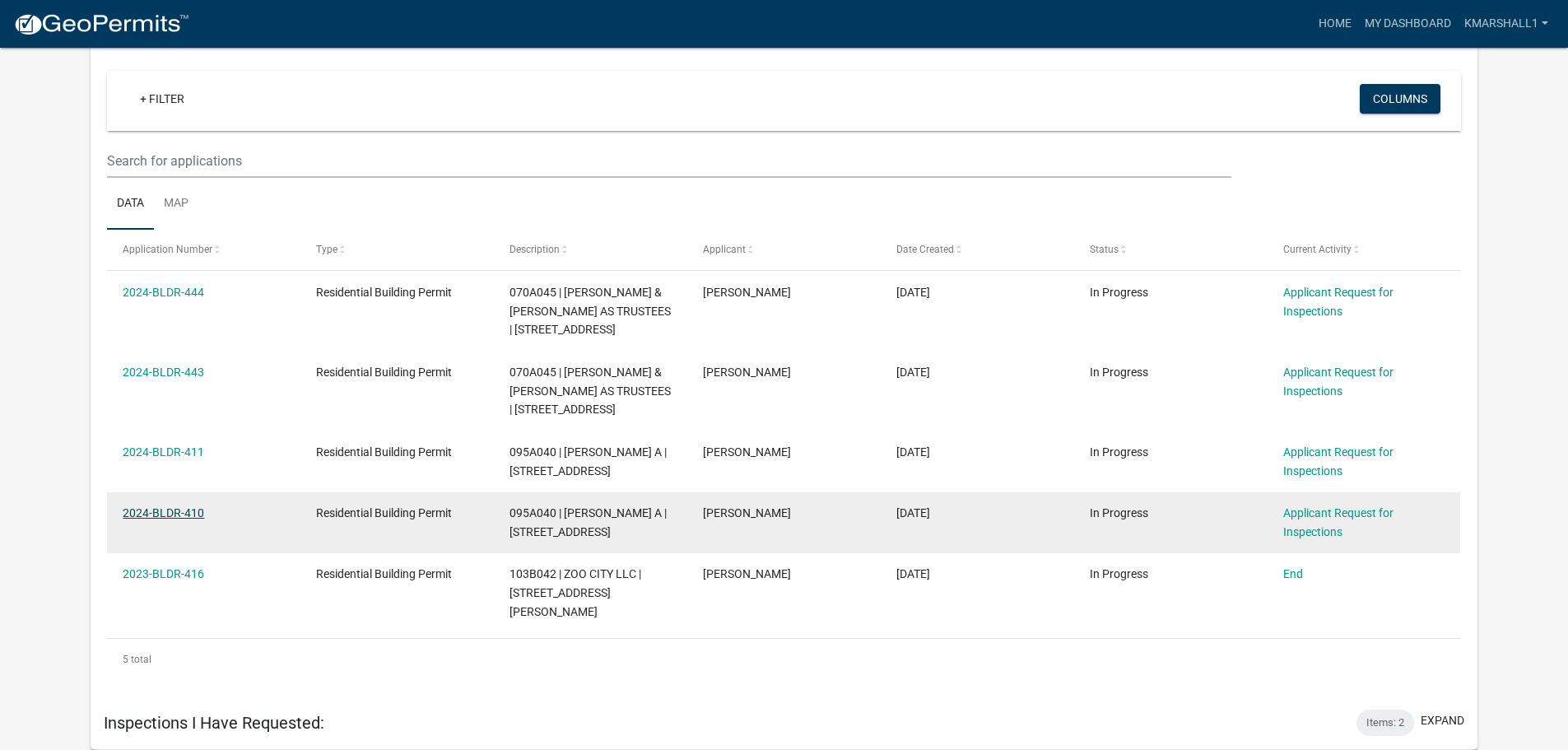
click at [177, 520] on link "2024-BLDR-410" at bounding box center [163, 513] width 82 height 13
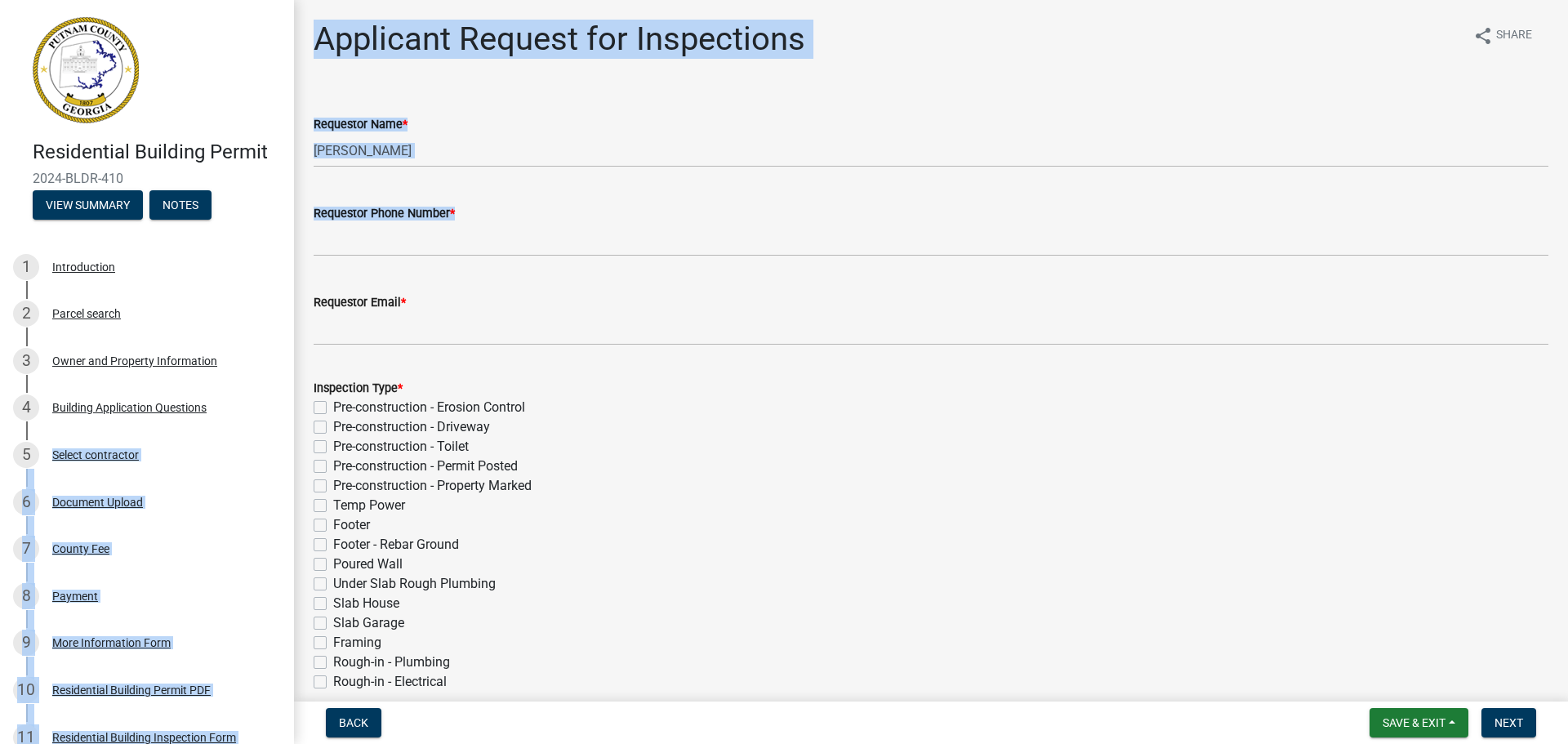
drag, startPoint x: 294, startPoint y: 349, endPoint x: 290, endPoint y: 436, distance: 87.1
click at [291, 436] on div "Residential Building Permit 2024-BLDR-410 View Summary Notes 1 Introduction 2 P…" at bounding box center [784, 372] width 1568 height 744
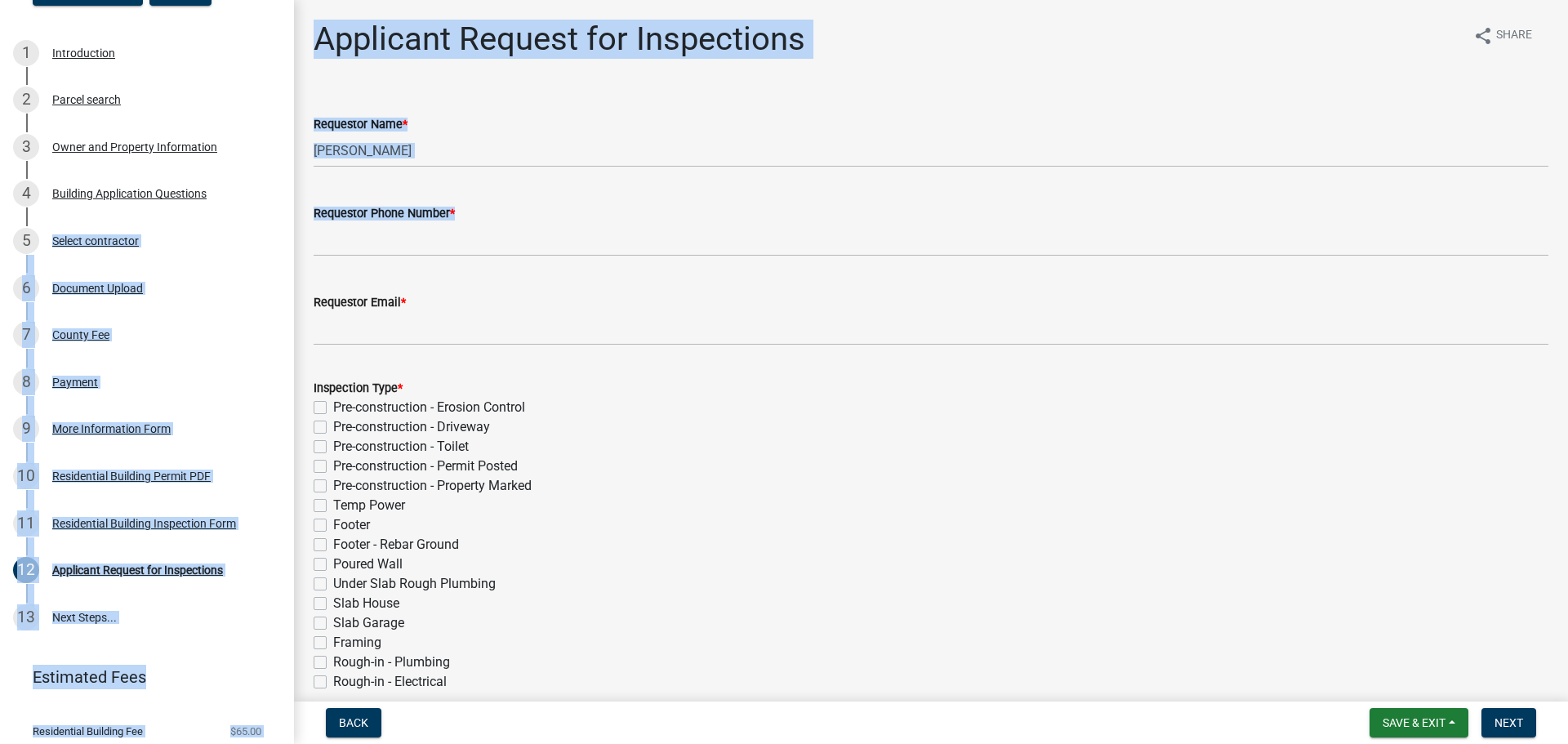
scroll to position [263, 0]
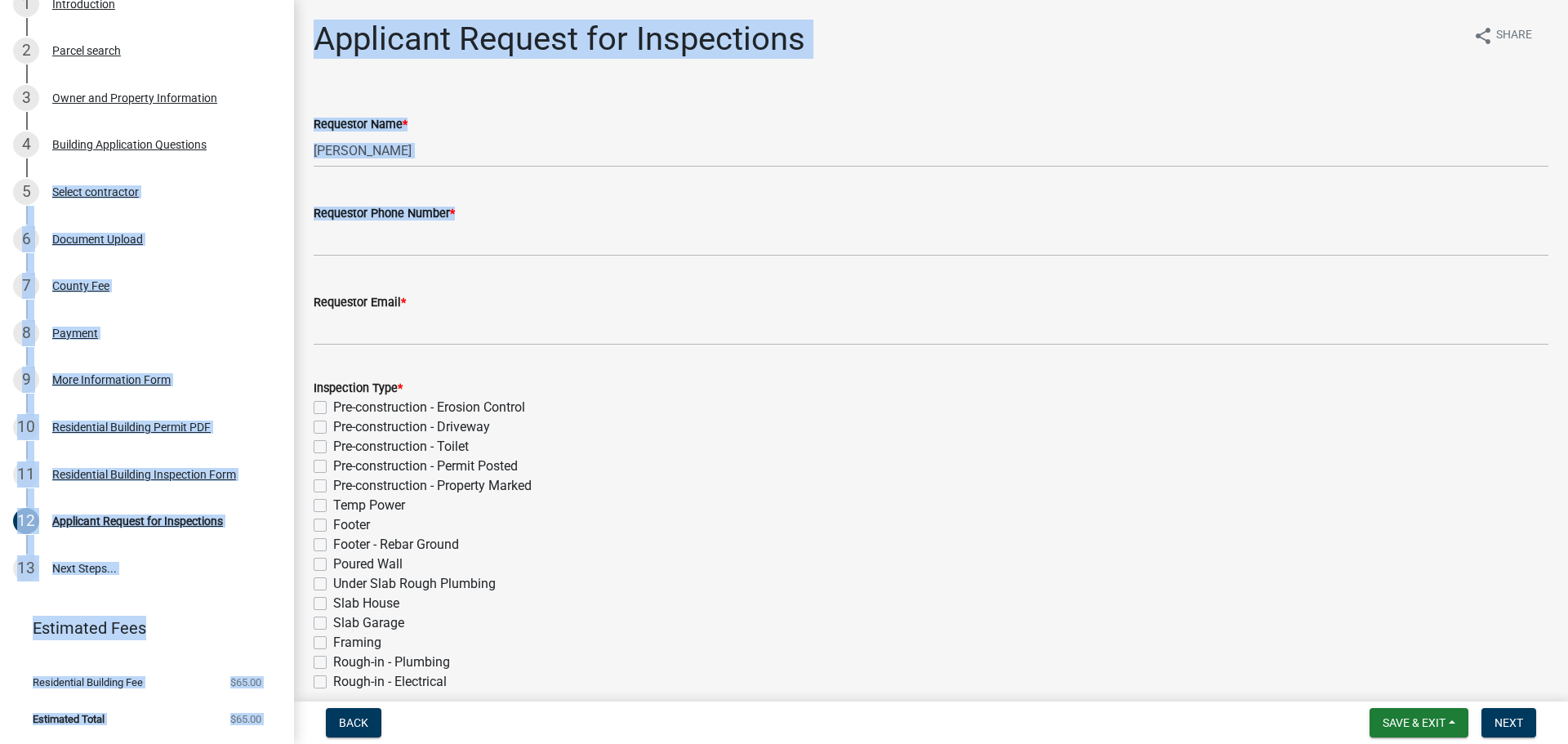
click at [167, 614] on link "Estimated Fees" at bounding box center [141, 628] width 255 height 33
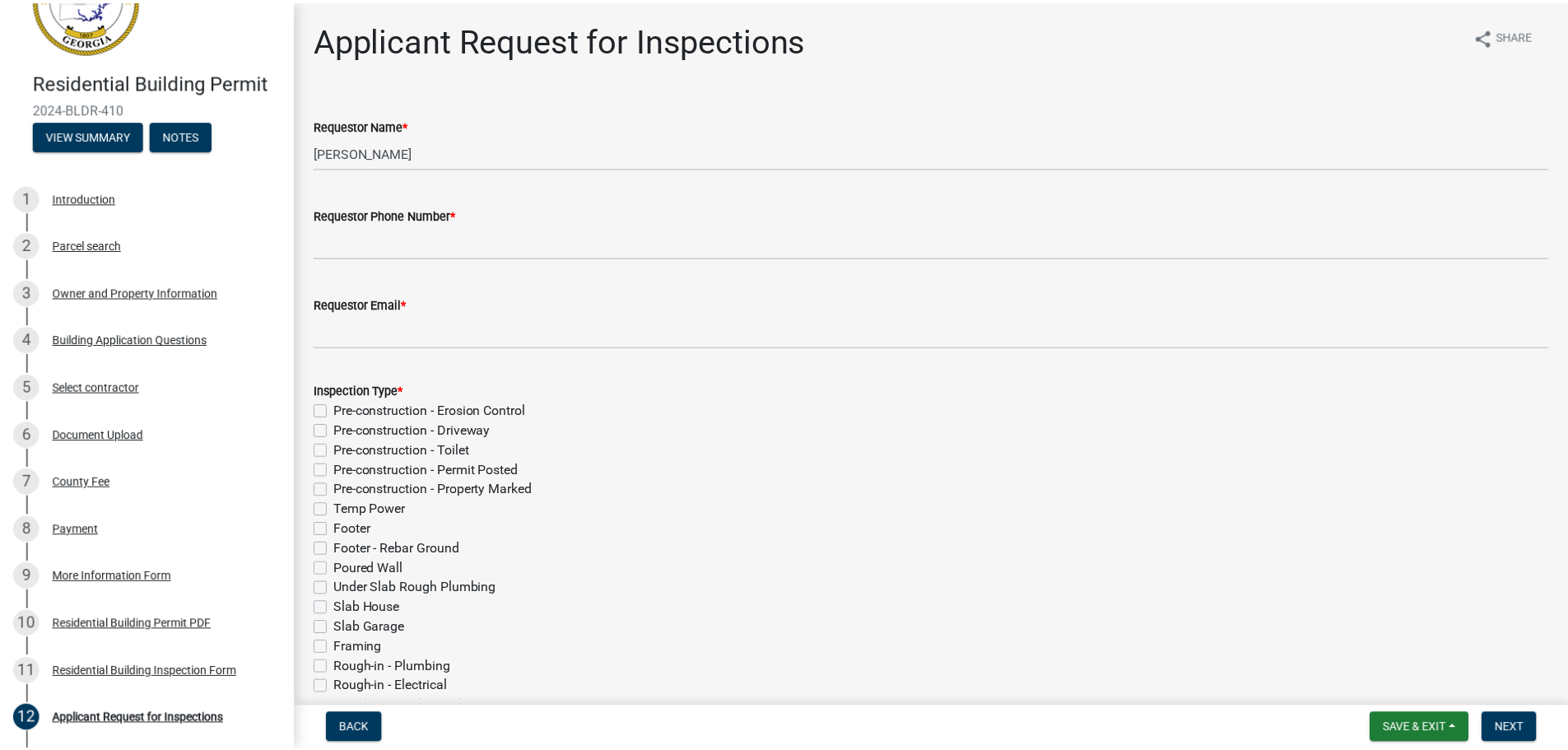
scroll to position [7, 0]
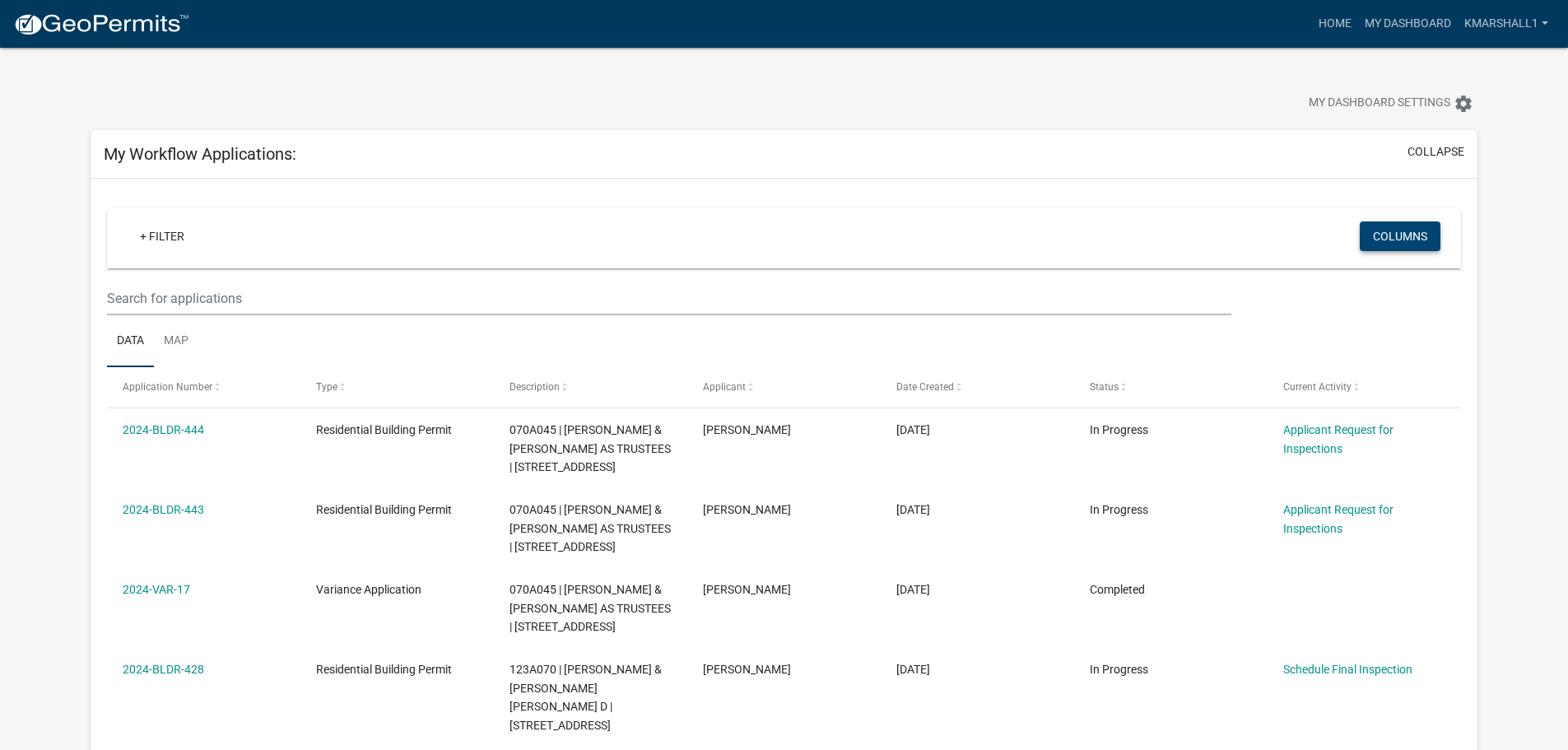
click at [1420, 231] on button "Columns" at bounding box center [1400, 236] width 81 height 29
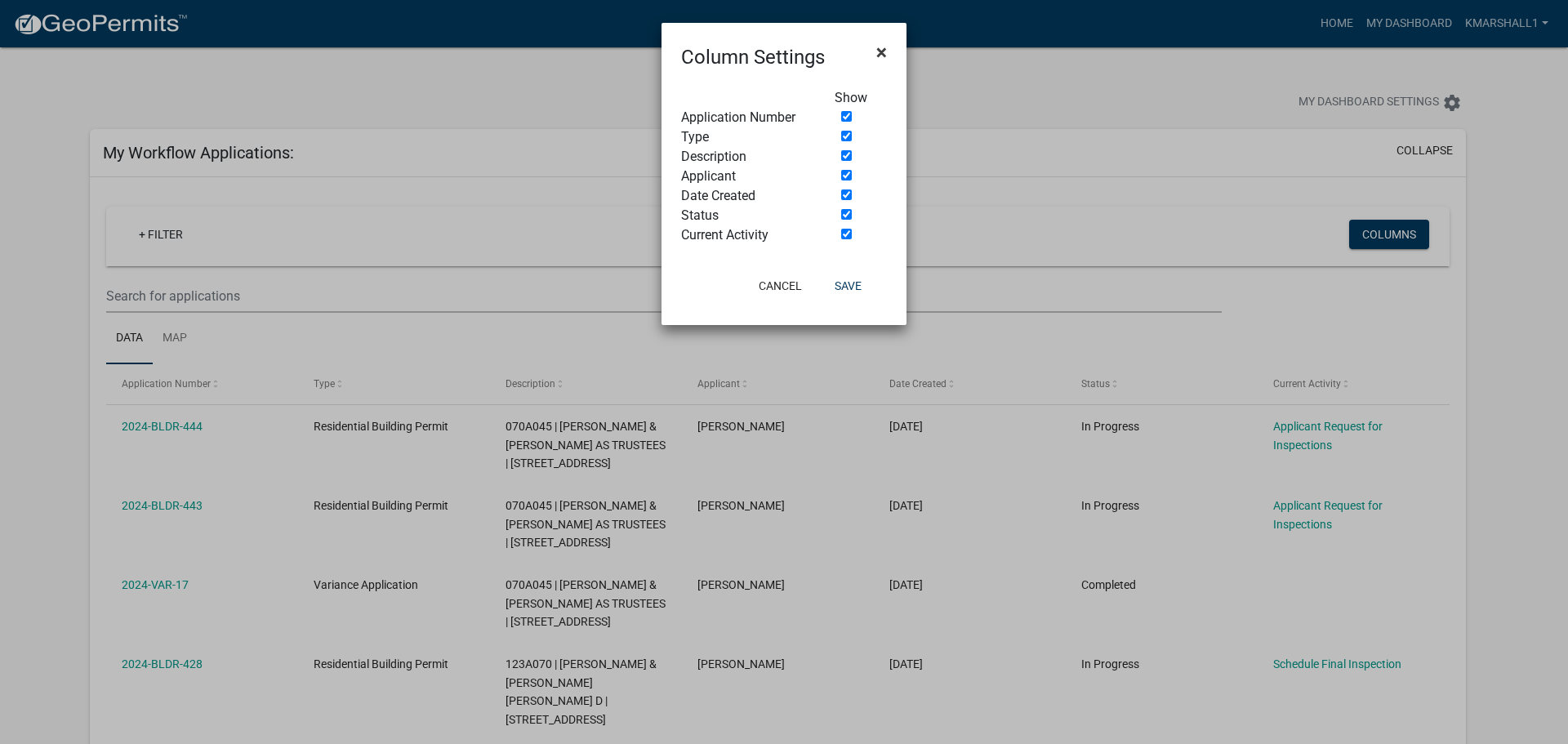
click at [877, 49] on span "×" at bounding box center [881, 52] width 11 height 23
